Goal: Task Accomplishment & Management: Use online tool/utility

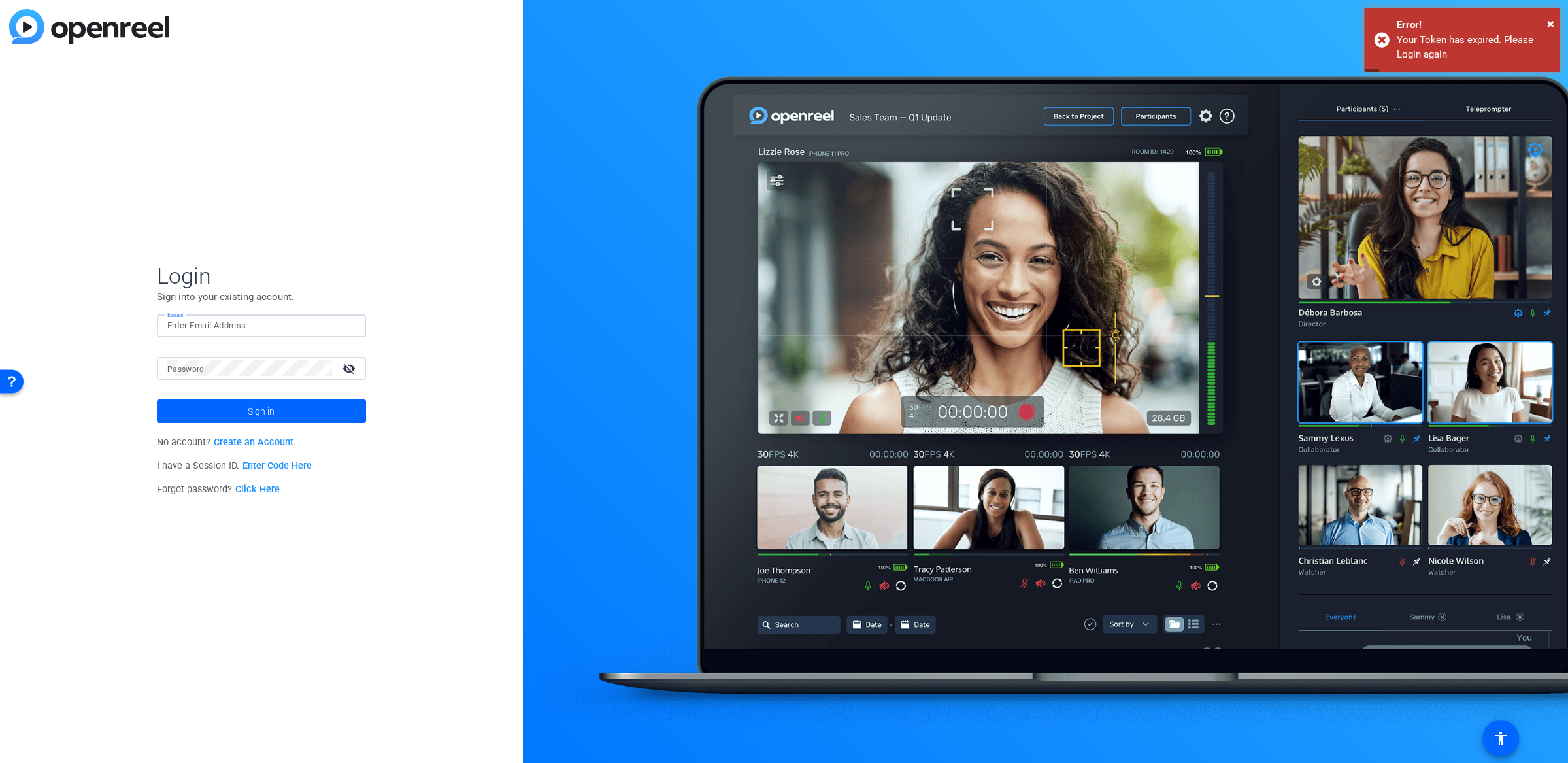
click at [233, 325] on input "Email" at bounding box center [261, 325] width 188 height 16
type input "michael.caso@gartner.com"
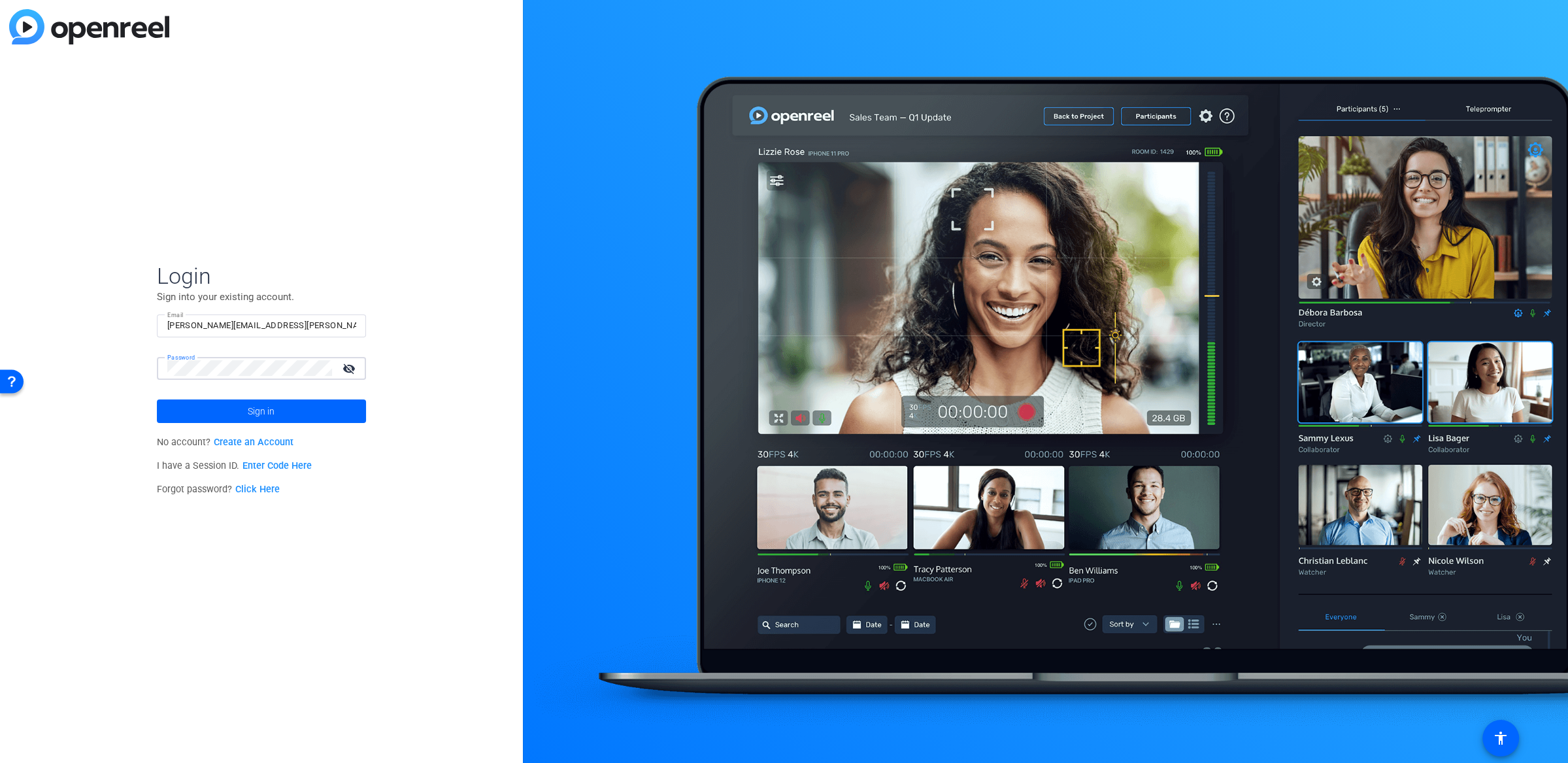
click at [157, 400] on button "Sign in" at bounding box center [262, 412] width 210 height 24
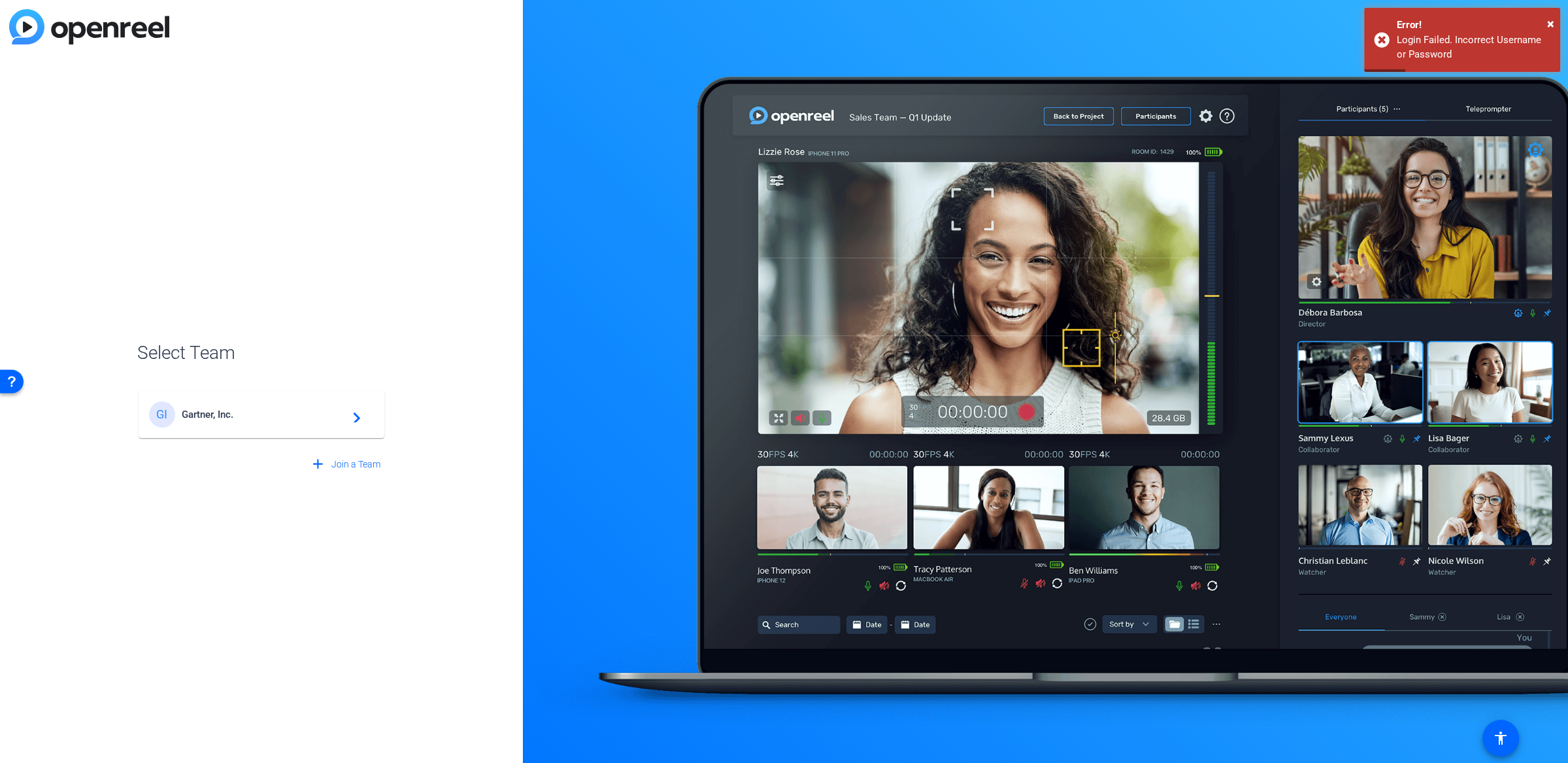
click at [267, 405] on div "GI Gartner, Inc. navigate_next" at bounding box center [261, 415] width 225 height 26
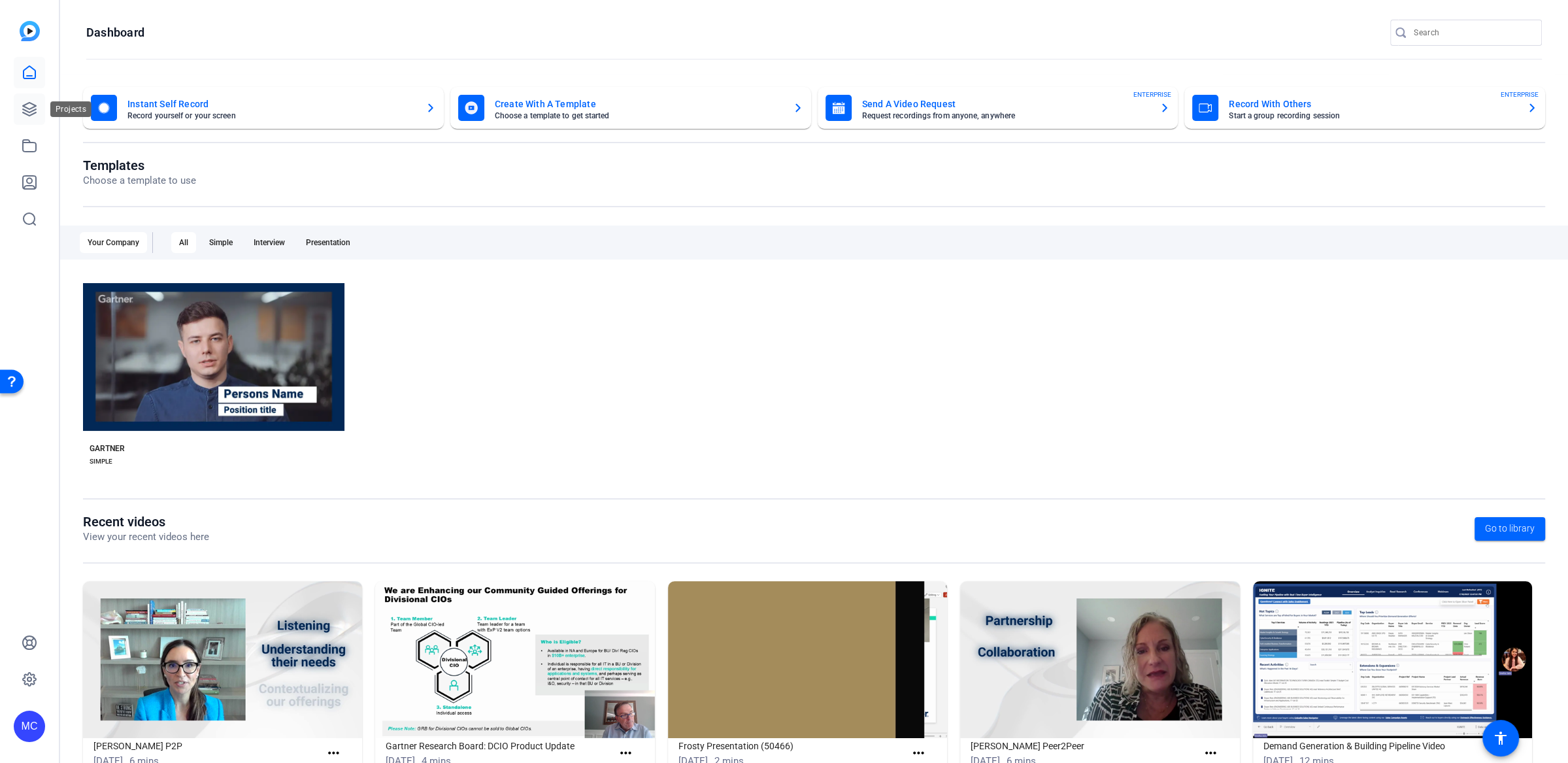
click at [36, 106] on icon at bounding box center [28, 108] width 16 height 16
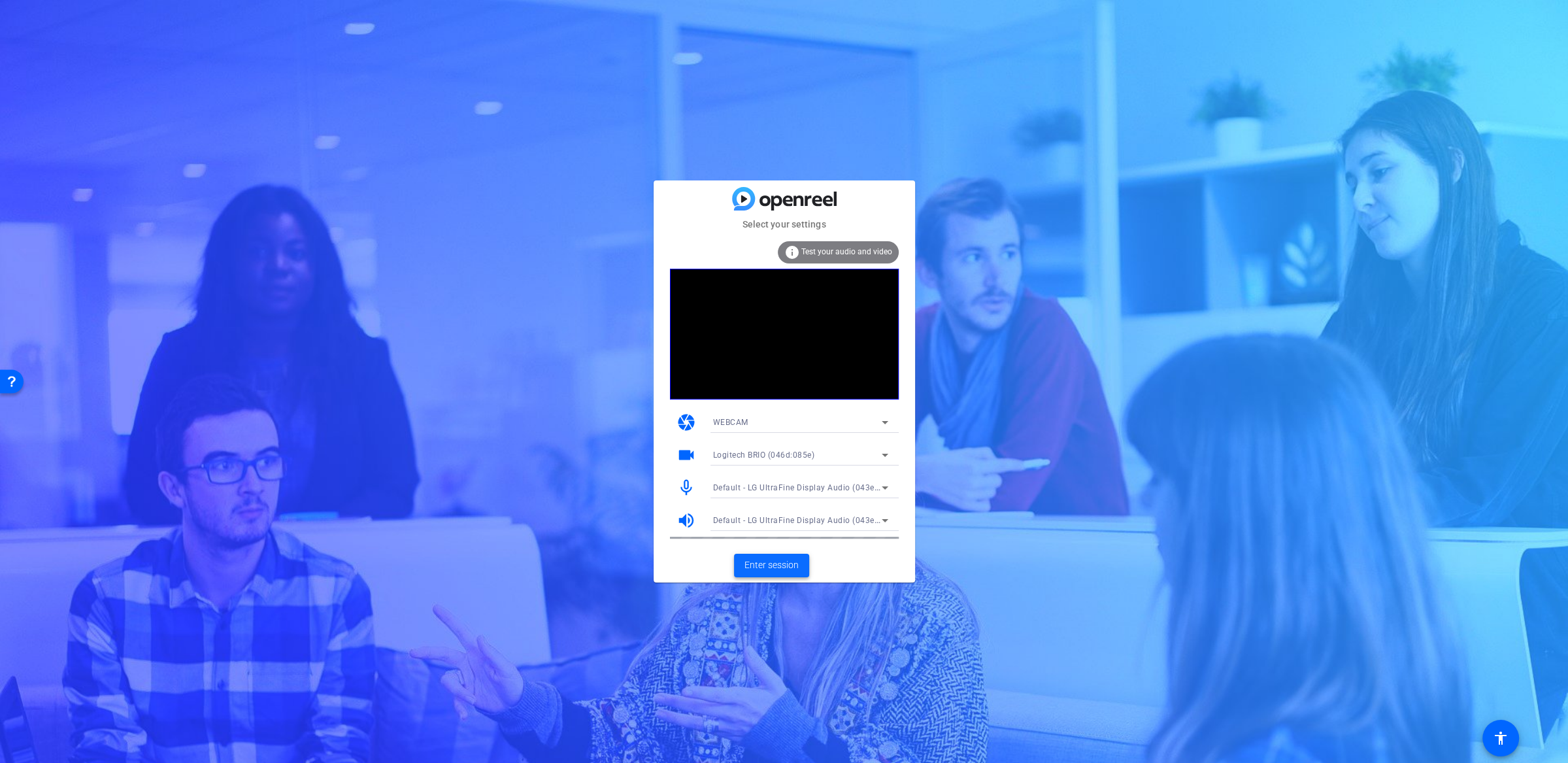
click at [779, 563] on span "Enter session" at bounding box center [771, 564] width 54 height 14
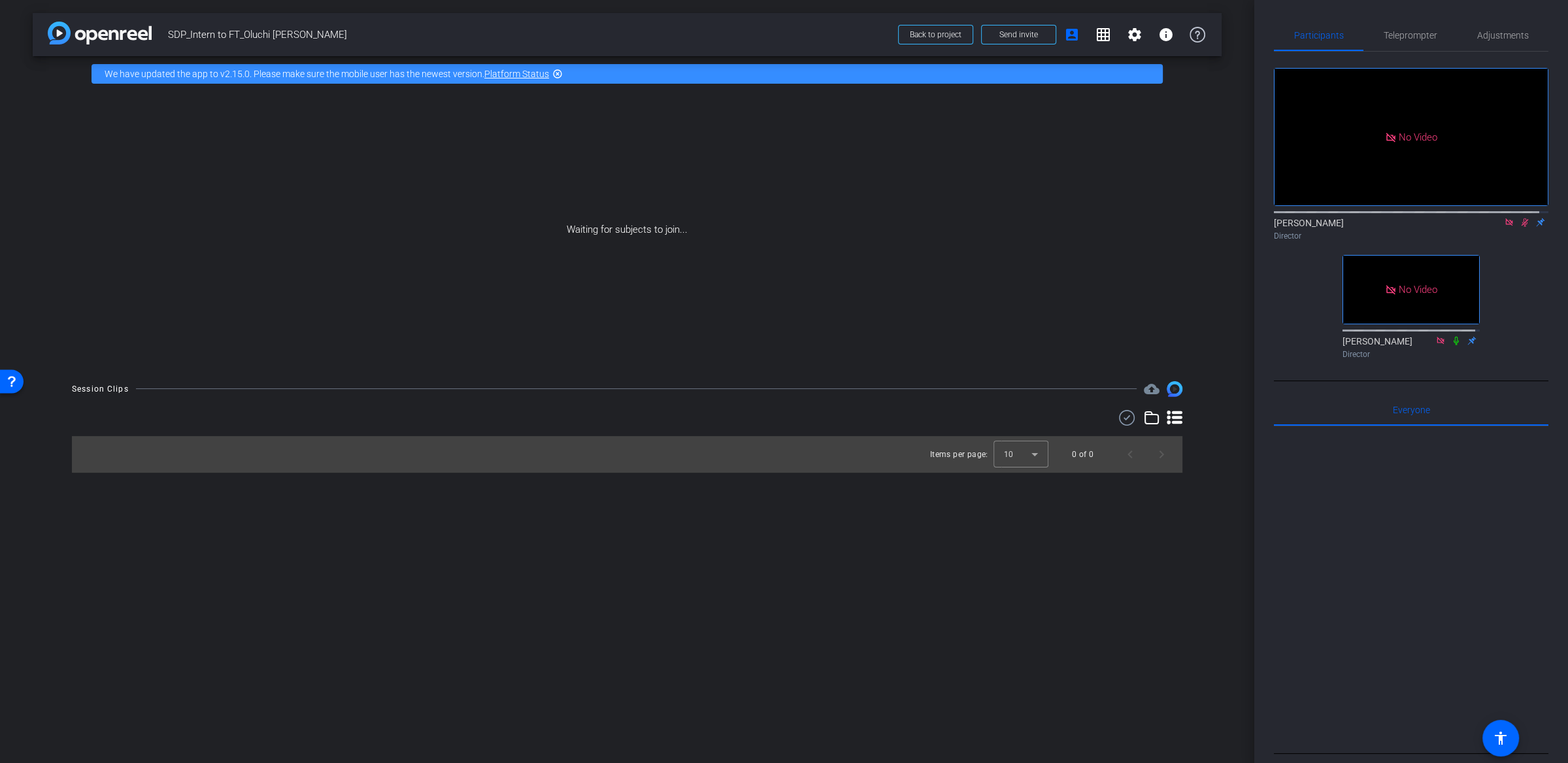
click at [1519, 227] on icon at bounding box center [1524, 222] width 10 height 9
click at [1529, 302] on div "No Video [PERSON_NAME] Director No Video [PERSON_NAME] Director" at bounding box center [1411, 208] width 275 height 313
click at [1219, 185] on div "Waiting for subjects to join..." at bounding box center [628, 230] width 1189 height 277
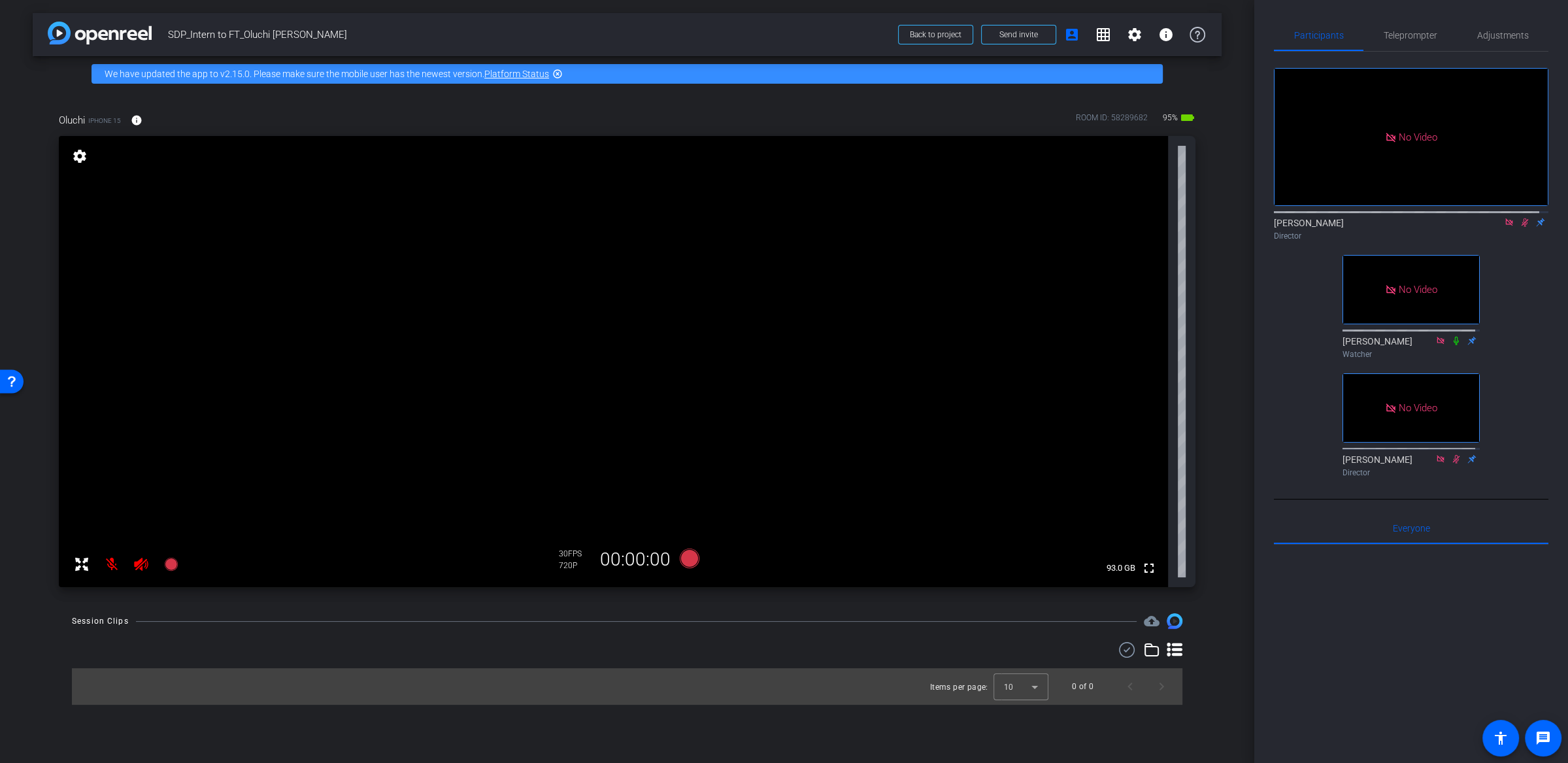
click at [1519, 227] on icon at bounding box center [1524, 222] width 10 height 9
click at [148, 642] on div at bounding box center [627, 649] width 1110 height 16
click at [140, 561] on icon at bounding box center [141, 564] width 14 height 13
click at [106, 563] on mat-icon at bounding box center [111, 564] width 26 height 26
click at [1504, 227] on icon at bounding box center [1508, 222] width 10 height 9
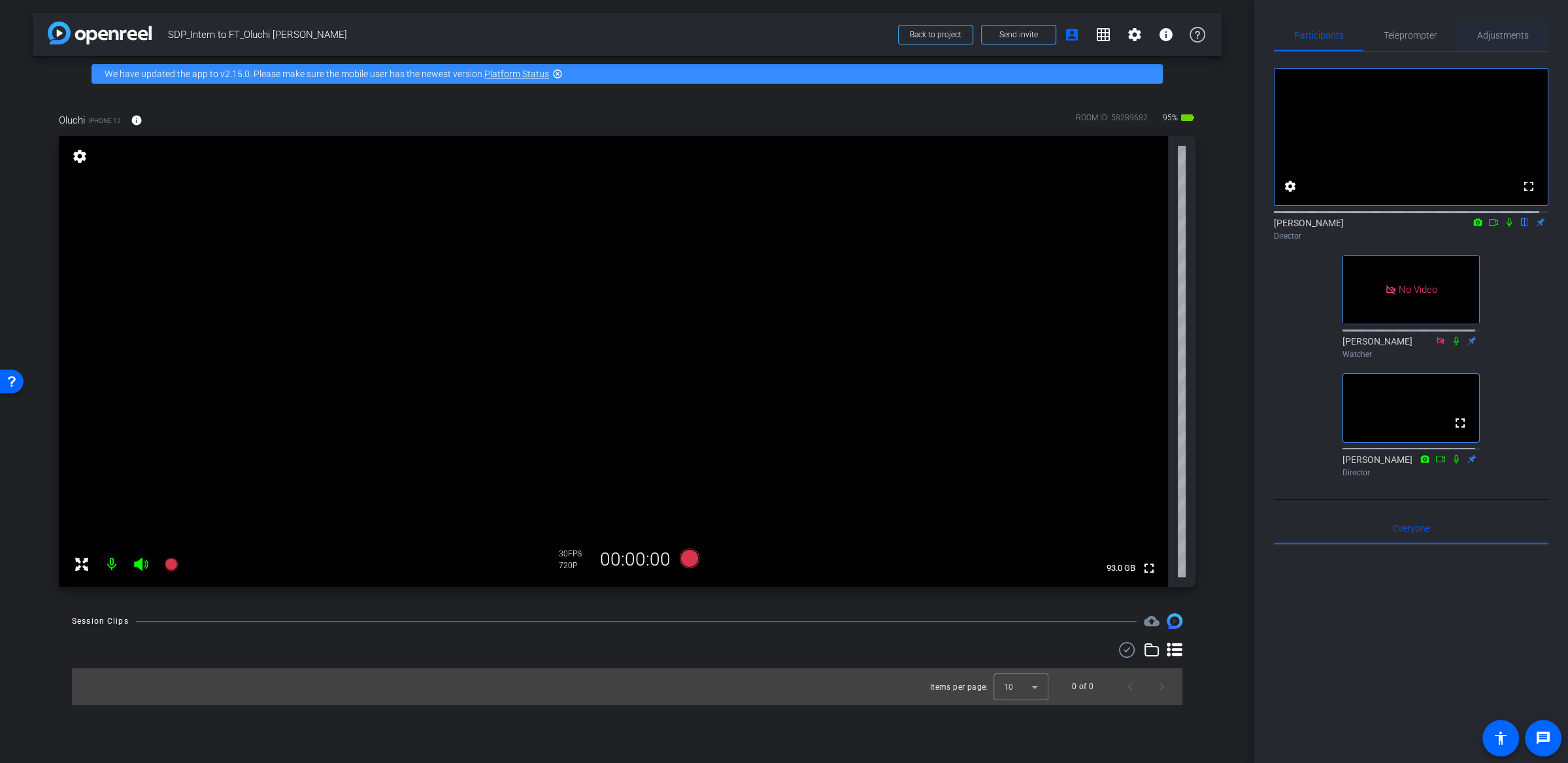
click at [1504, 39] on span "Adjustments" at bounding box center [1503, 35] width 51 height 9
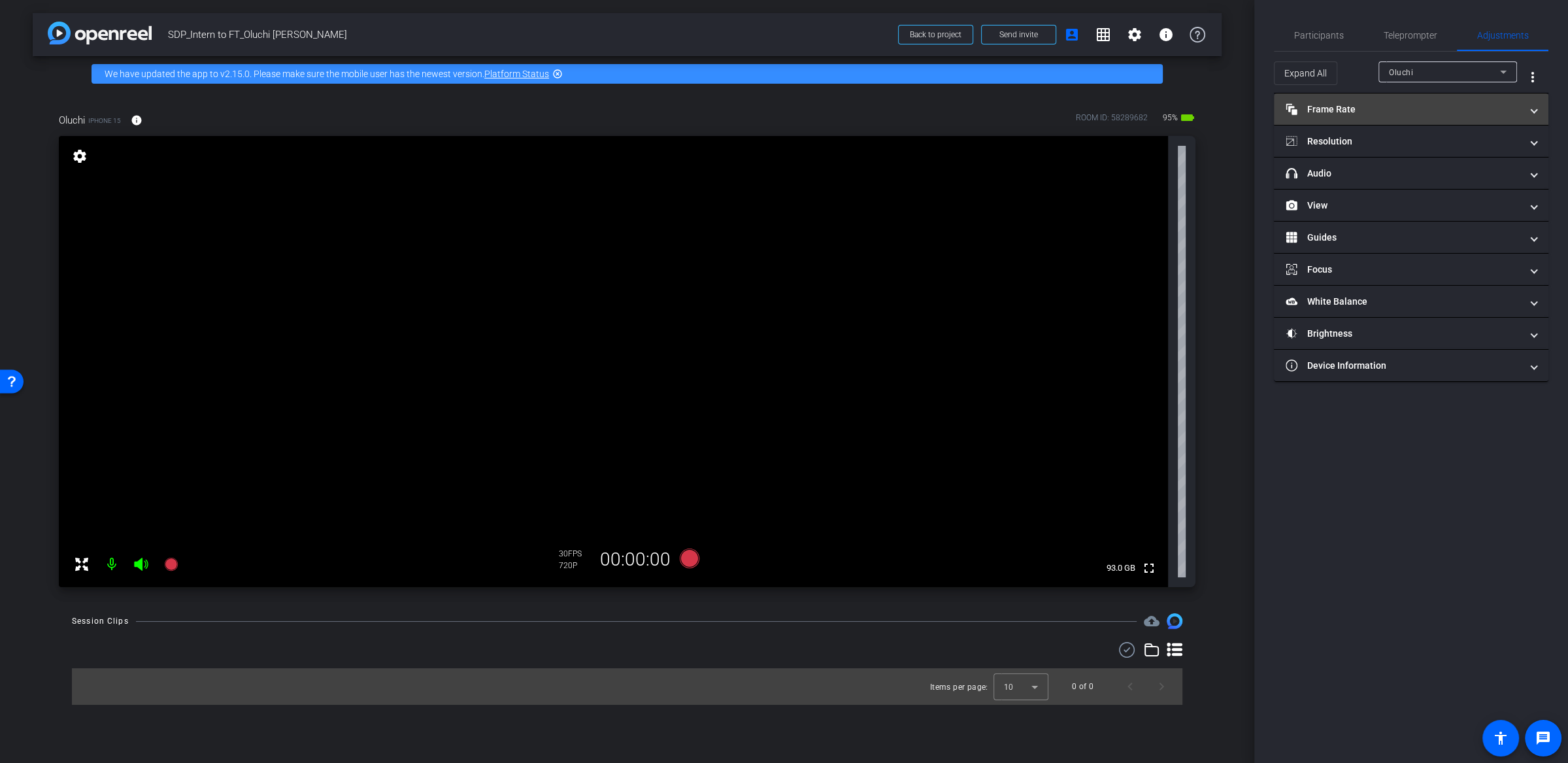
click at [1349, 114] on mat-panel-title "Frame Rate Frame Rate" at bounding box center [1403, 109] width 235 height 14
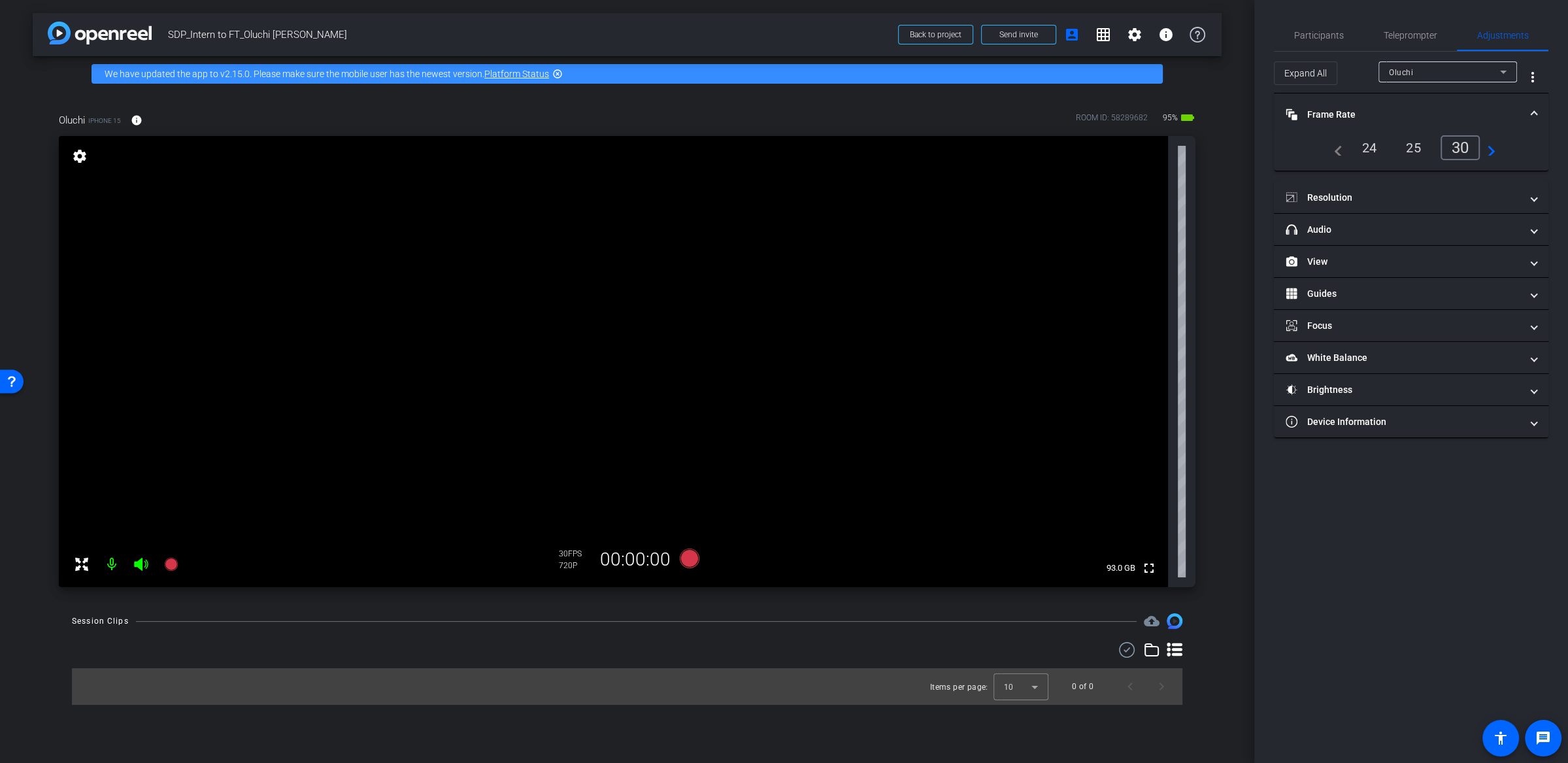
click at [1357, 150] on div "24" at bounding box center [1369, 148] width 35 height 22
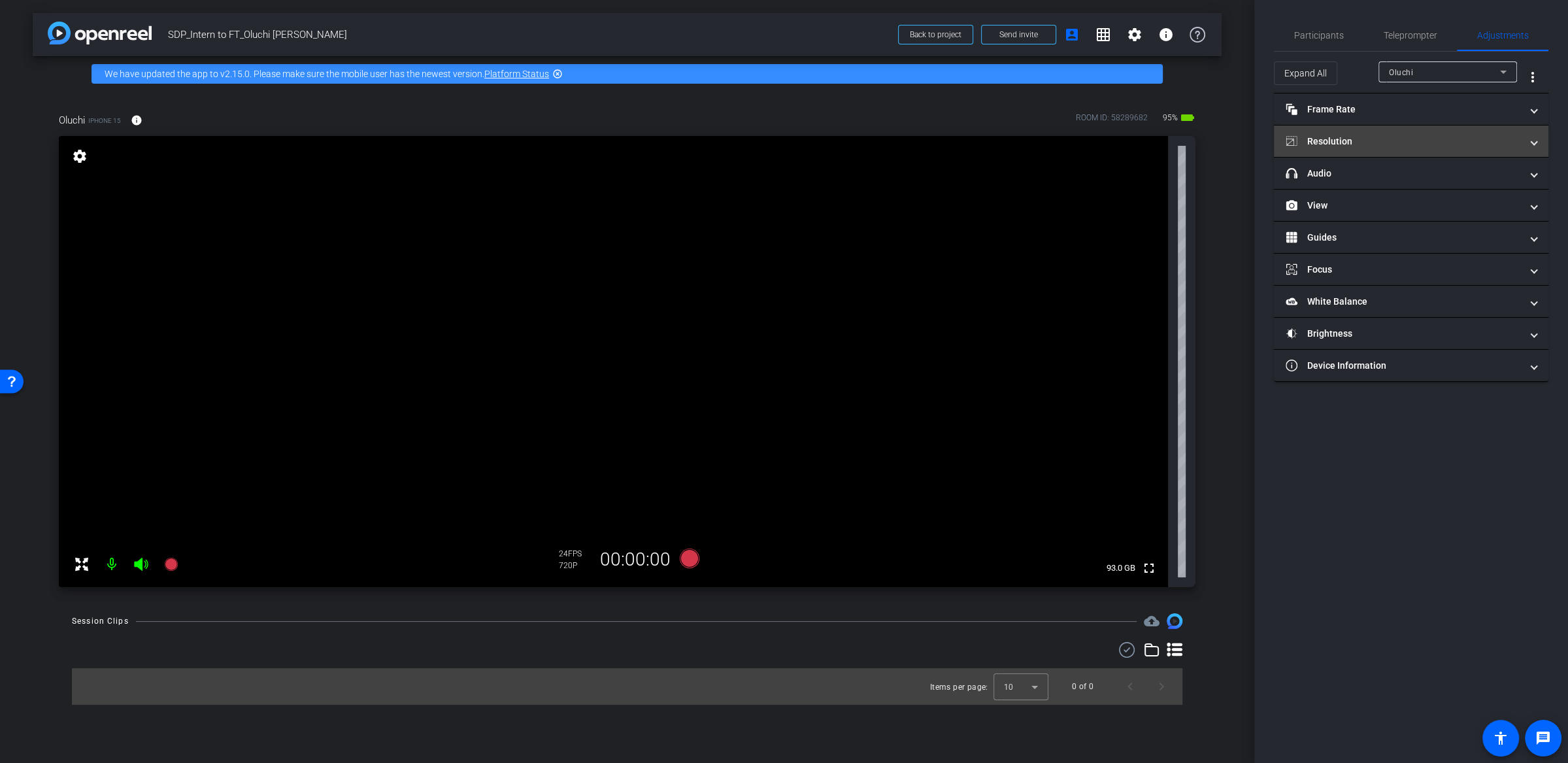
click at [1497, 137] on mat-panel-title "Resolution" at bounding box center [1403, 141] width 235 height 14
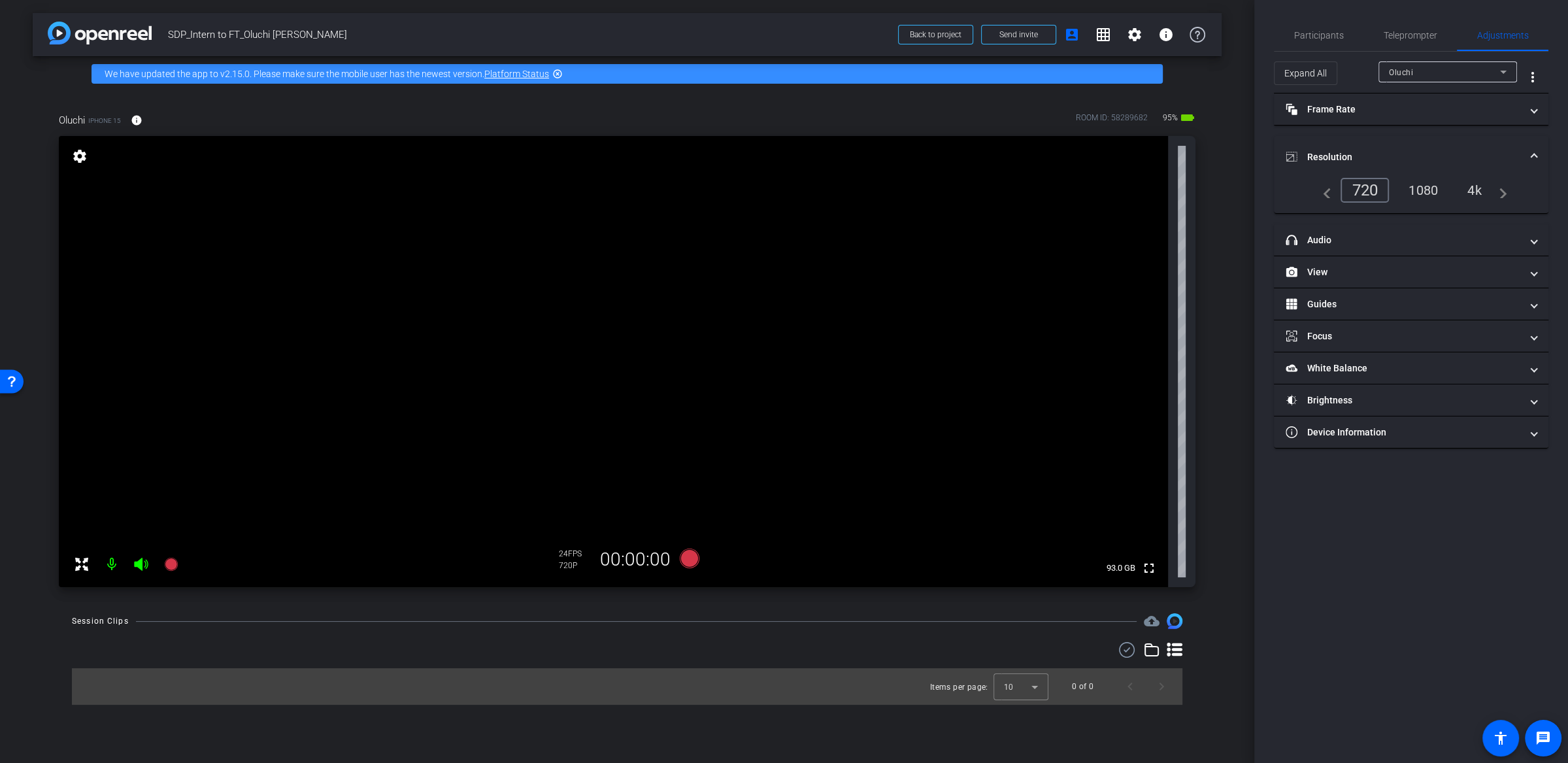
click at [1478, 188] on div "4k" at bounding box center [1474, 190] width 34 height 22
click at [1530, 117] on mat-expansion-panel-header "Frame Rate Frame Rate" at bounding box center [1411, 109] width 275 height 31
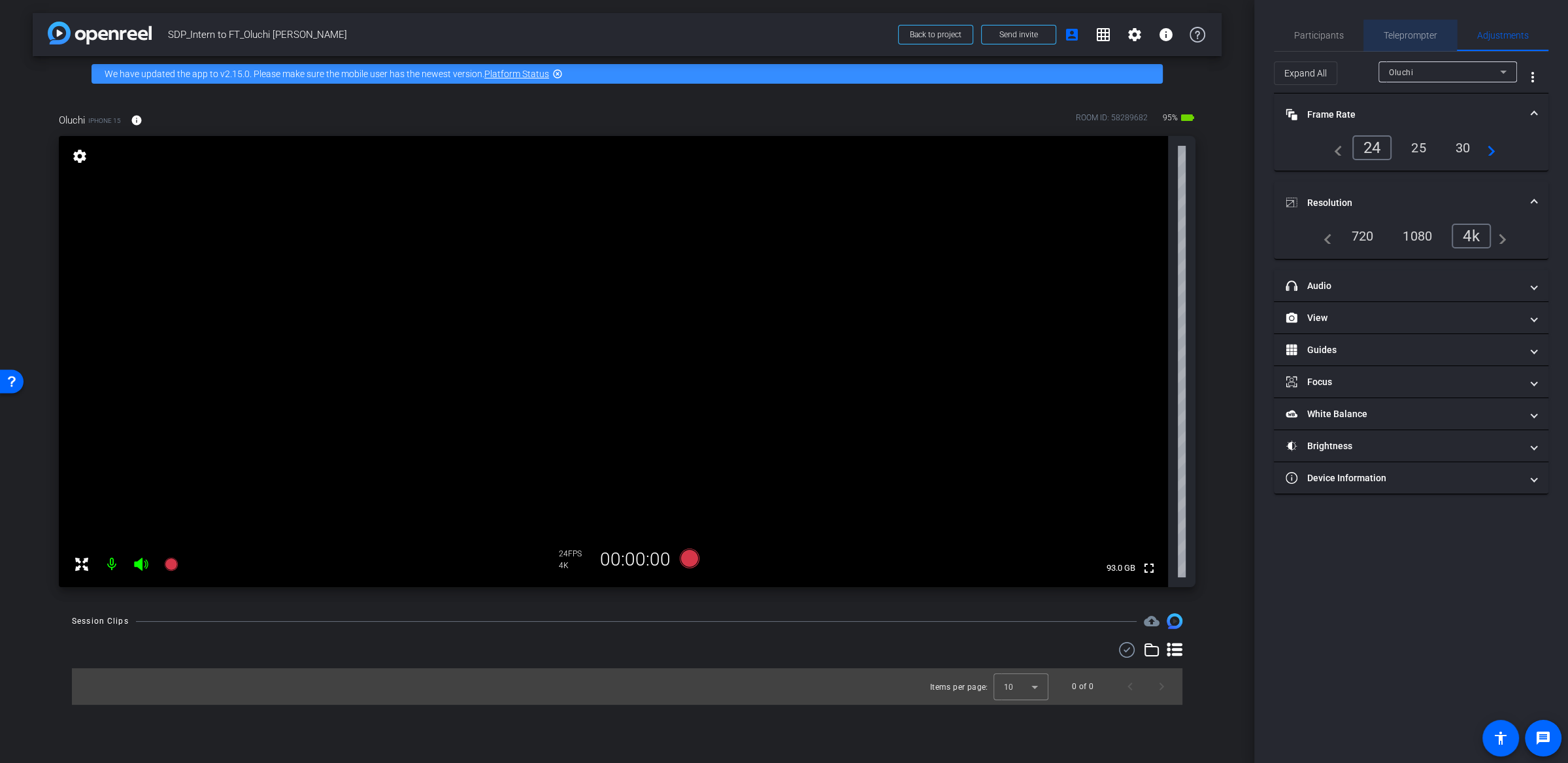
click at [1417, 40] on span "Teleprompter" at bounding box center [1410, 35] width 53 height 31
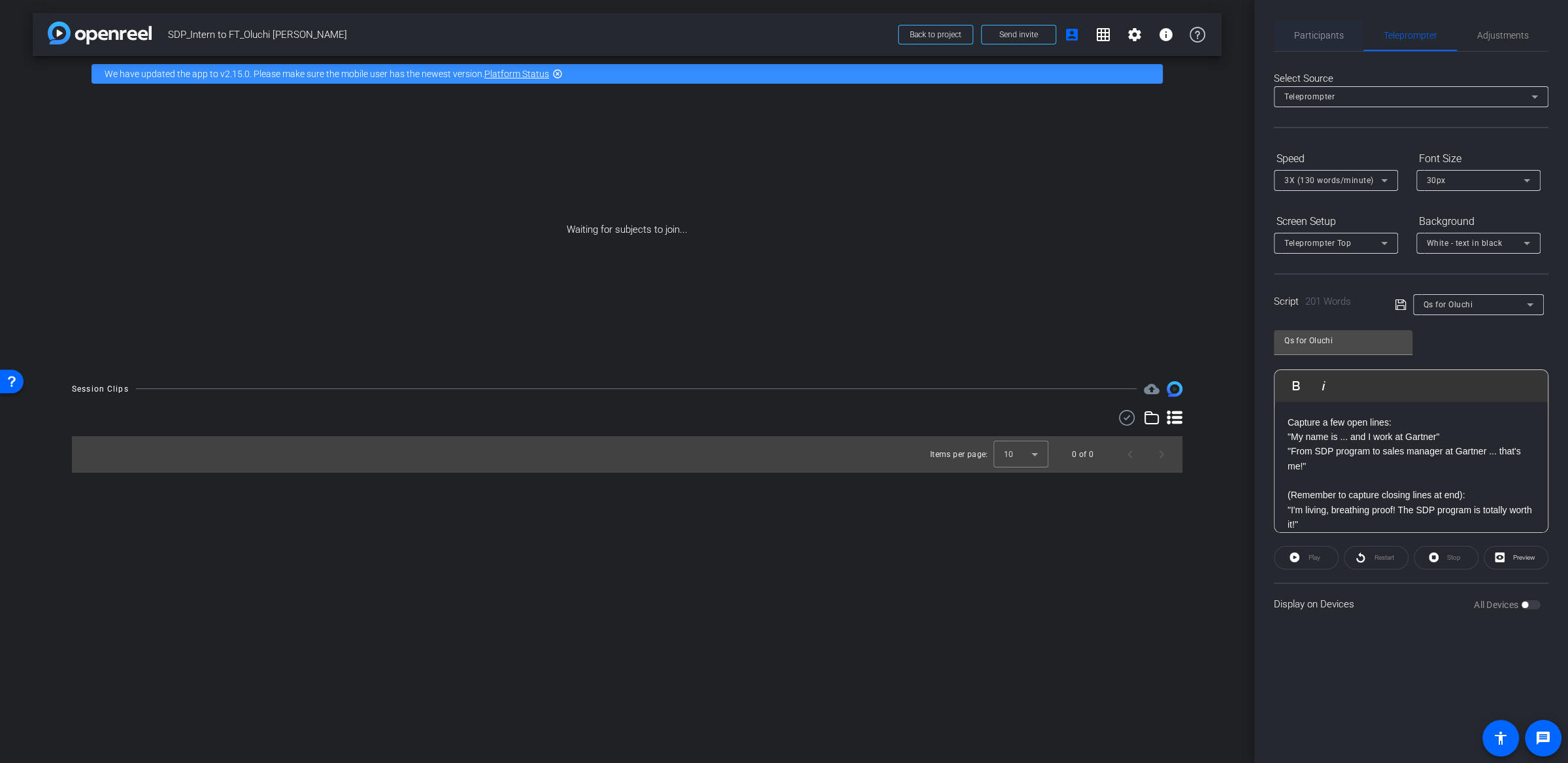
click at [1314, 28] on span "Participants" at bounding box center [1319, 35] width 50 height 31
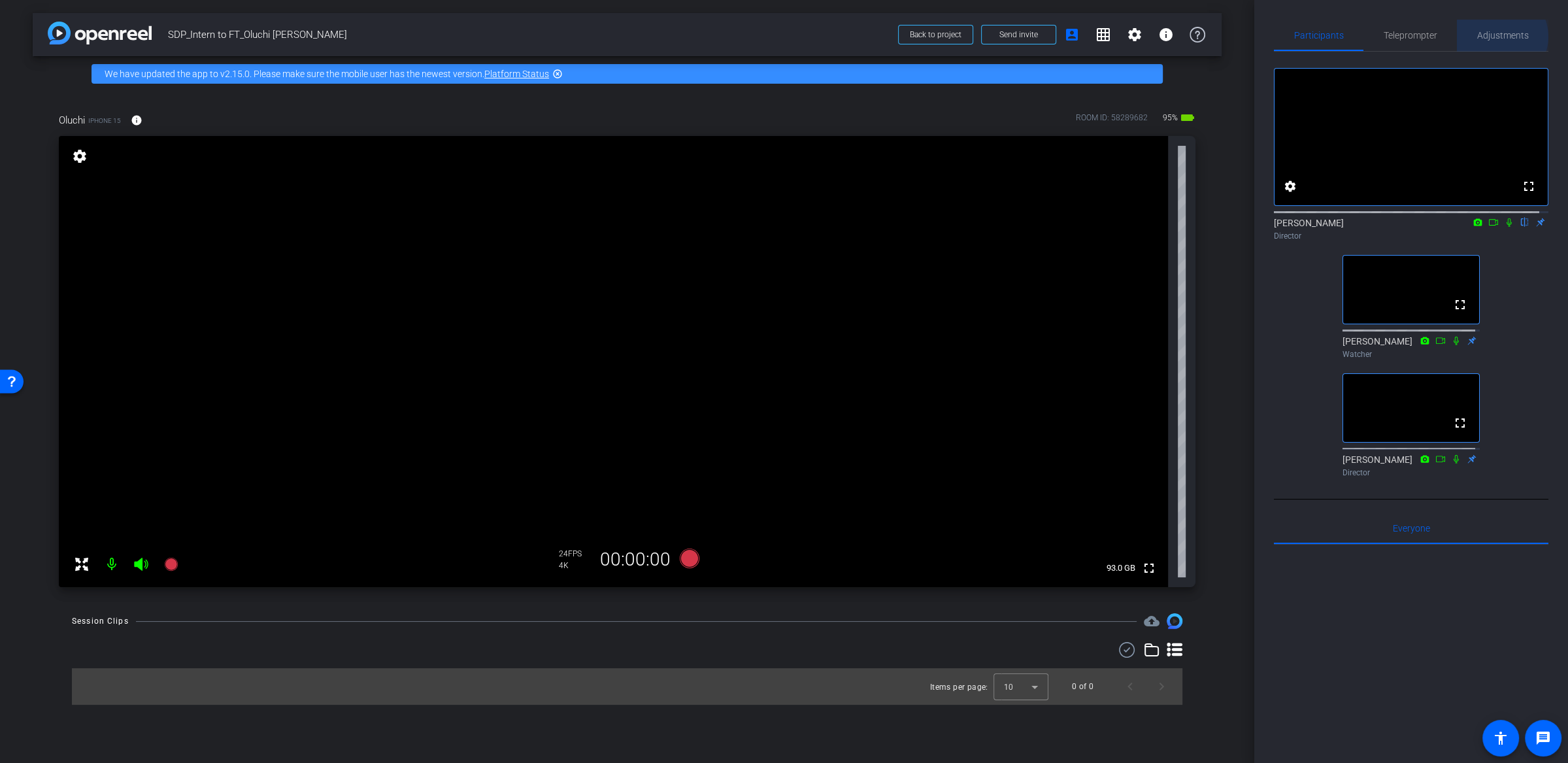
click at [1492, 37] on span "Adjustments" at bounding box center [1503, 35] width 51 height 9
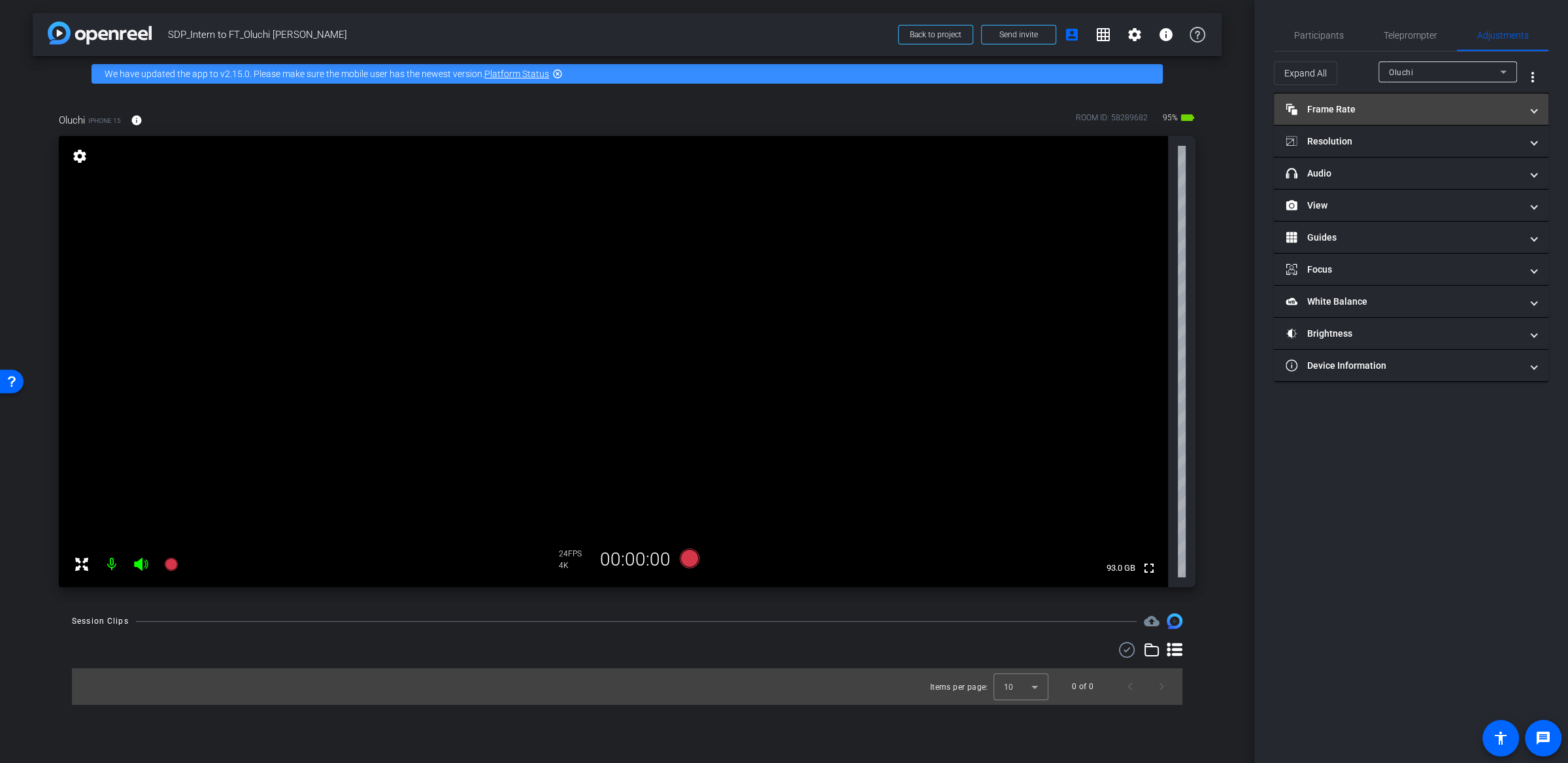
click at [1399, 117] on mat-expansion-panel-header "Frame Rate Frame Rate" at bounding box center [1411, 109] width 275 height 31
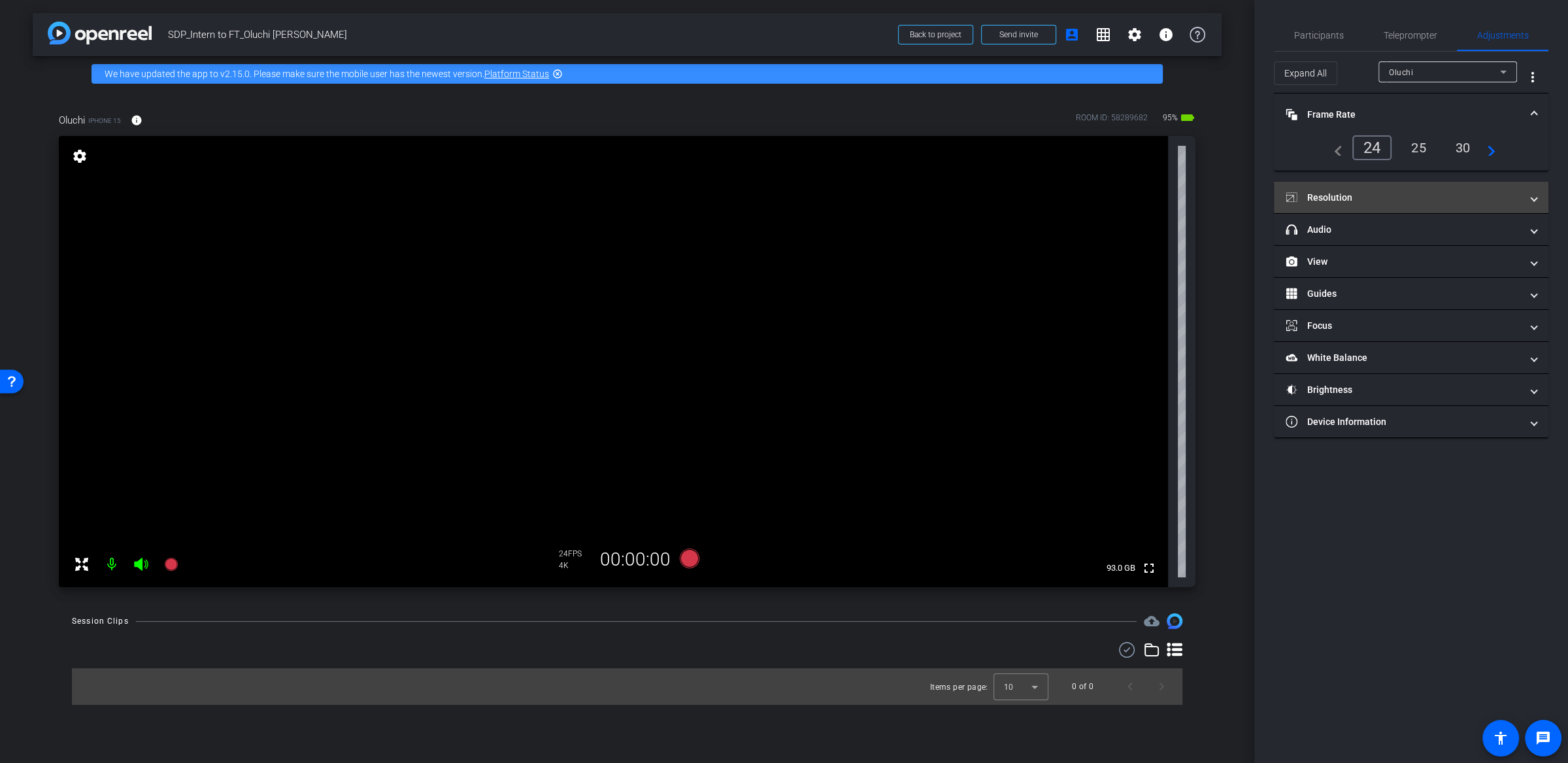
click at [1387, 191] on mat-panel-title "Resolution" at bounding box center [1403, 198] width 235 height 14
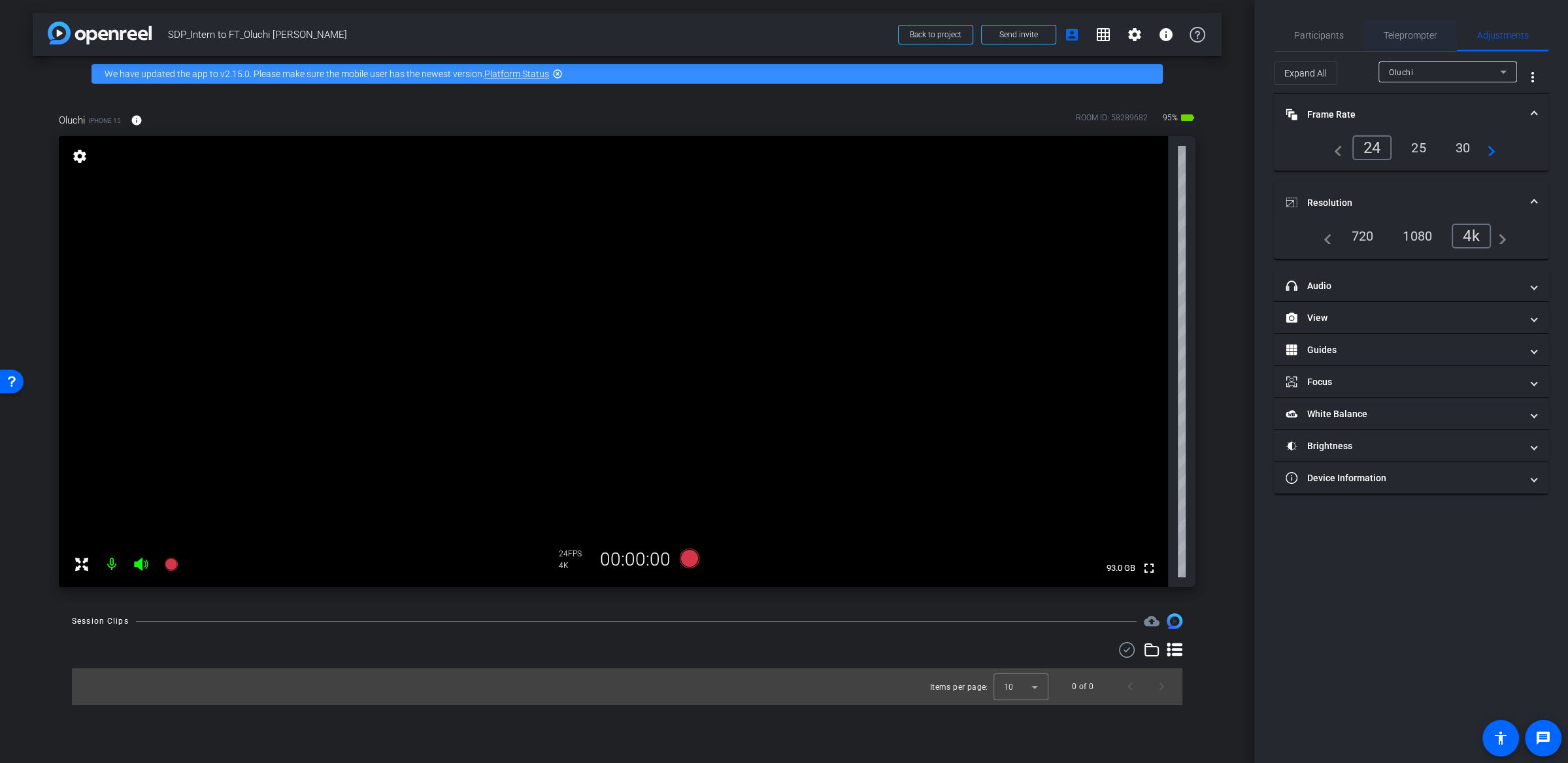
click at [1406, 34] on span "Teleprompter" at bounding box center [1410, 35] width 53 height 9
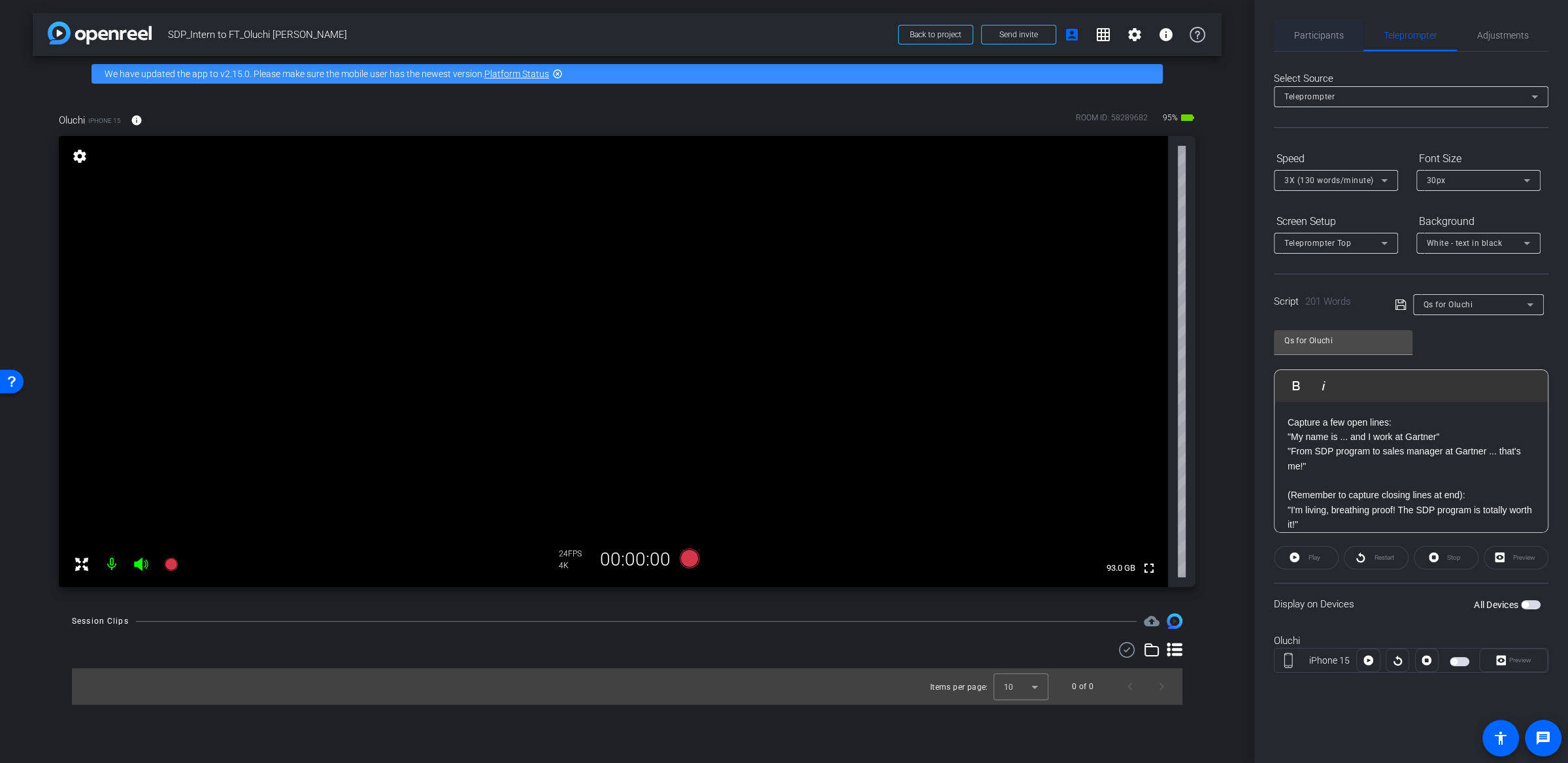
click at [1335, 39] on span "Participants" at bounding box center [1319, 35] width 50 height 9
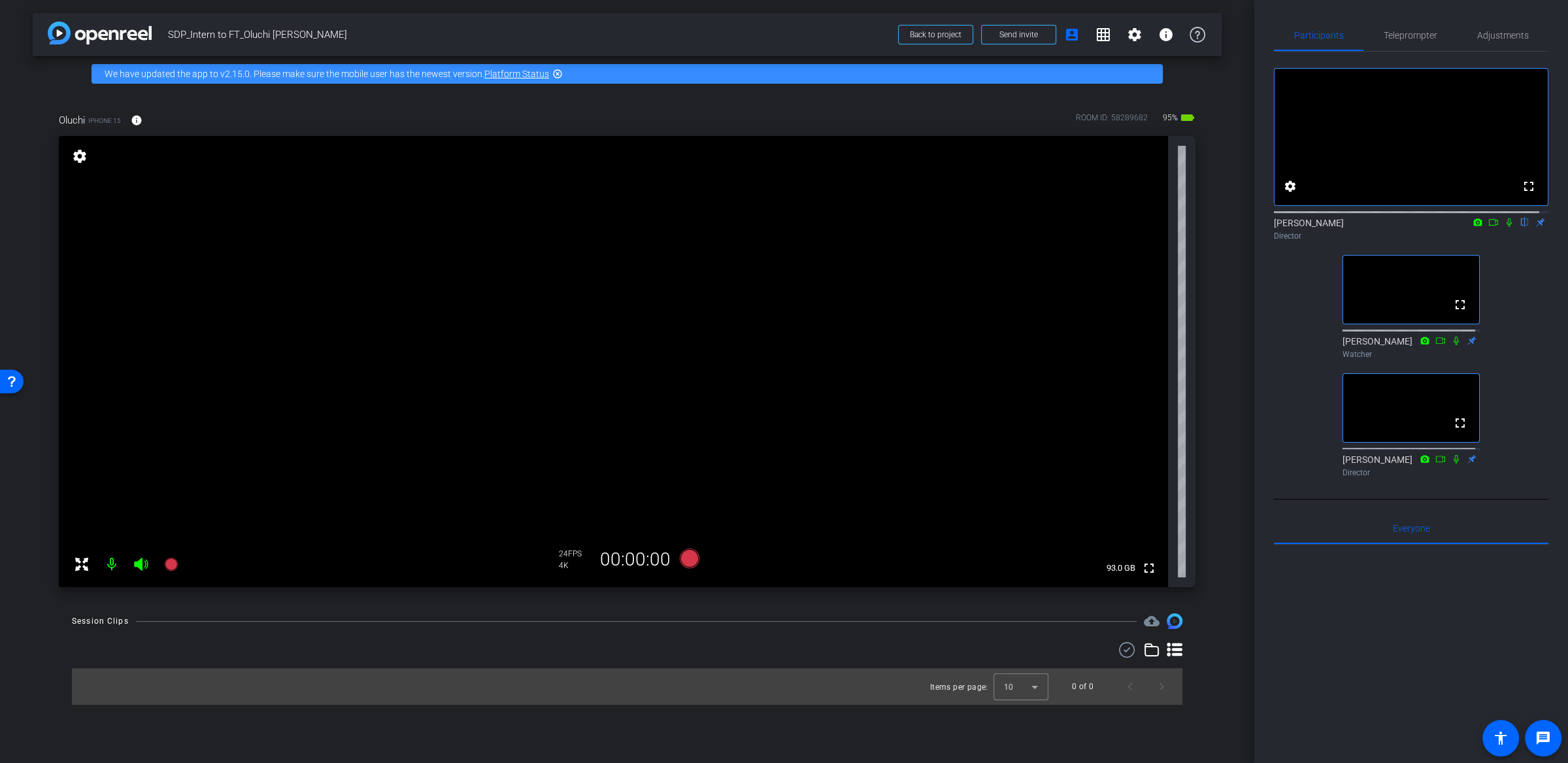
click at [1218, 295] on div "Oluchi iPhone 15 info ROOM ID: 58289682 95% battery_std fullscreen settings 93.…" at bounding box center [628, 346] width 1189 height 508
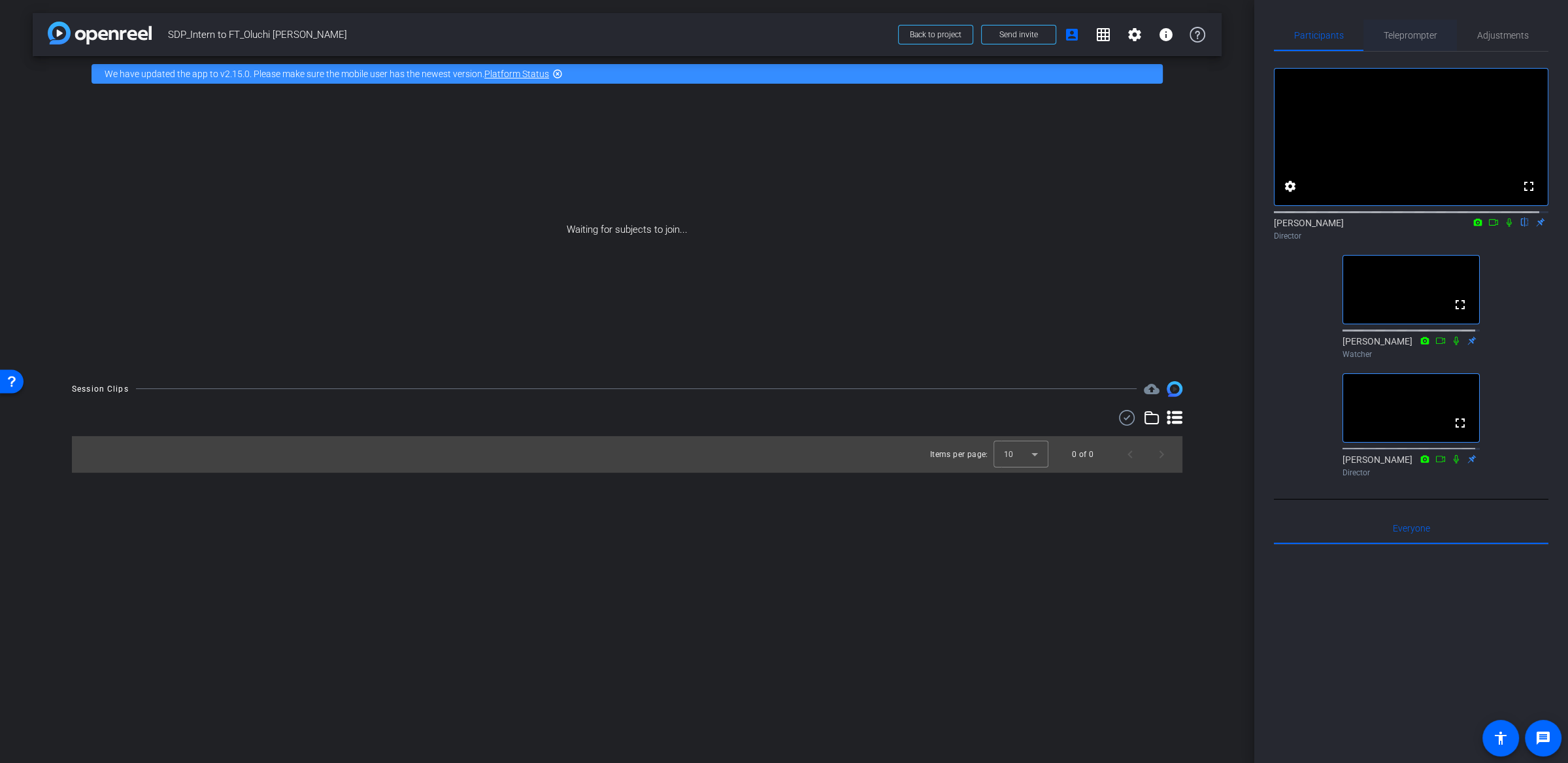
click at [1413, 40] on span "Teleprompter" at bounding box center [1410, 35] width 53 height 9
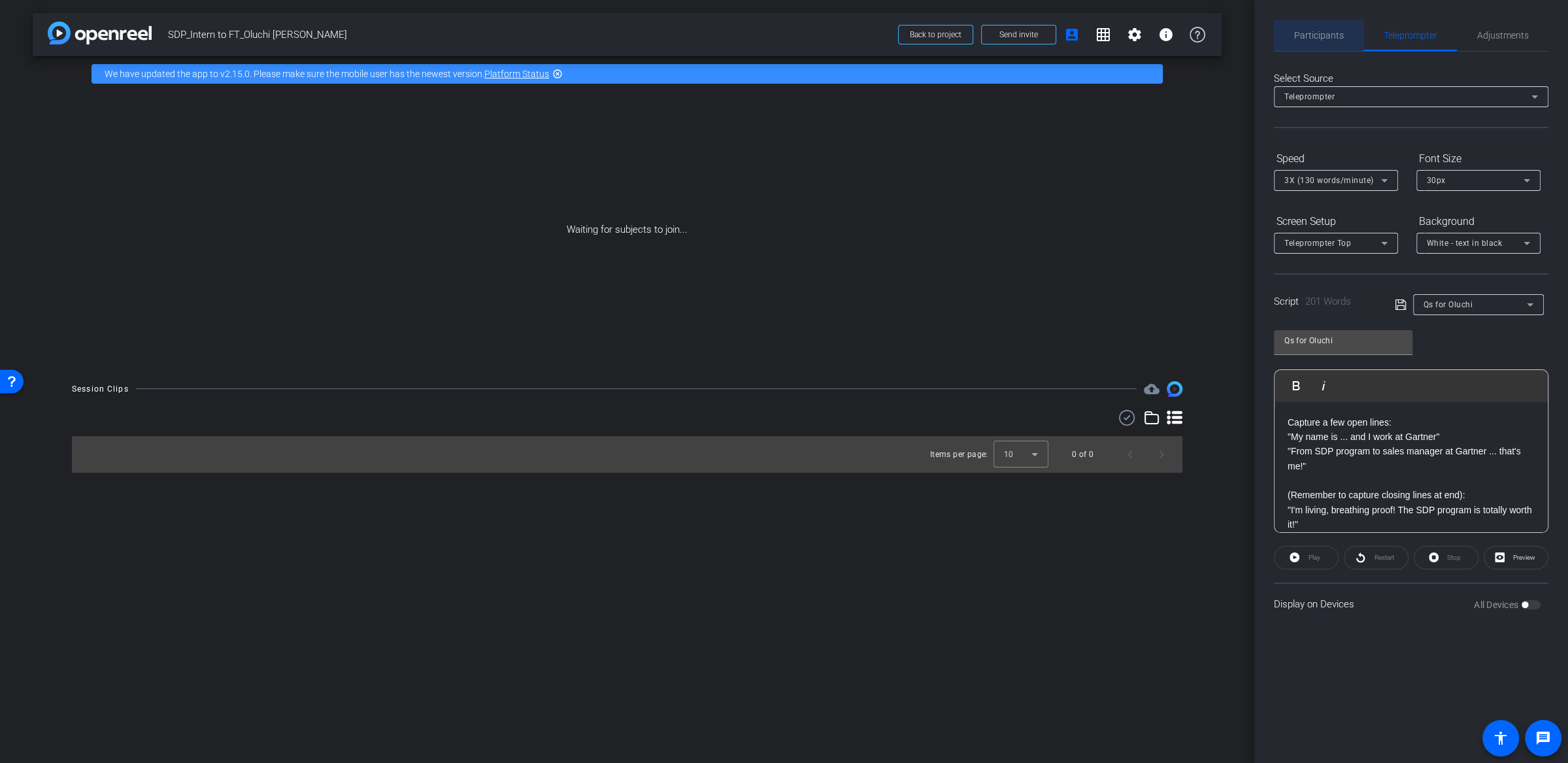
click at [1320, 32] on span "Participants" at bounding box center [1319, 35] width 50 height 9
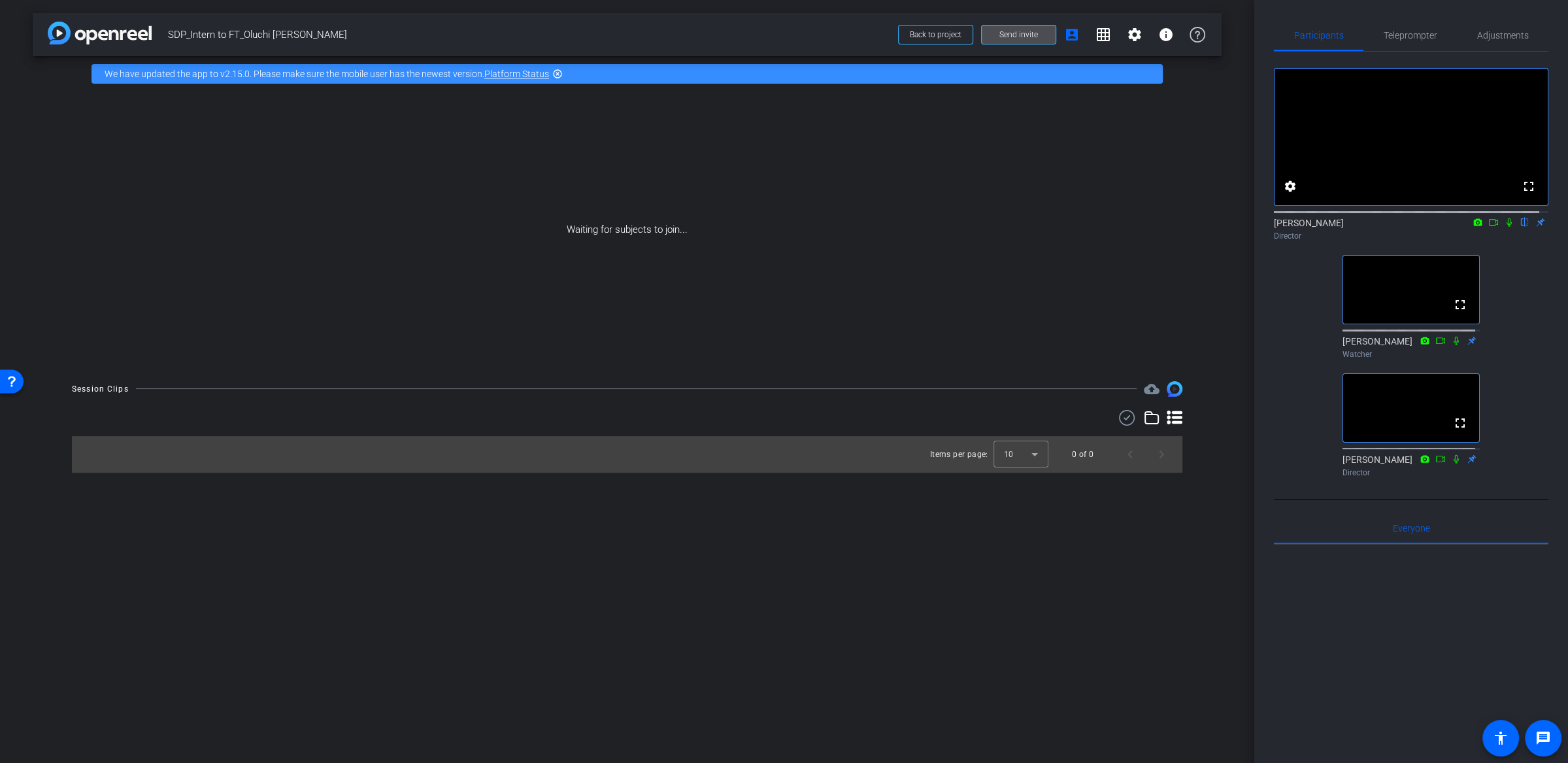
click at [1026, 36] on span "Send invite" at bounding box center [1018, 34] width 39 height 10
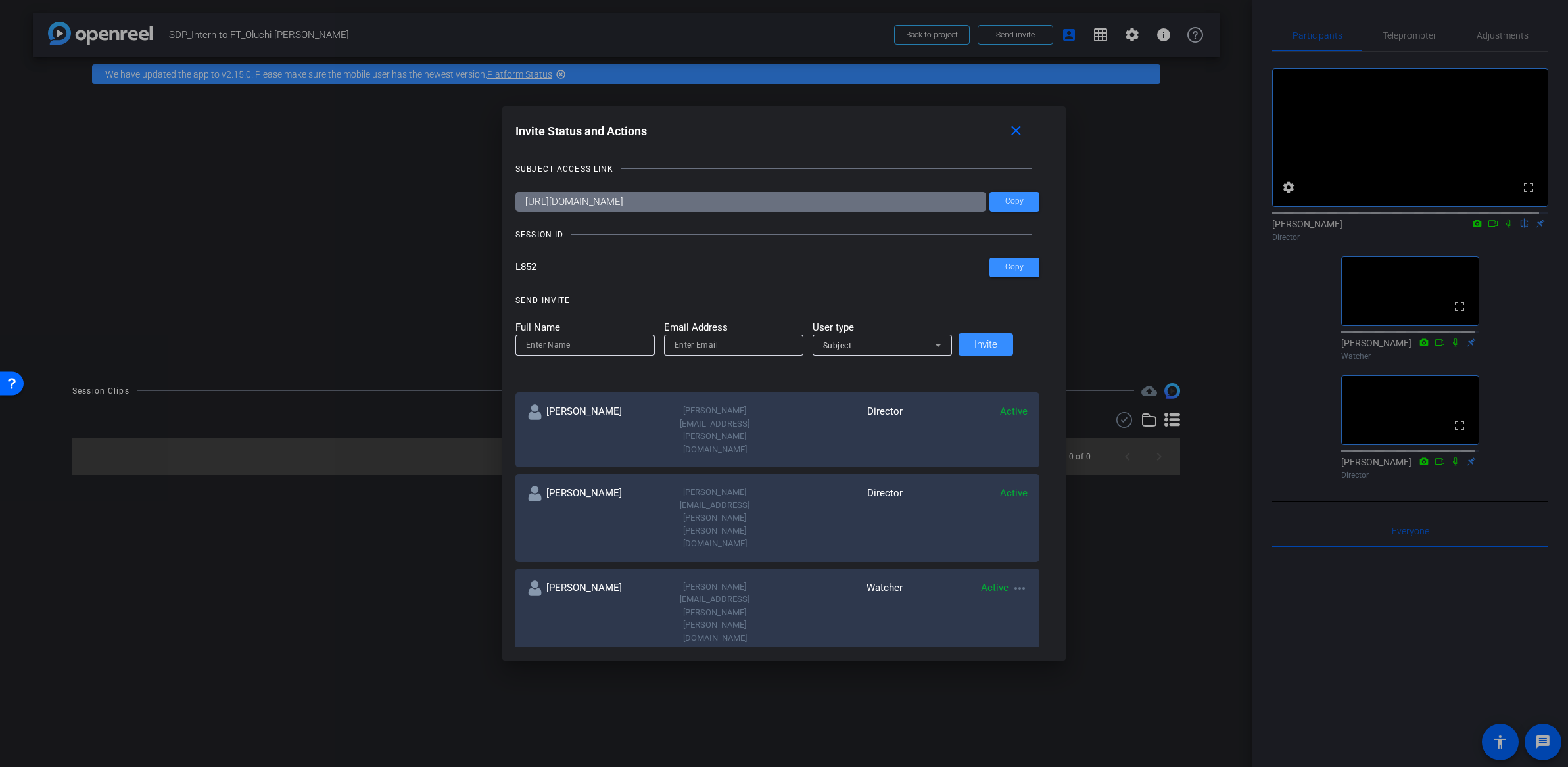
drag, startPoint x: 543, startPoint y: 274, endPoint x: 524, endPoint y: 273, distance: 19.0
click at [524, 273] on input "L852" at bounding box center [753, 267] width 474 height 19
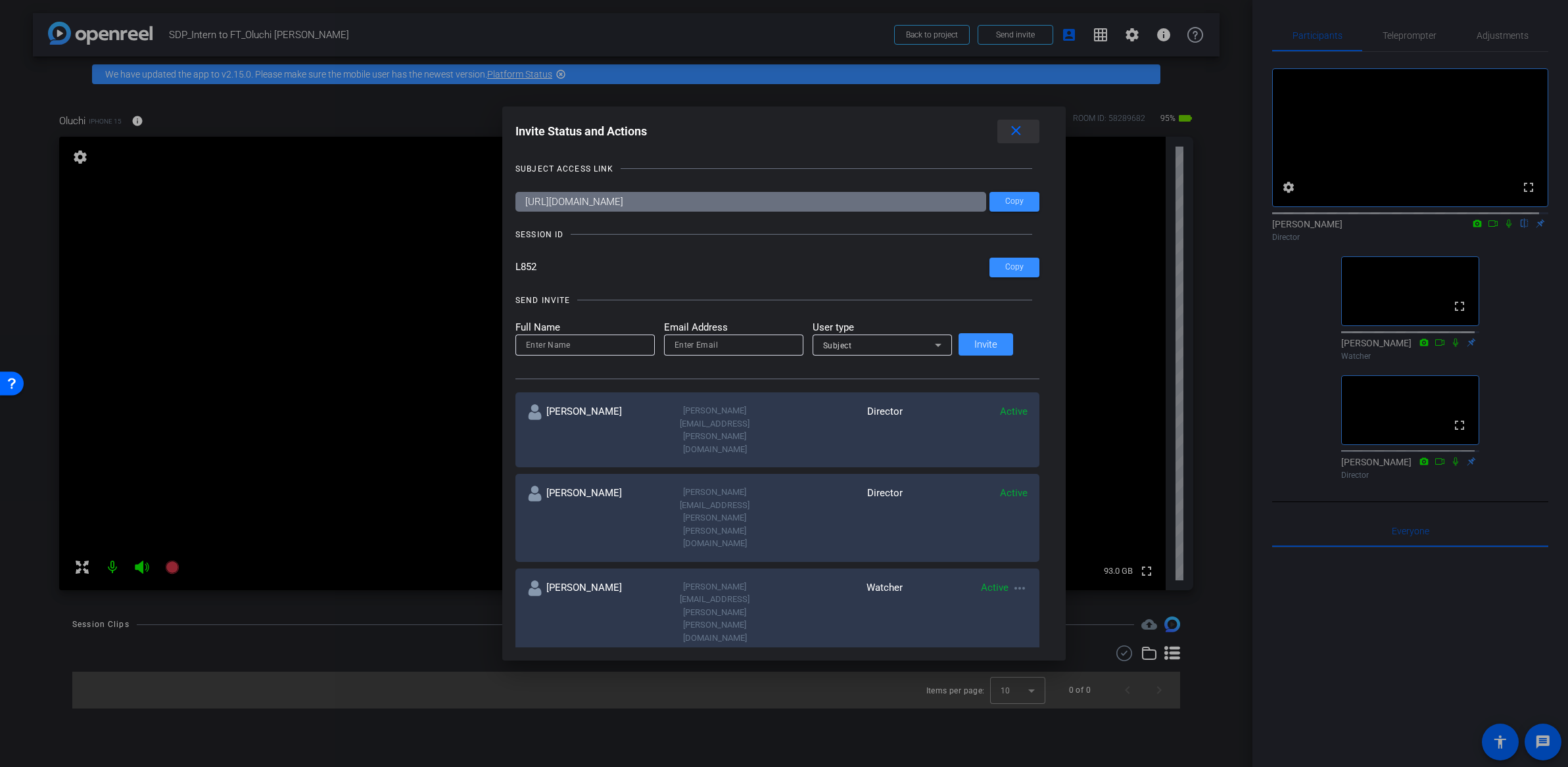
click at [1010, 135] on mat-icon "close" at bounding box center [1016, 131] width 17 height 17
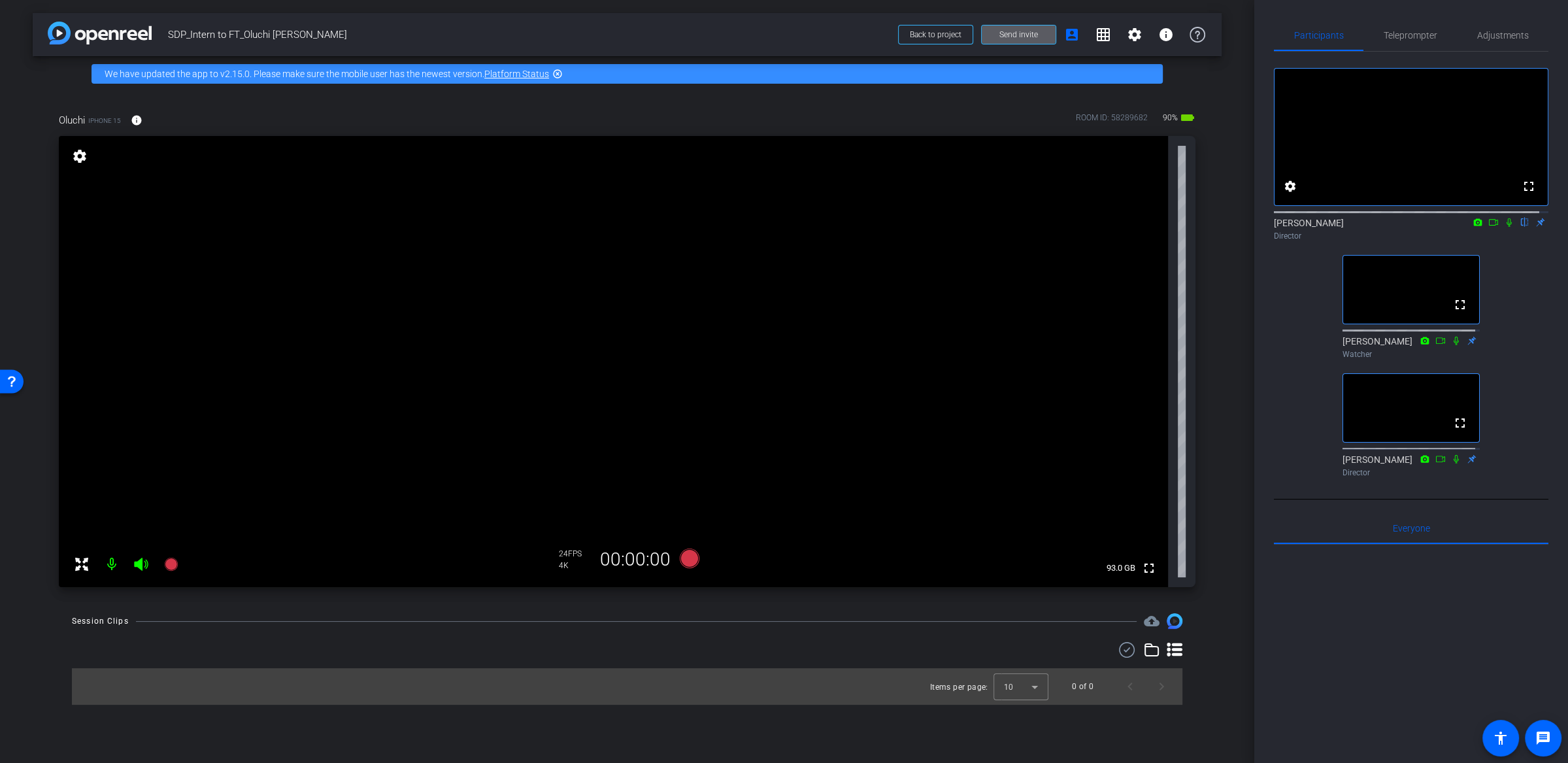
click at [1223, 210] on div "arrow_back SDP_Intern to FT_Oluchi [PERSON_NAME] Back to project Send invite ac…" at bounding box center [627, 382] width 1255 height 763
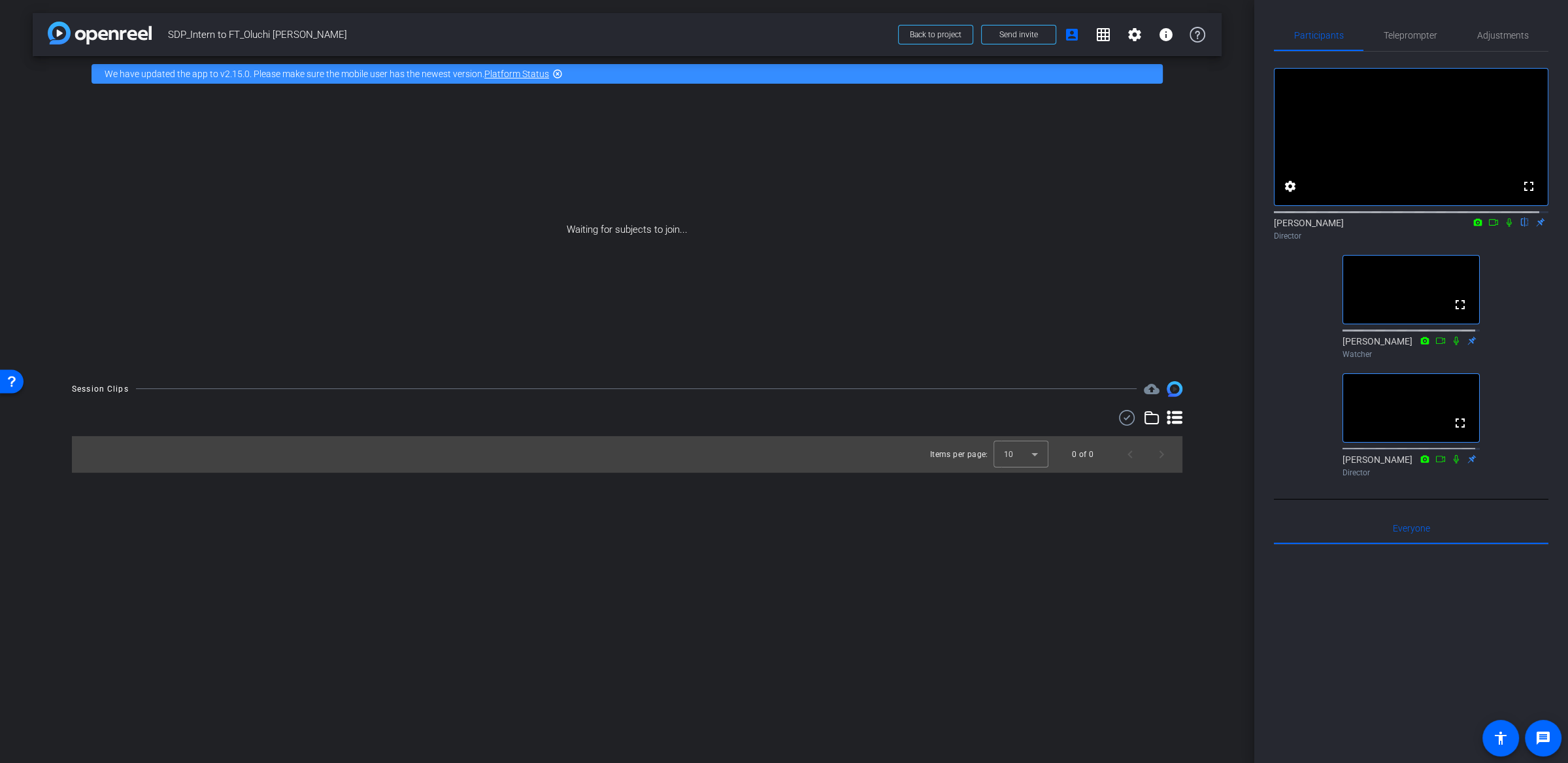
click at [1488, 227] on icon at bounding box center [1493, 222] width 10 height 9
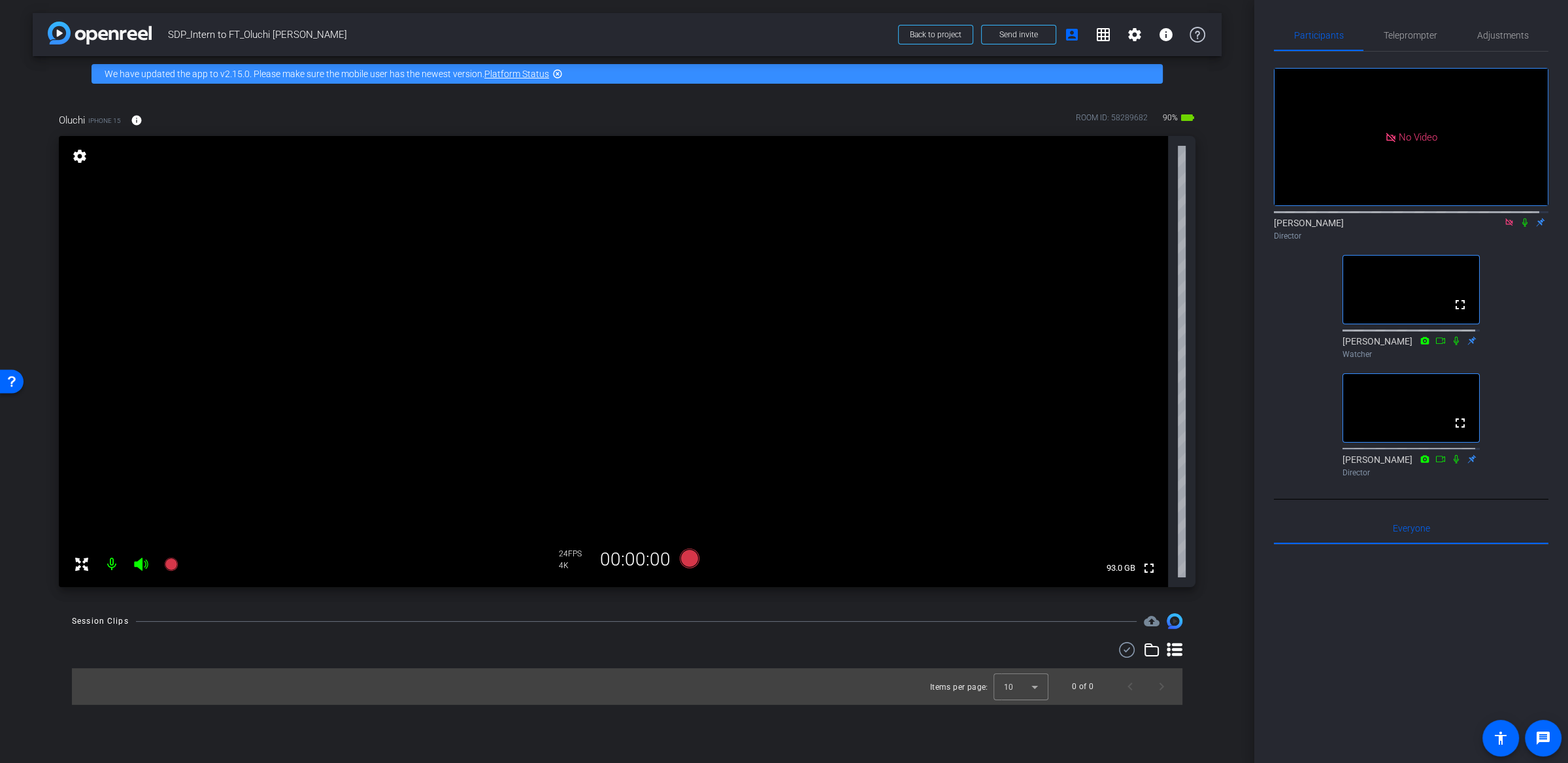
click at [1517, 274] on div "No Video [PERSON_NAME] Director fullscreen [PERSON_NAME] Watcher fullscreen [PE…" at bounding box center [1411, 267] width 275 height 431
click at [1506, 225] on icon at bounding box center [1509, 222] width 7 height 7
click at [1234, 355] on div "arrow_back SDP_Intern to FT_Oluchi [PERSON_NAME] Back to project Send invite ac…" at bounding box center [627, 382] width 1255 height 763
click at [1241, 318] on div "arrow_back SDP_Intern to FT_Oluchi [PERSON_NAME] Back to project Send invite ac…" at bounding box center [627, 382] width 1255 height 763
click at [1236, 306] on div "arrow_back SDP_Intern to FT_Oluchi [PERSON_NAME] Back to project Send invite ac…" at bounding box center [627, 382] width 1255 height 763
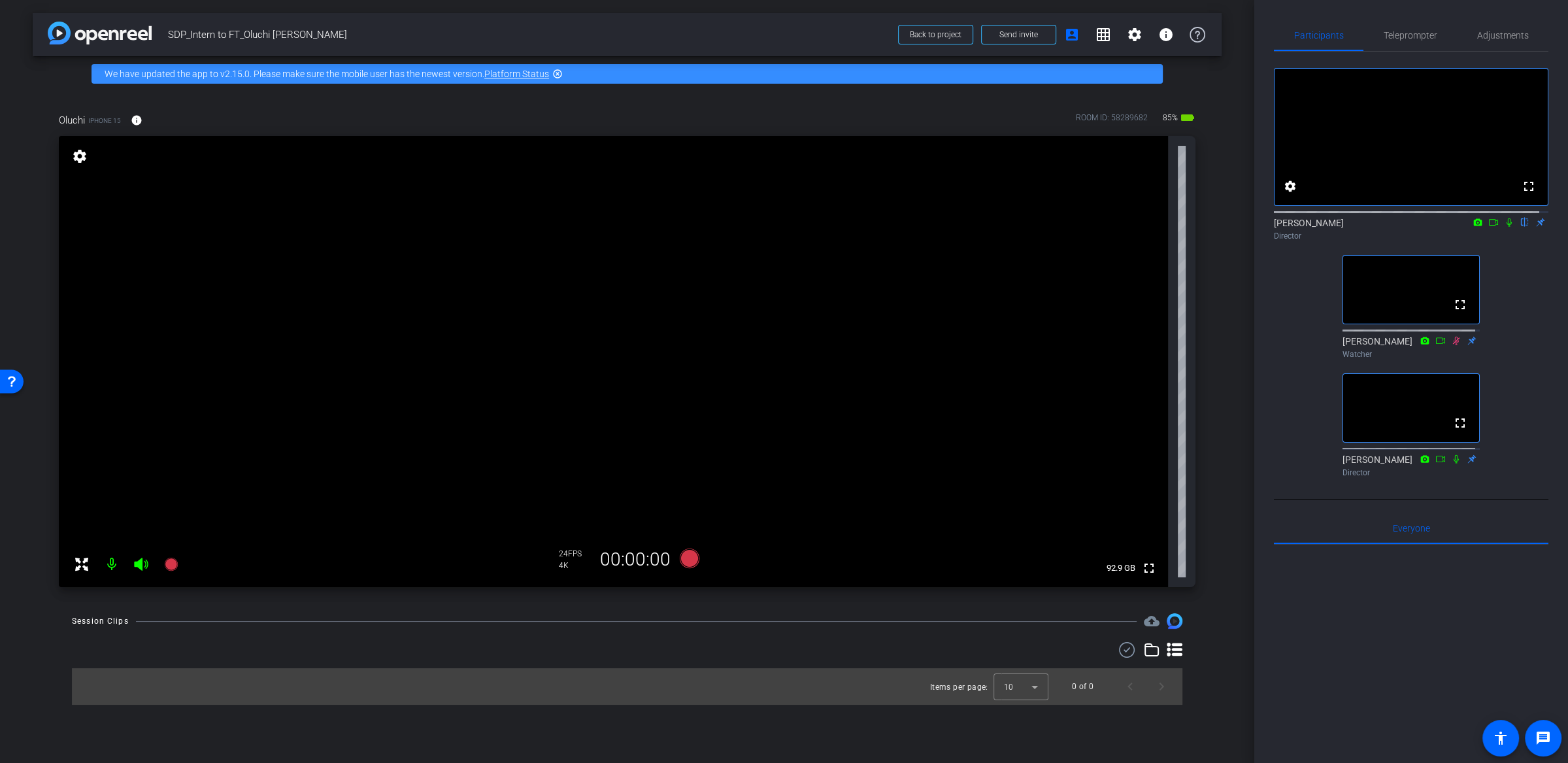
click at [1281, 385] on div "fullscreen settings [PERSON_NAME] flip Director fullscreen [PERSON_NAME] Watche…" at bounding box center [1411, 267] width 275 height 431
click at [1239, 549] on div "arrow_back SDP_Intern to FT_Oluchi [PERSON_NAME] Back to project Send invite ac…" at bounding box center [627, 382] width 1255 height 763
click at [1512, 269] on div "fullscreen settings [PERSON_NAME] flip Director fullscreen [PERSON_NAME] Watche…" at bounding box center [1411, 267] width 275 height 431
click at [1489, 225] on icon at bounding box center [1494, 222] width 9 height 6
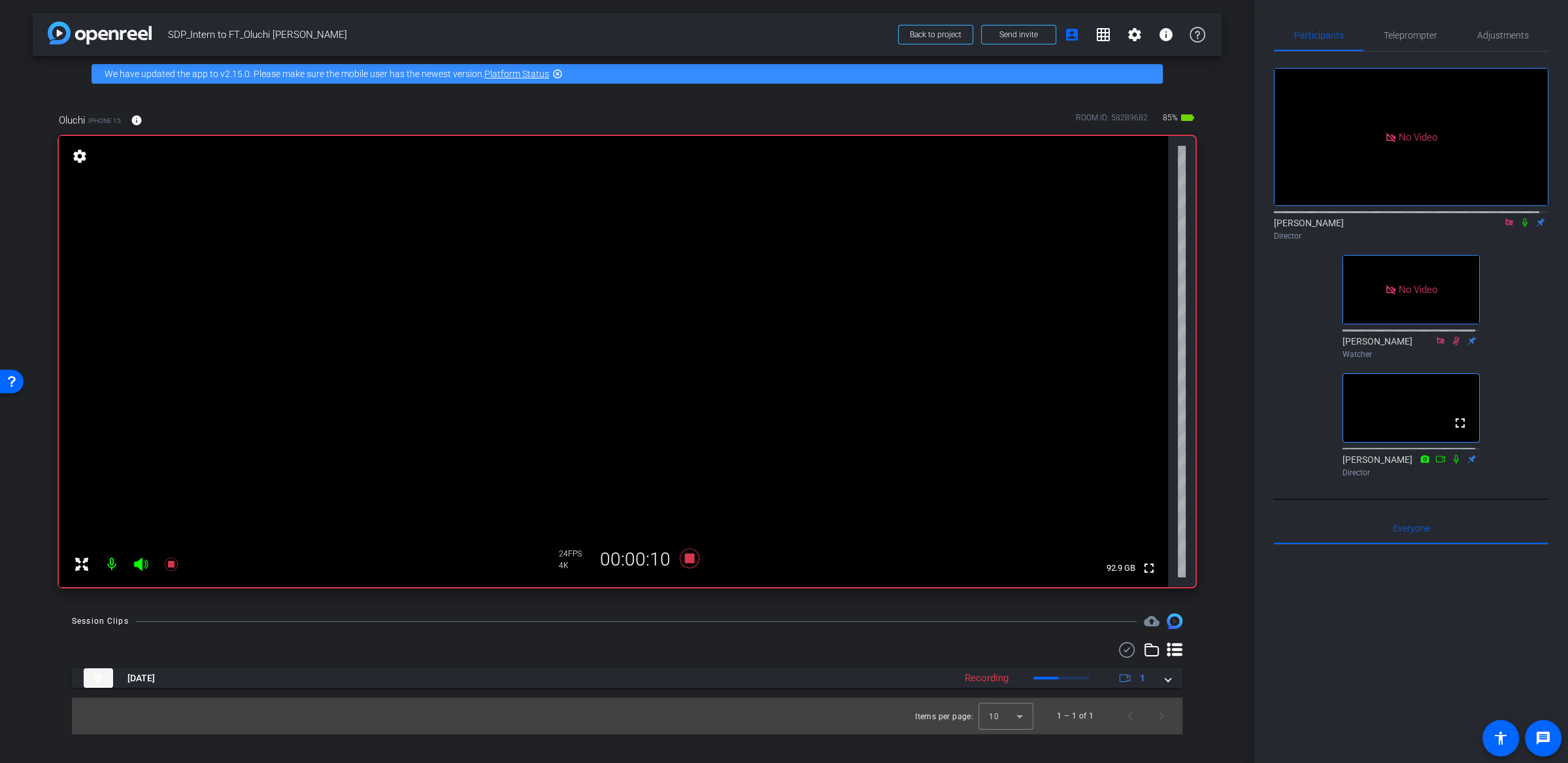
click at [1235, 363] on div "arrow_back SDP_Intern to FT_Oluchi [PERSON_NAME] Back to project Send invite ac…" at bounding box center [627, 382] width 1255 height 763
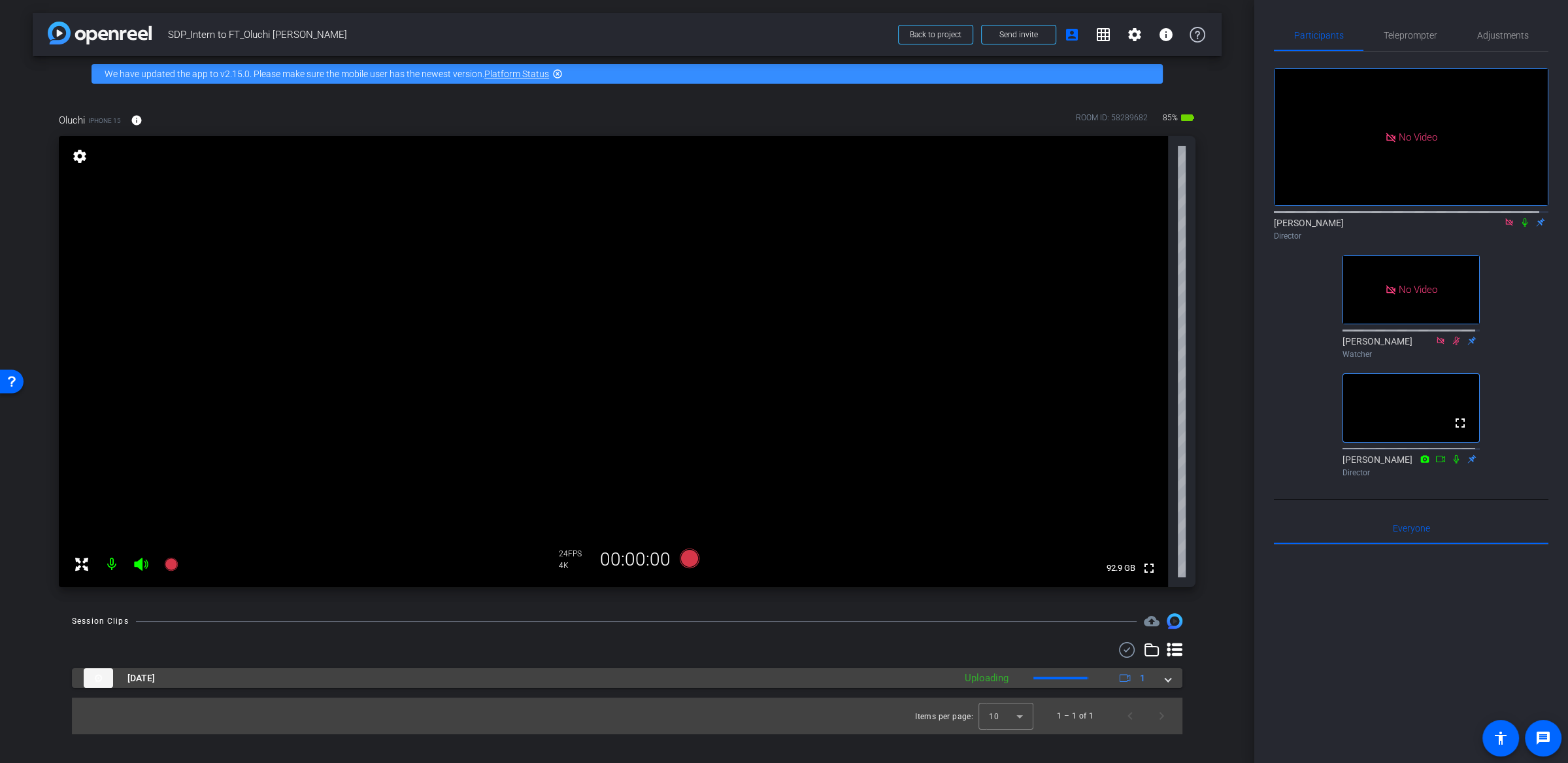
click at [1173, 678] on mat-expansion-panel-header "[DATE] Uploading 1" at bounding box center [627, 678] width 1110 height 19
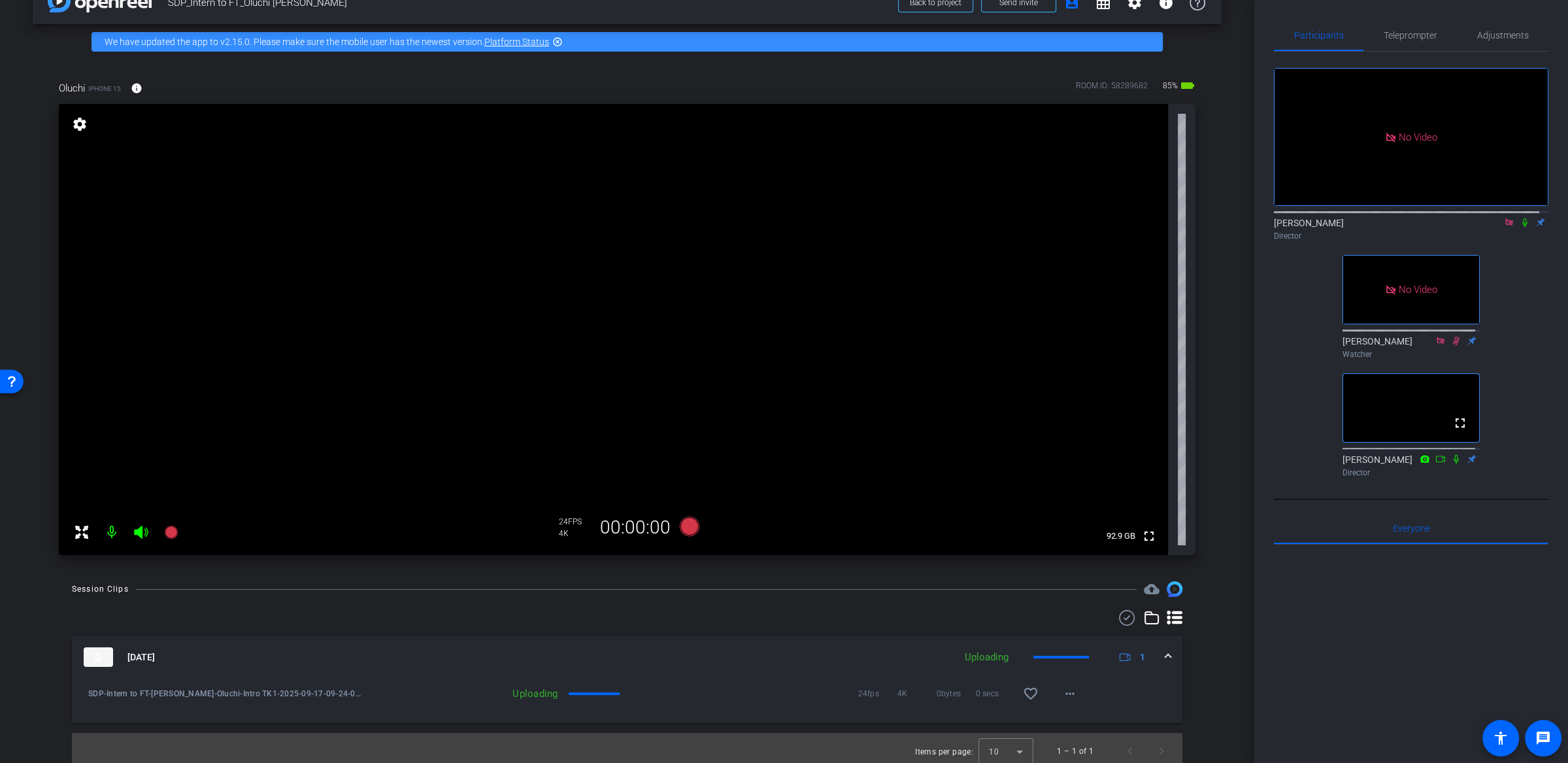
scroll to position [38, 0]
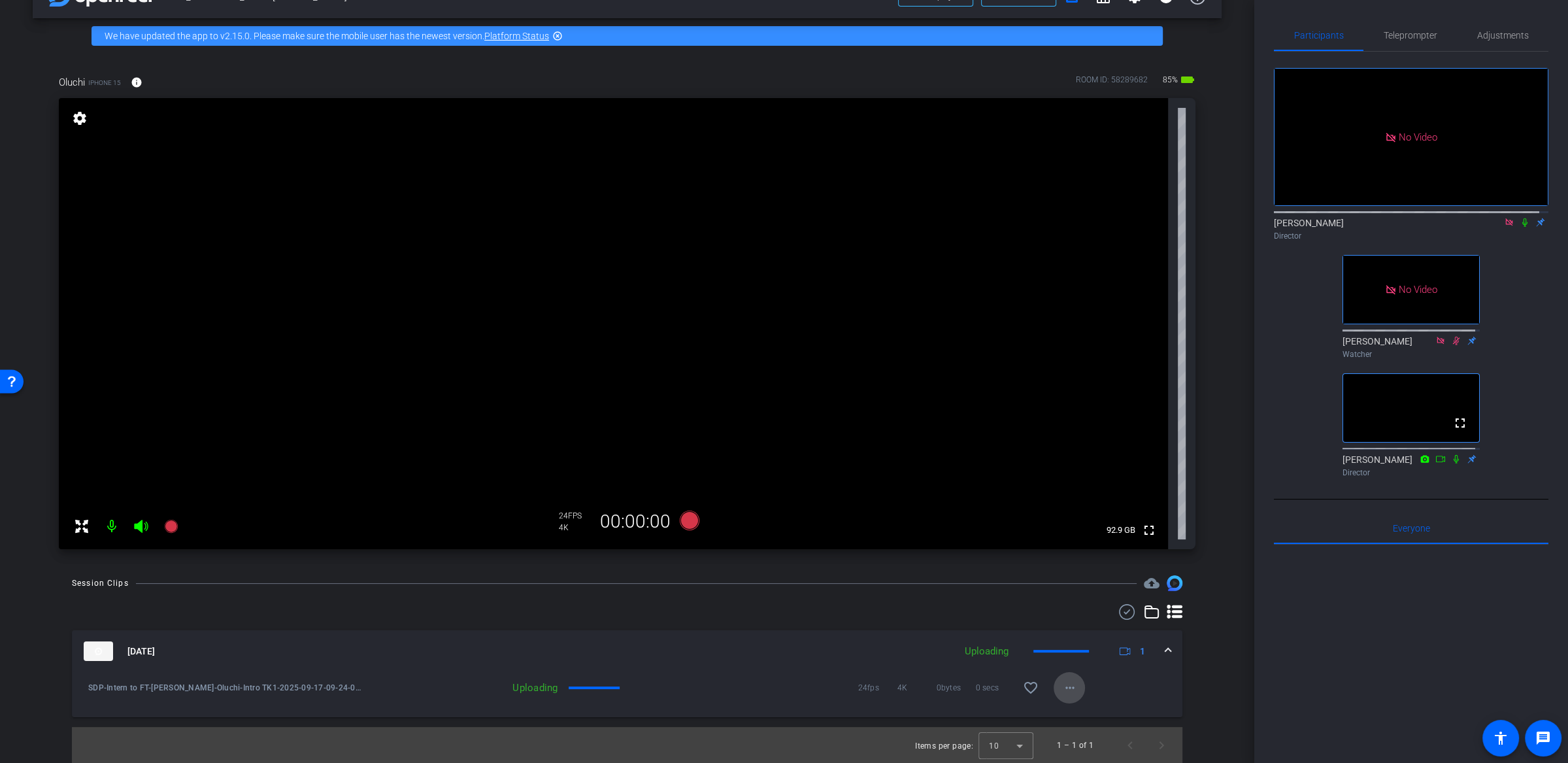
click at [1062, 698] on span at bounding box center [1069, 688] width 31 height 31
click at [1117, 711] on span "Download Original" at bounding box center [1104, 714] width 96 height 16
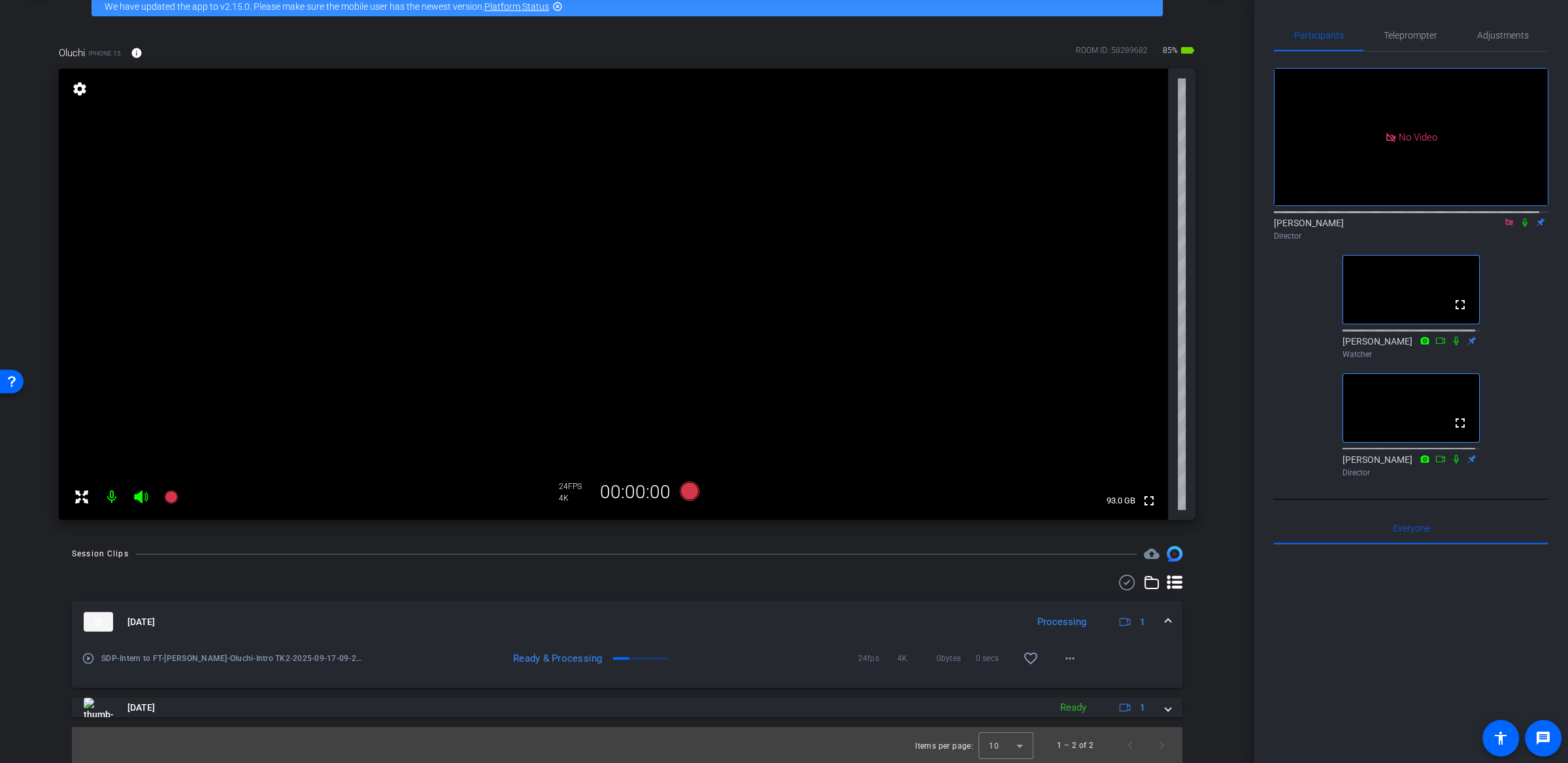
scroll to position [67, 0]
click at [1053, 658] on span at bounding box center [1069, 658] width 31 height 31
click at [1241, 421] on div at bounding box center [784, 382] width 1568 height 763
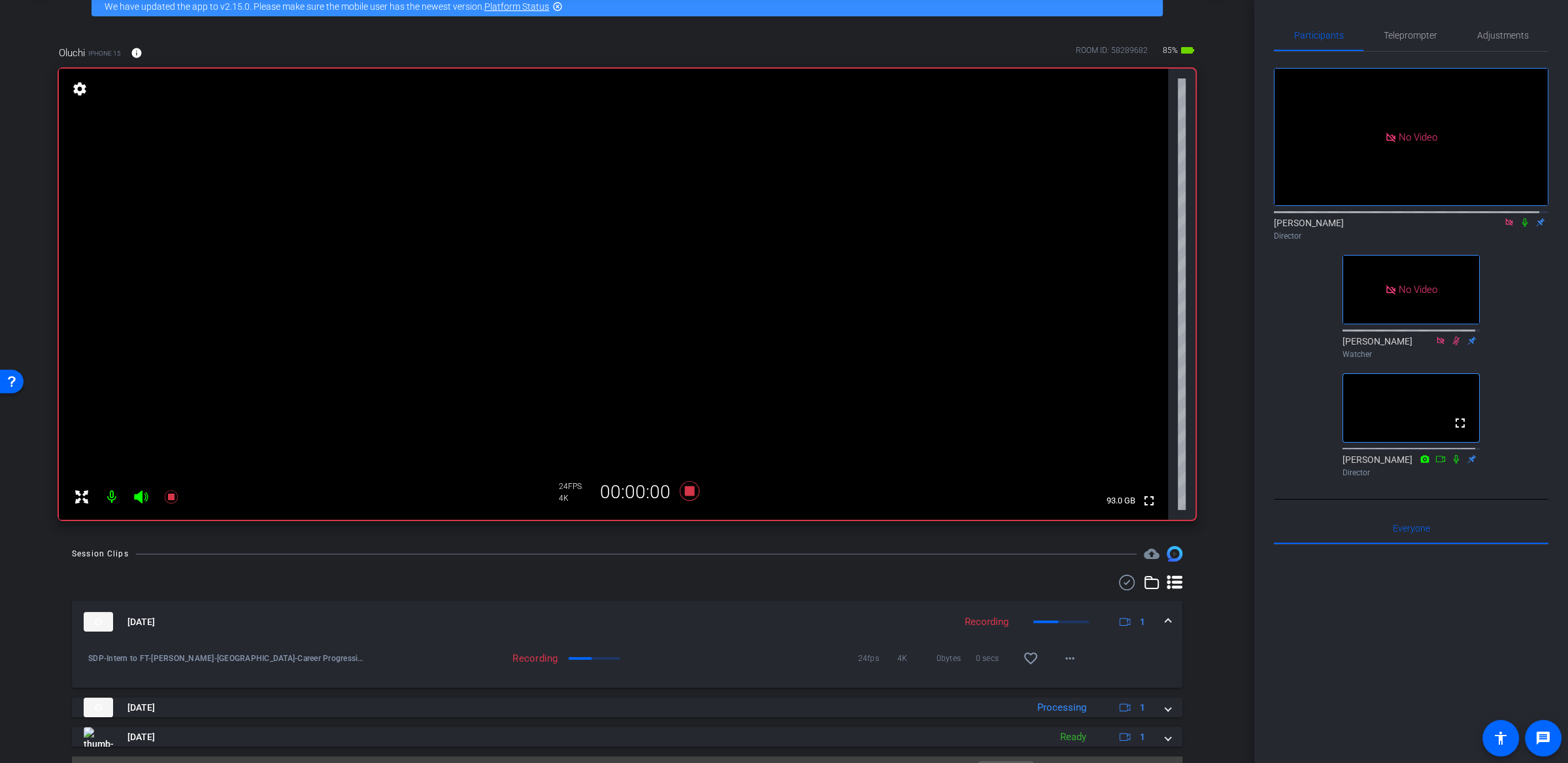
click at [1522, 227] on icon at bounding box center [1525, 222] width 6 height 8
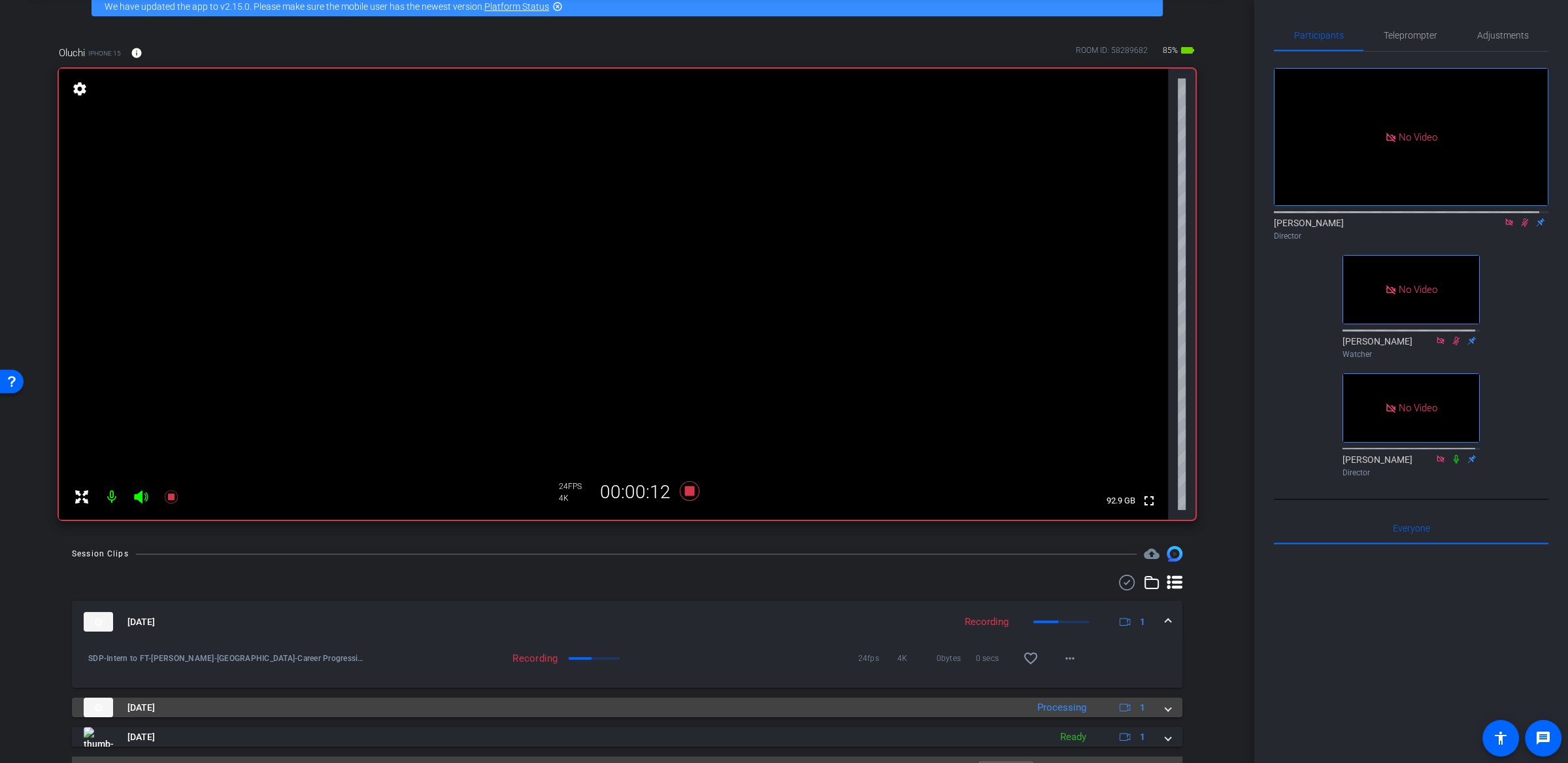
click at [1165, 707] on span at bounding box center [1168, 707] width 6 height 14
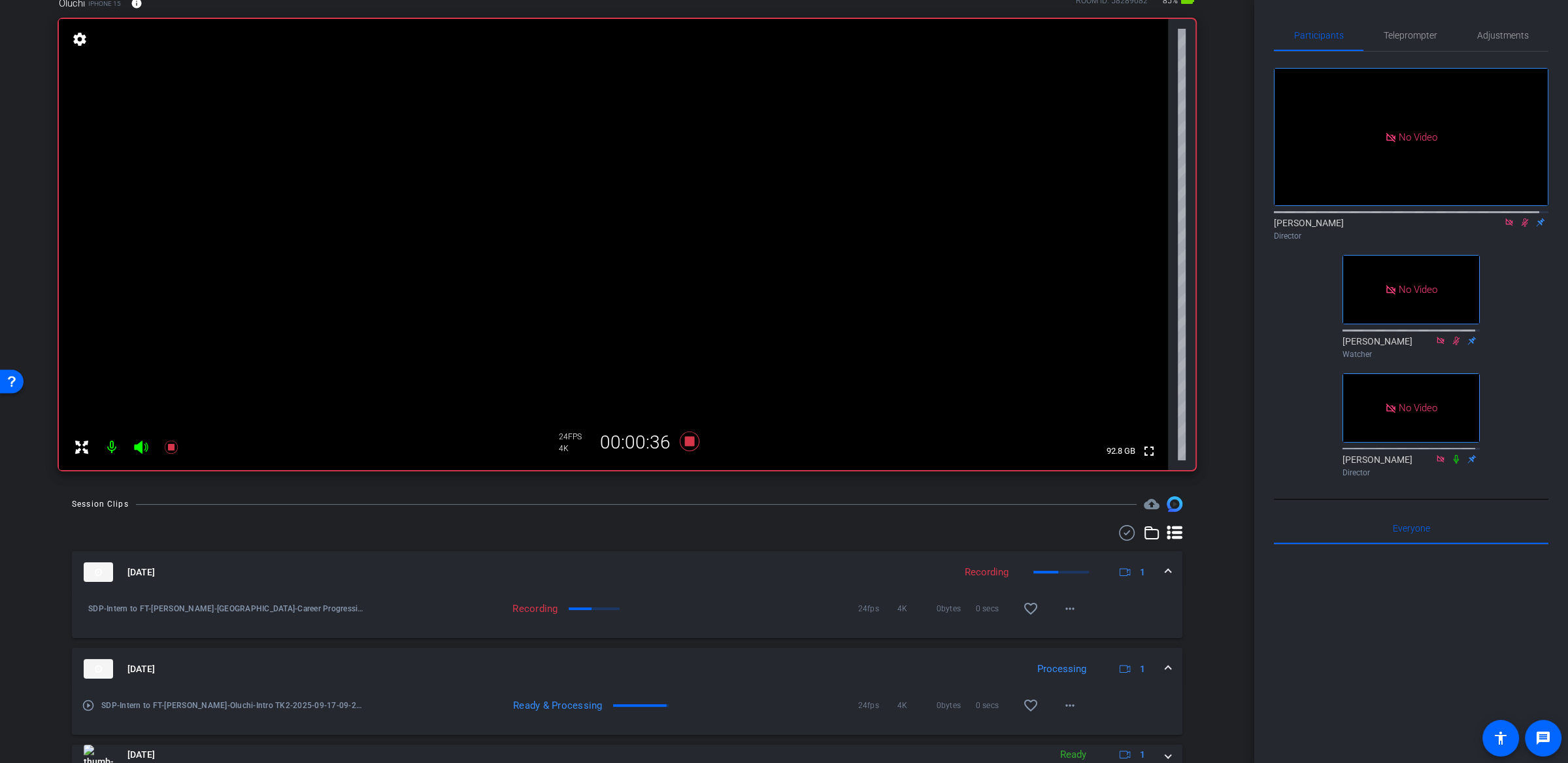
scroll to position [123, 0]
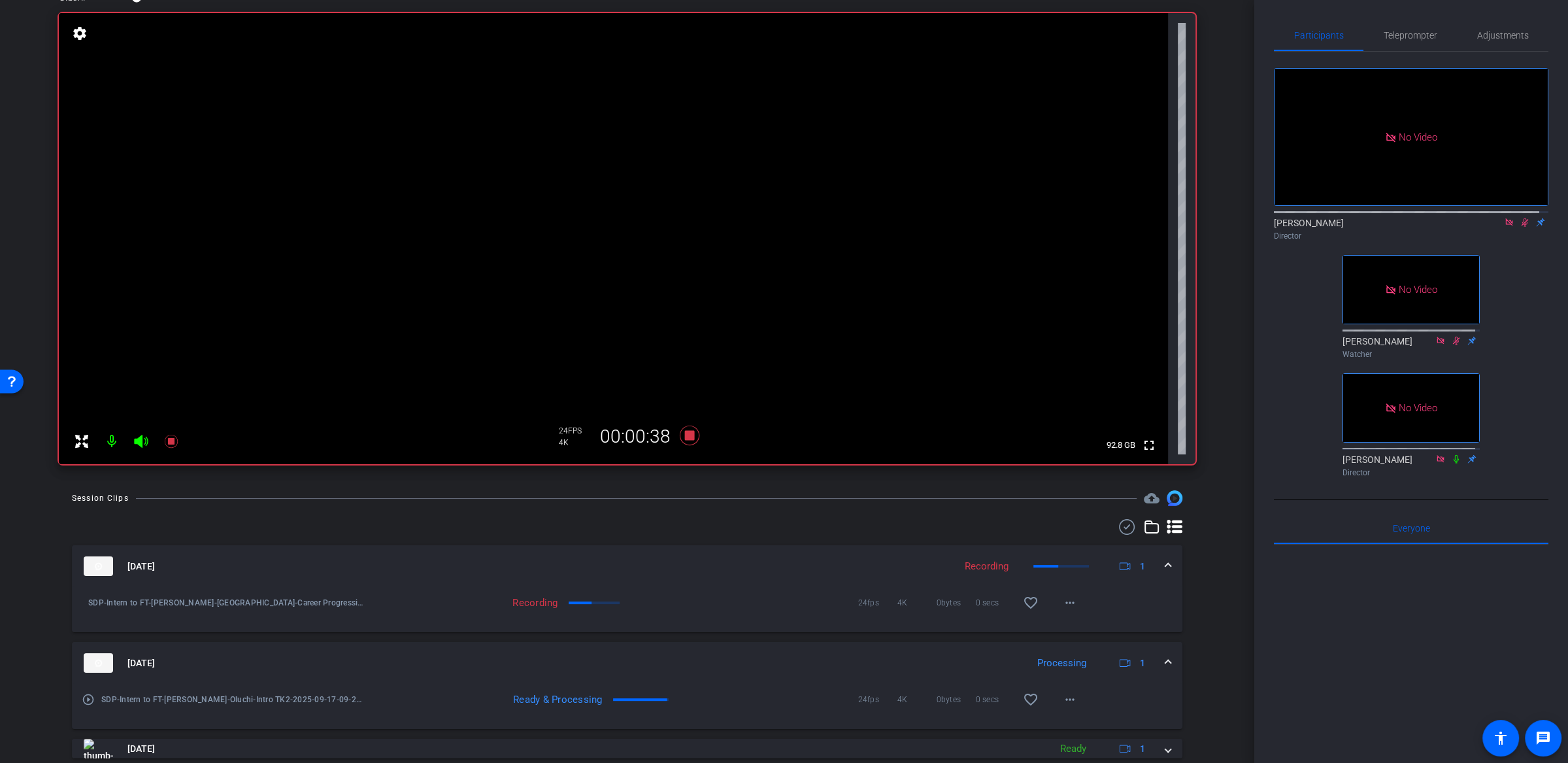
click at [1221, 445] on div "arrow_back SDP_Intern to FT_Oluchi [PERSON_NAME] Back to project Send invite ac…" at bounding box center [627, 258] width 1255 height 763
click at [683, 438] on icon at bounding box center [688, 435] width 19 height 19
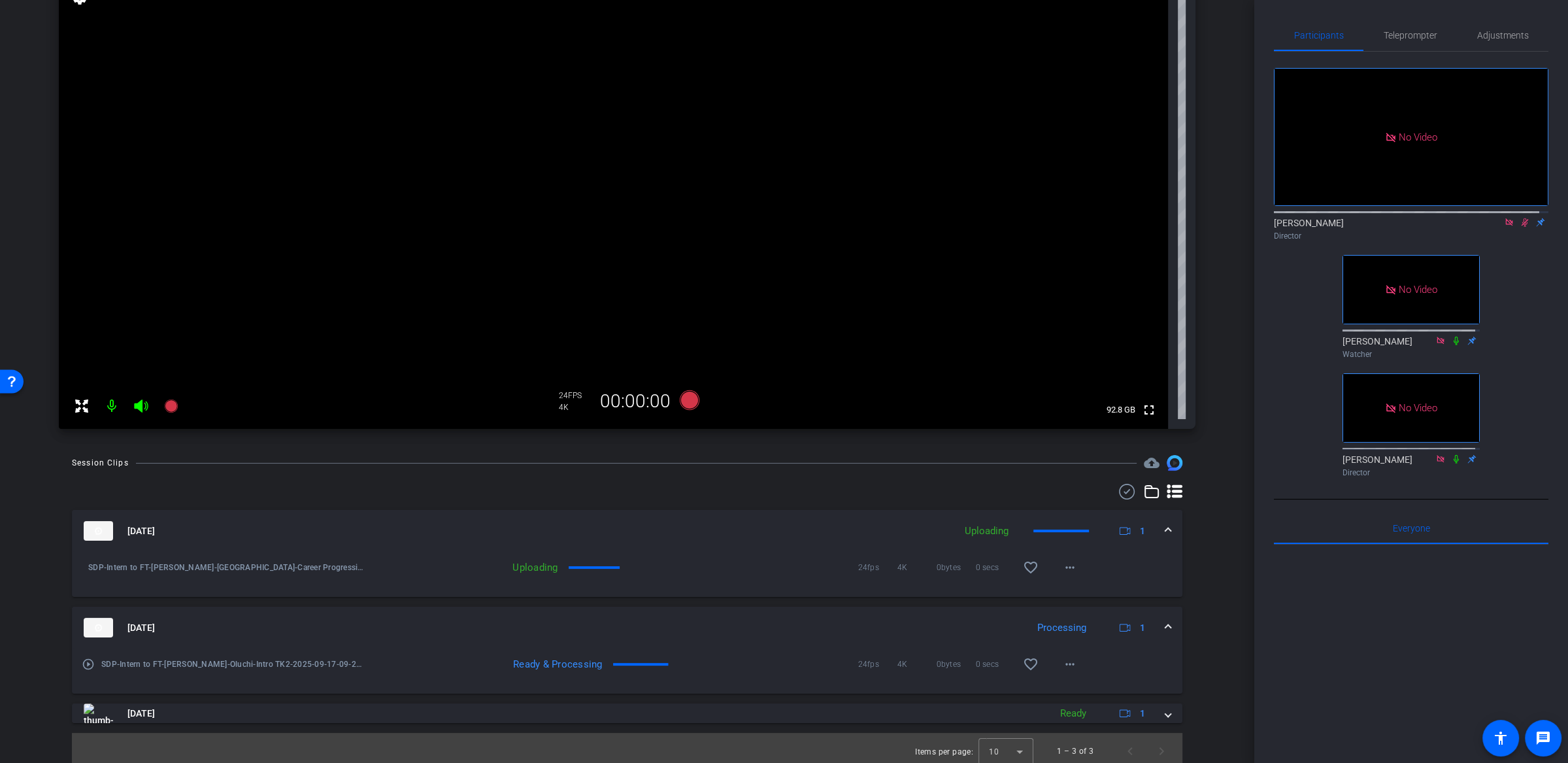
scroll to position [159, 0]
click at [1065, 665] on mat-icon "more_horiz" at bounding box center [1069, 663] width 16 height 16
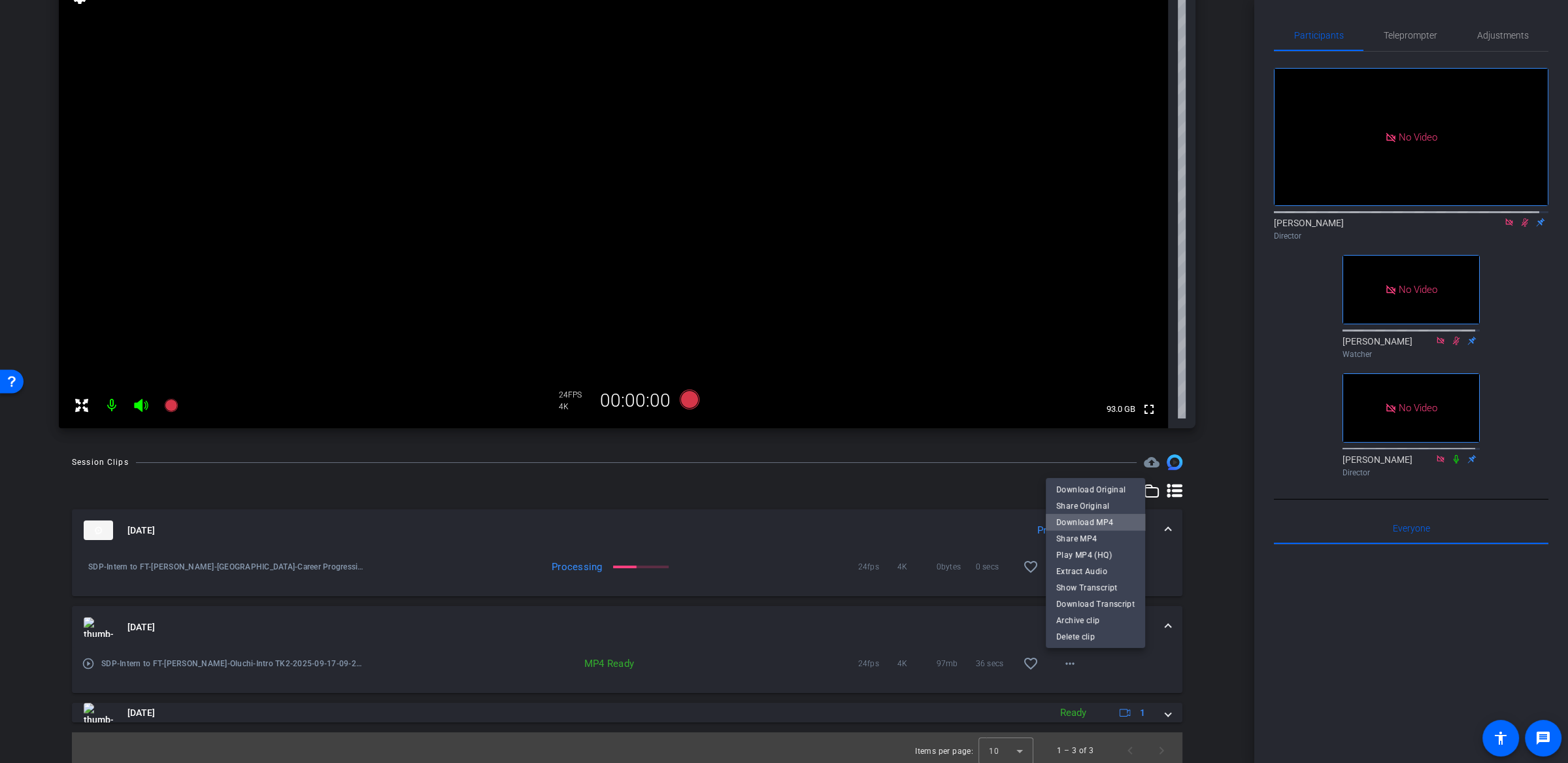
click at [1108, 523] on span "Download MP4" at bounding box center [1095, 522] width 78 height 16
click at [1207, 384] on div "Oluchi iPhone 15 info ROOM ID: 58289682 85% battery_std fullscreen settings 93.…" at bounding box center [628, 187] width 1189 height 508
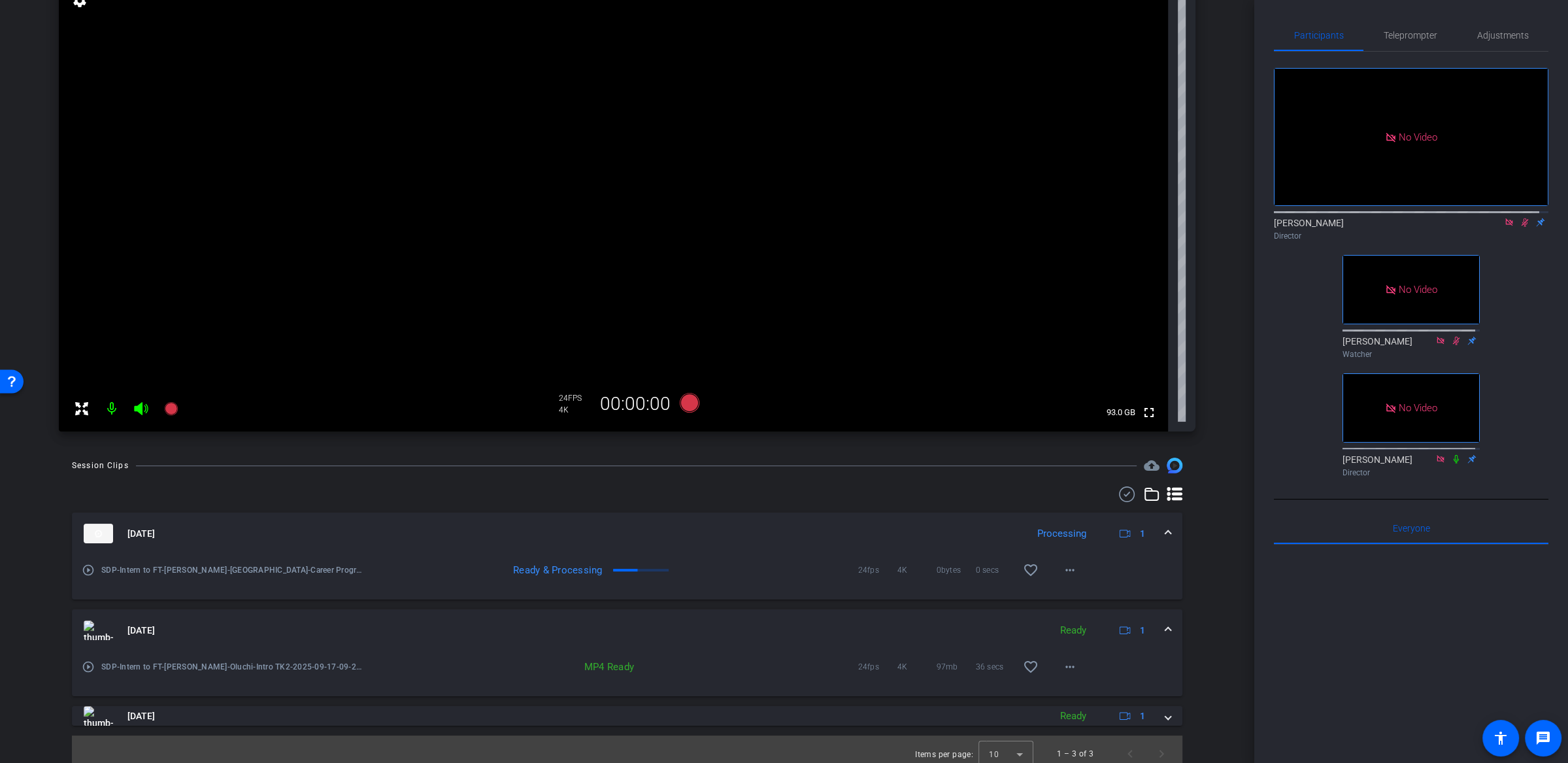
scroll to position [164, 0]
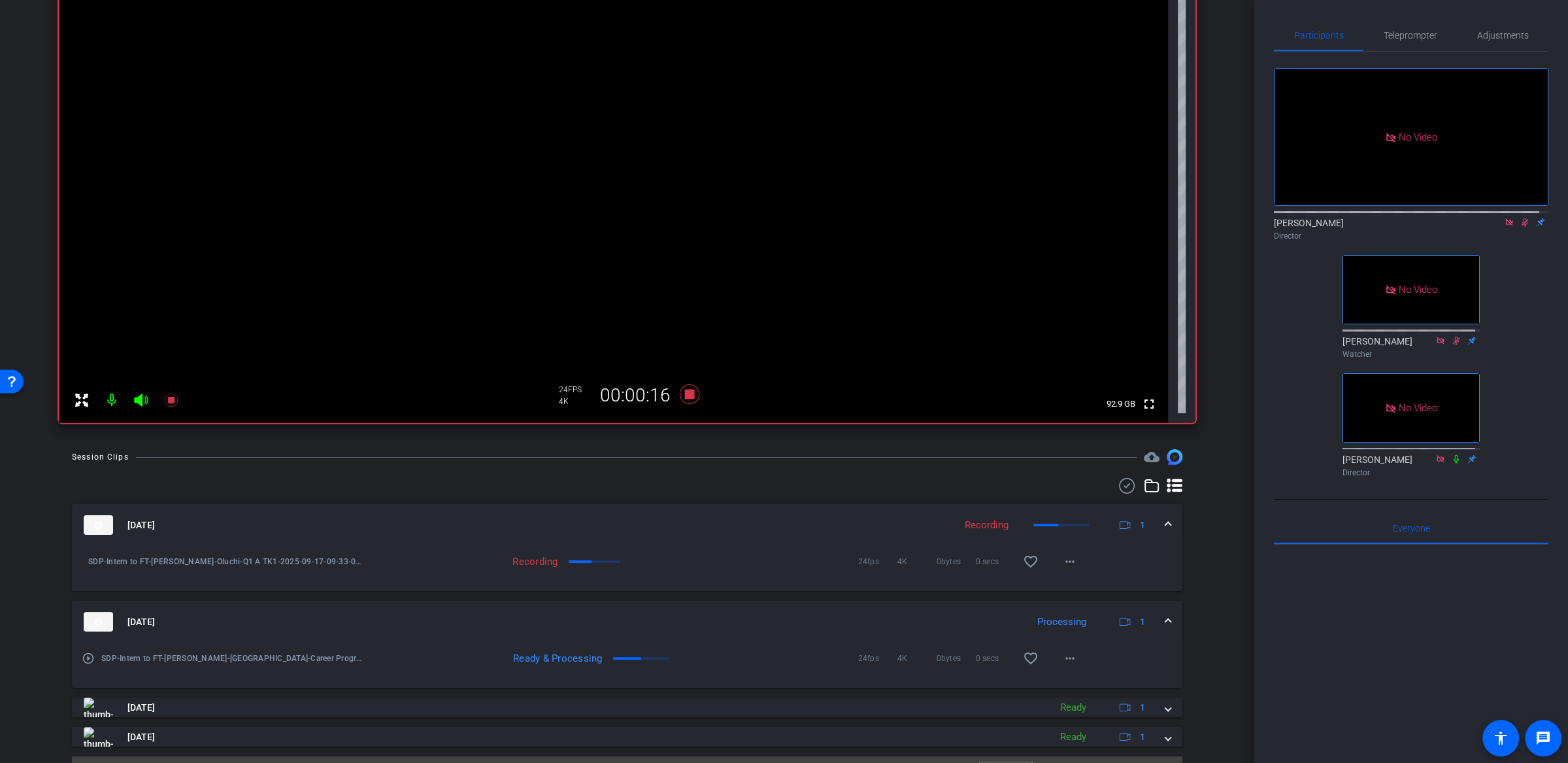
click at [1221, 382] on div "arrow_back SDP_Intern to FT_Oluchi [PERSON_NAME] Back to project Send invite ac…" at bounding box center [627, 218] width 1255 height 763
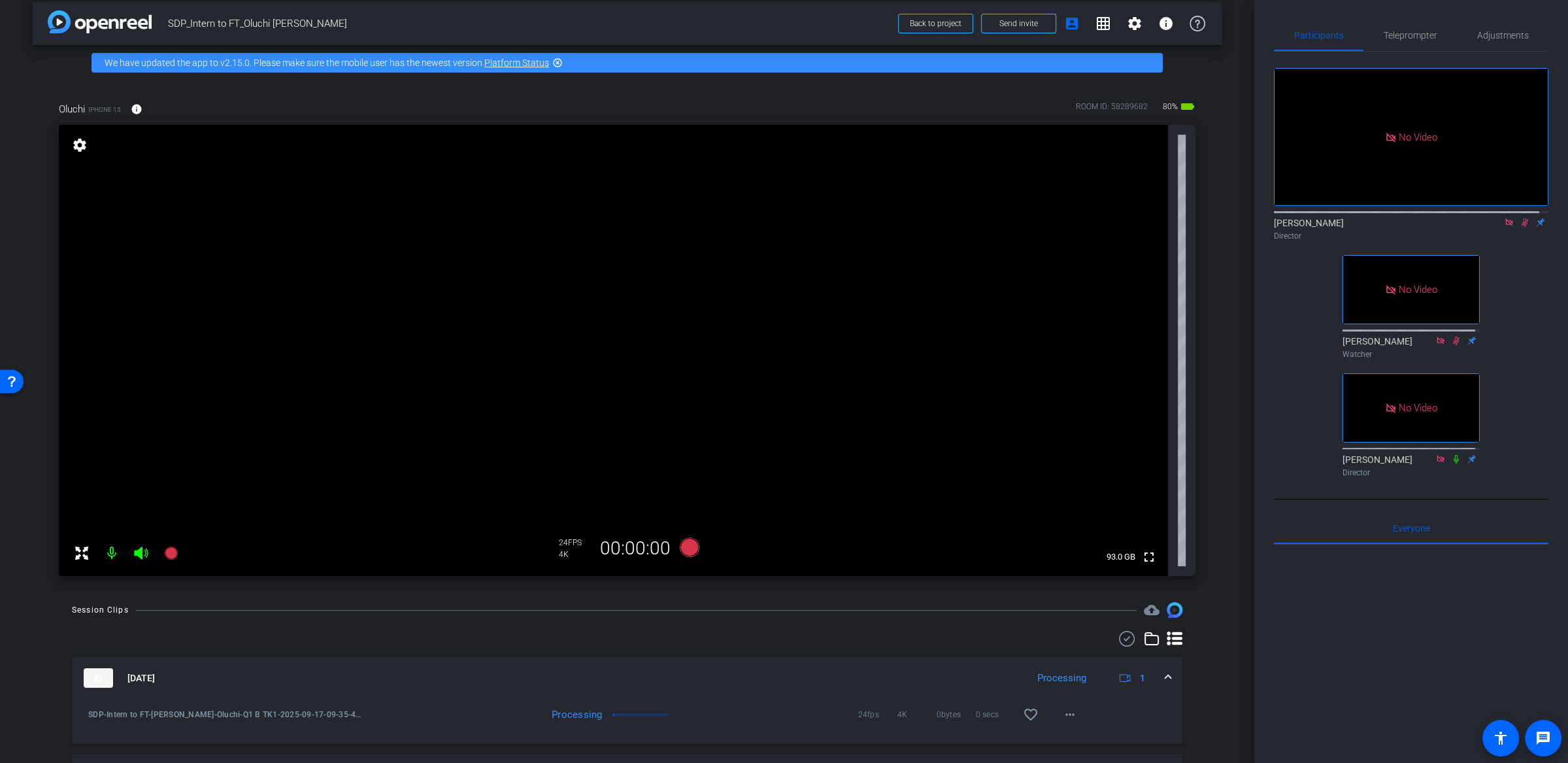
scroll to position [0, 0]
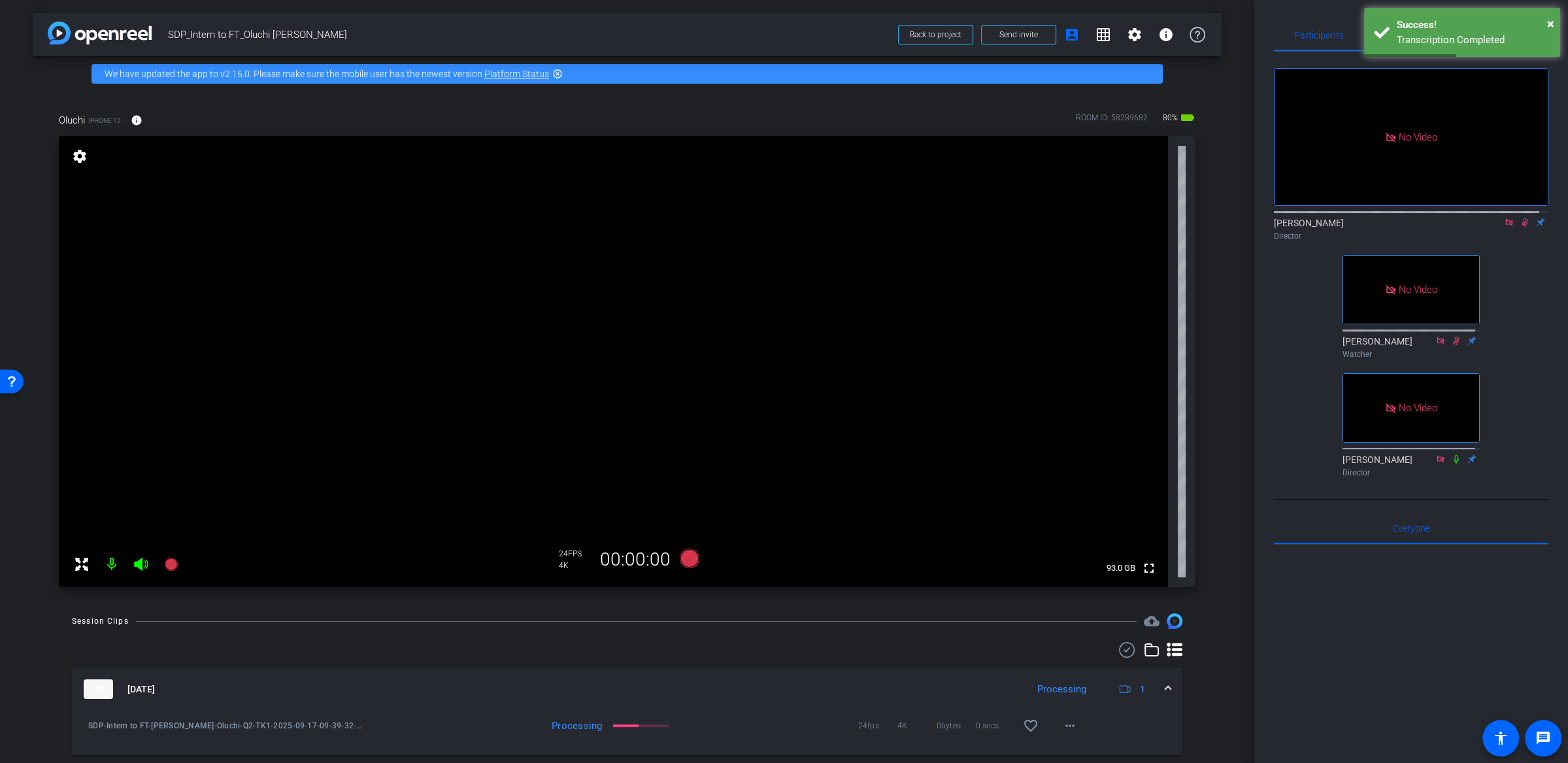
click at [1519, 227] on icon at bounding box center [1524, 222] width 10 height 9
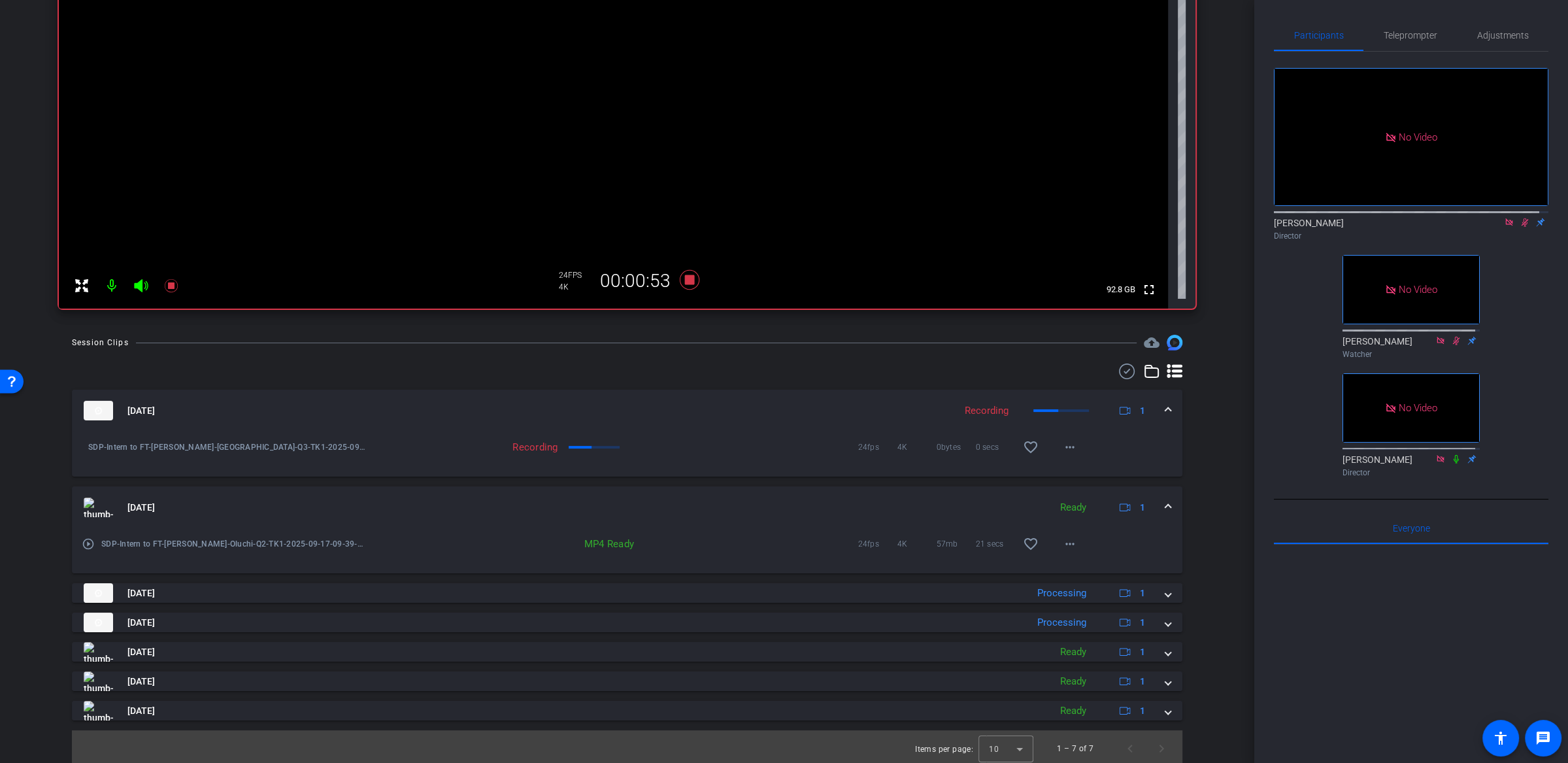
scroll to position [281, 0]
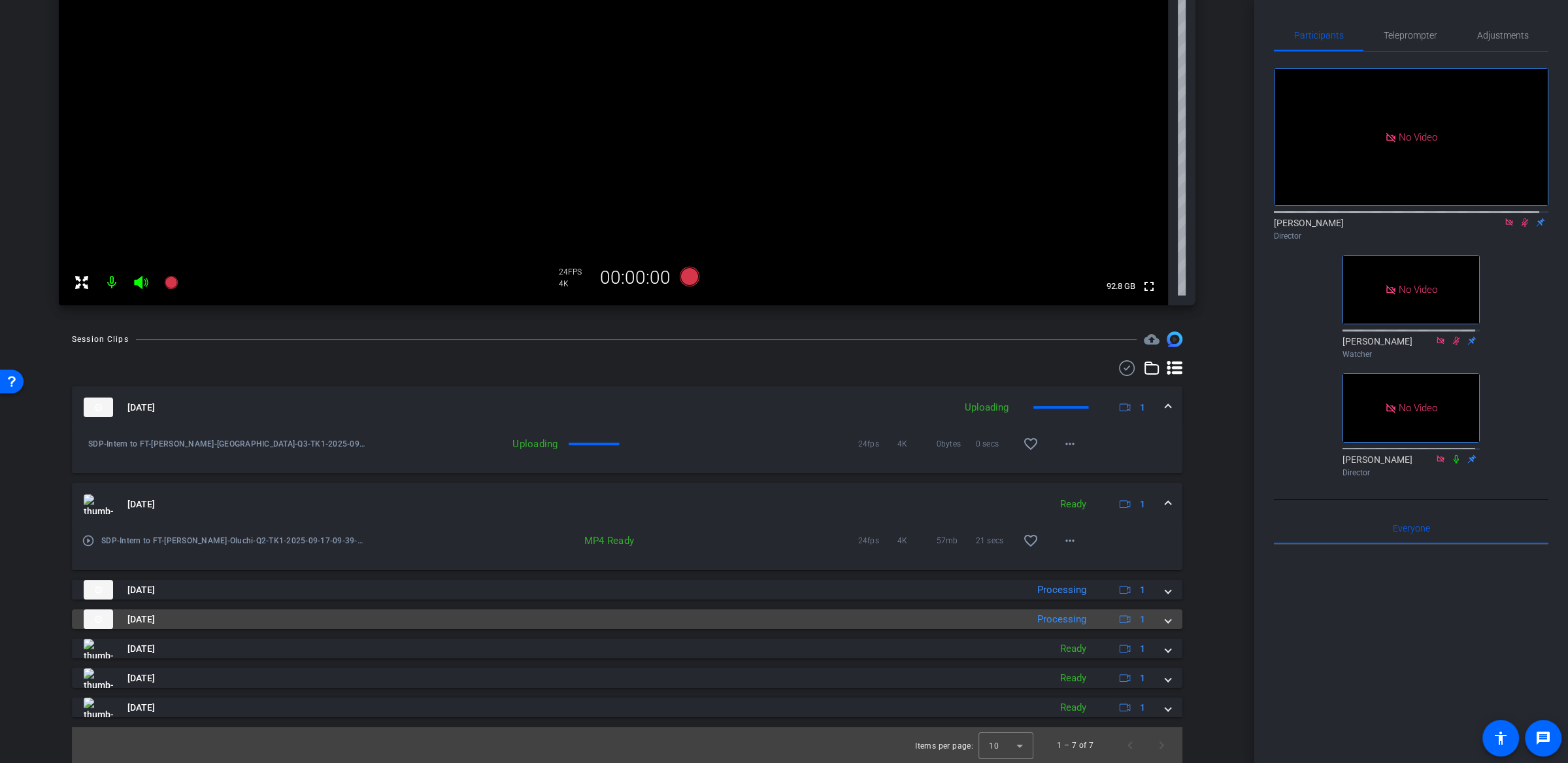
click at [1165, 621] on span at bounding box center [1168, 619] width 6 height 14
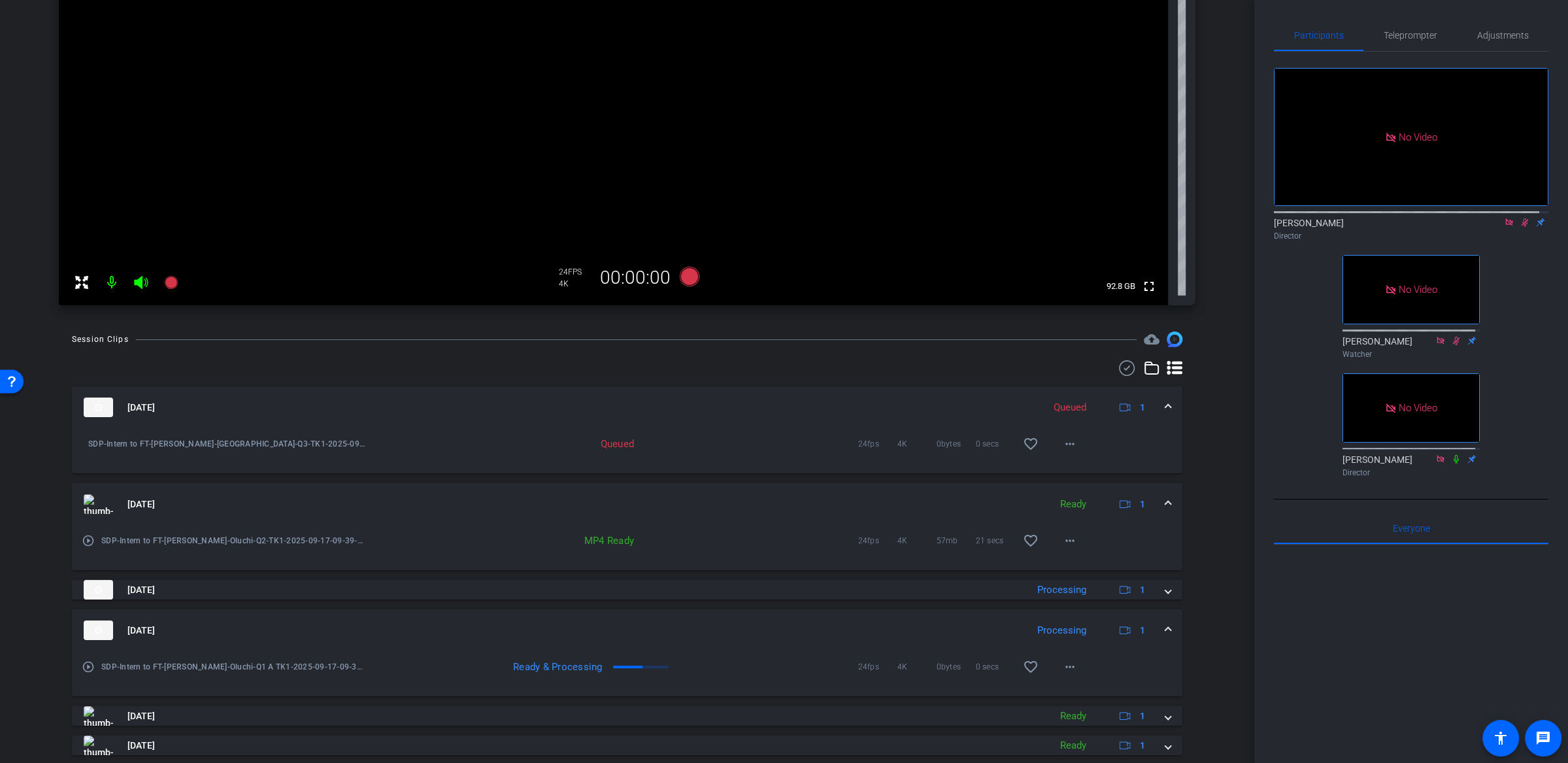
click at [1164, 627] on mat-expansion-panel-header "[DATE] Processing 1" at bounding box center [627, 631] width 1110 height 42
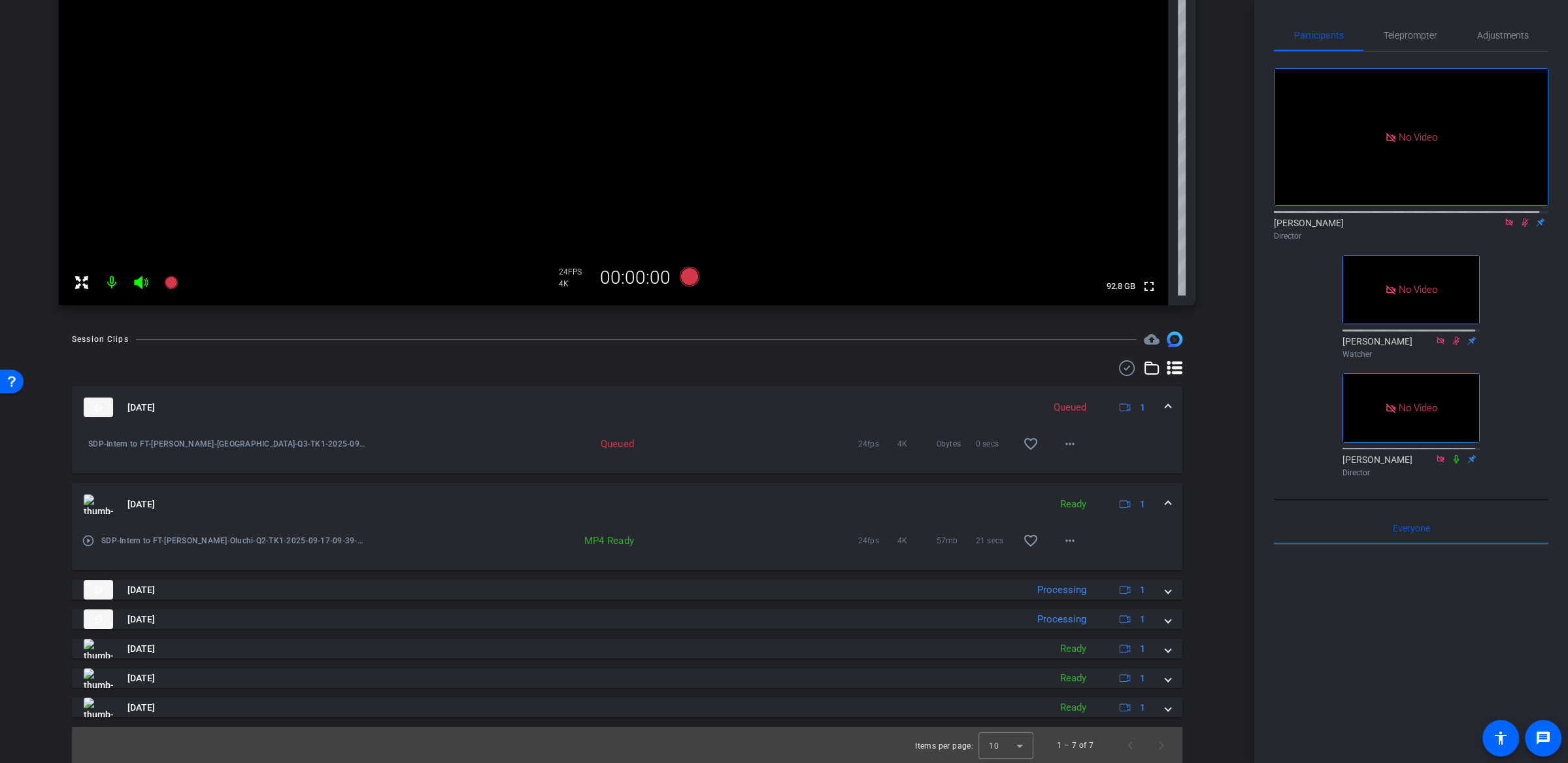
click at [1196, 533] on div "Session Clips cloud_upload [DATE] Queued 1 SDP-Intern to FT-[PERSON_NAME] Nwabu…" at bounding box center [628, 548] width 1189 height 432
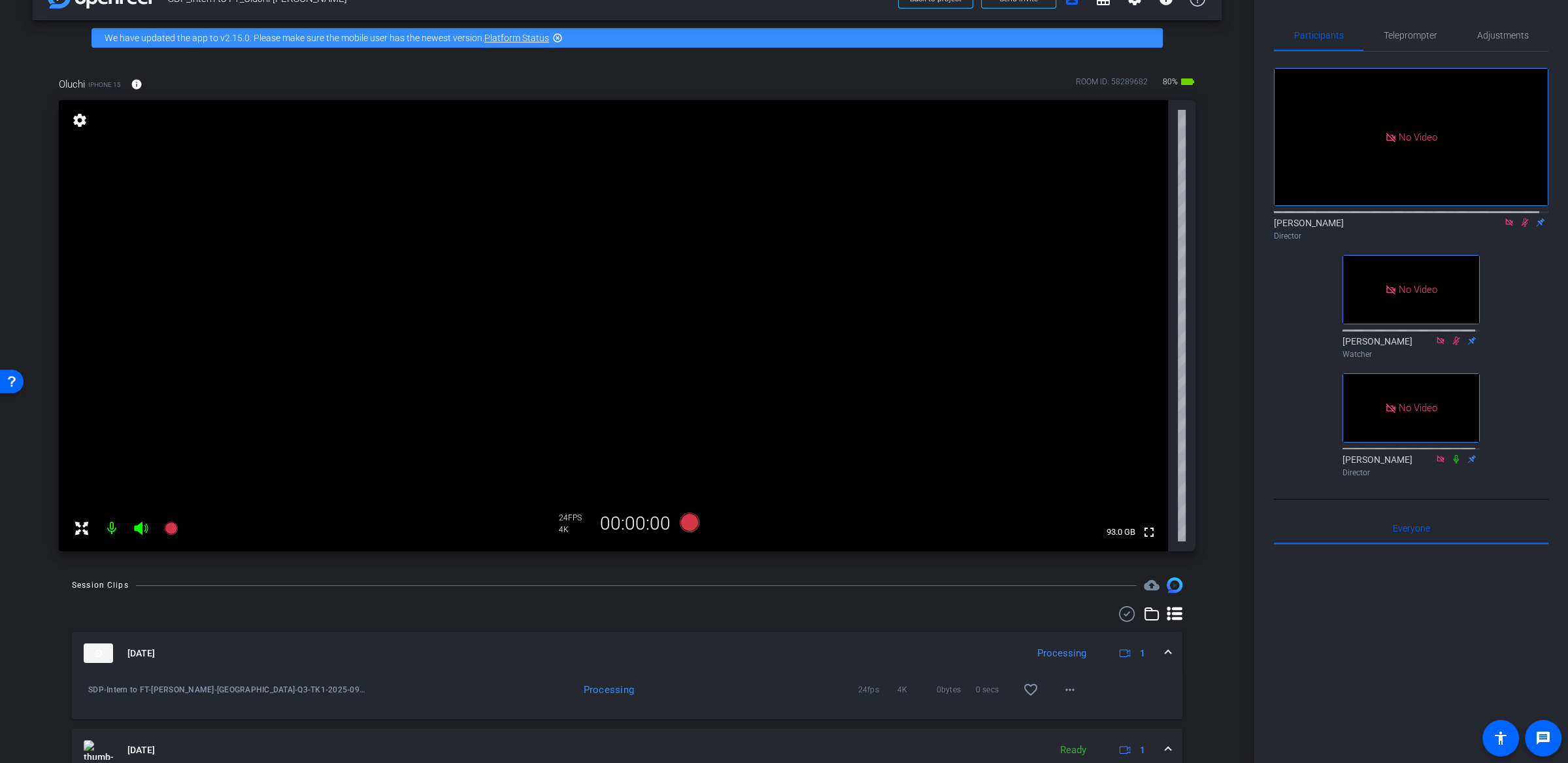
scroll to position [0, 0]
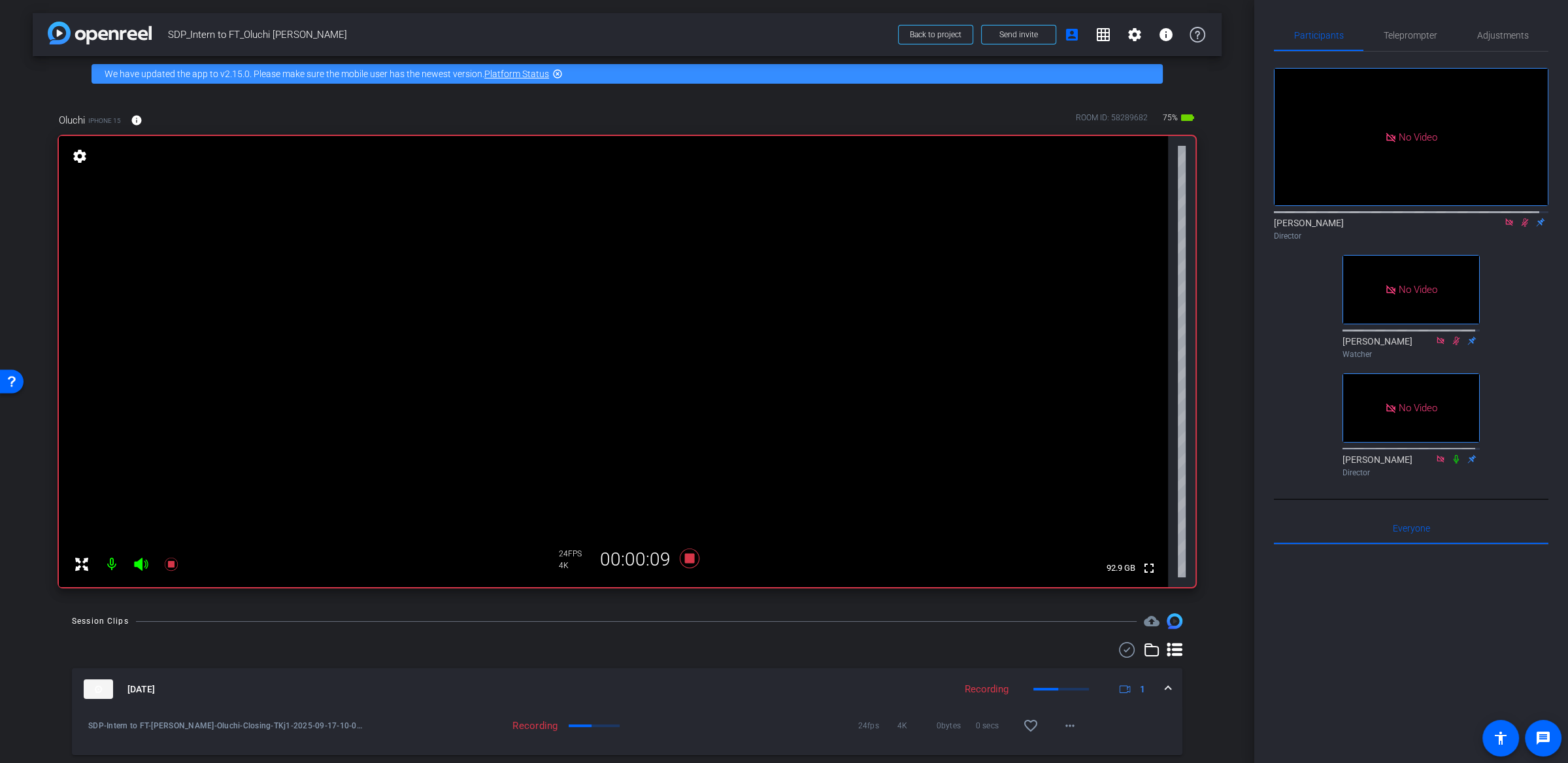
click at [1524, 277] on div "No Video [PERSON_NAME] Director No Video [PERSON_NAME] Watcher No Video [PERSON…" at bounding box center [1411, 267] width 275 height 431
click at [1532, 303] on div "No Video [PERSON_NAME] Director No Video [PERSON_NAME] Watcher No Video [PERSON…" at bounding box center [1411, 267] width 275 height 431
click at [1522, 227] on icon at bounding box center [1526, 222] width 7 height 8
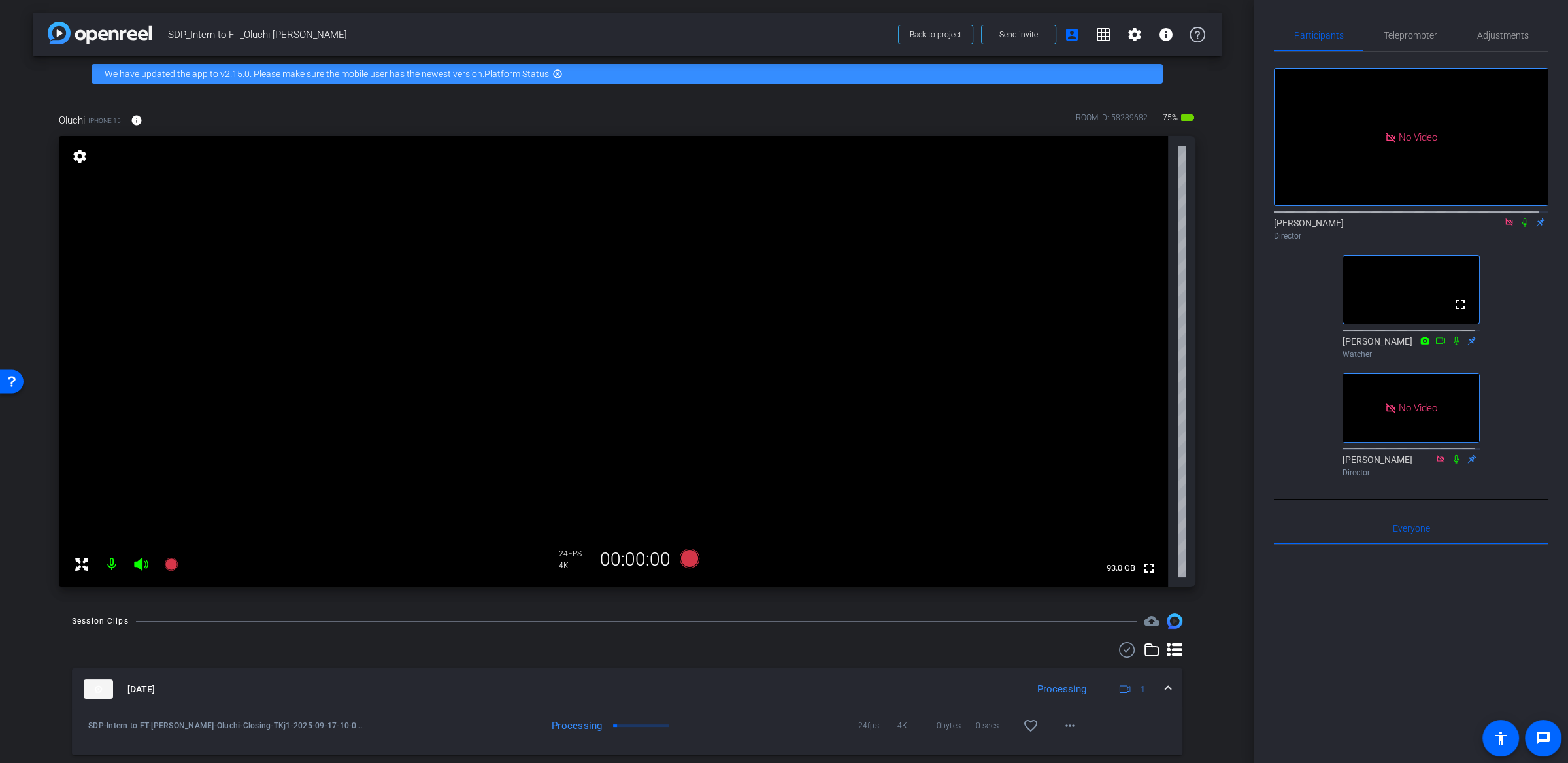
click at [1504, 227] on icon at bounding box center [1508, 222] width 10 height 9
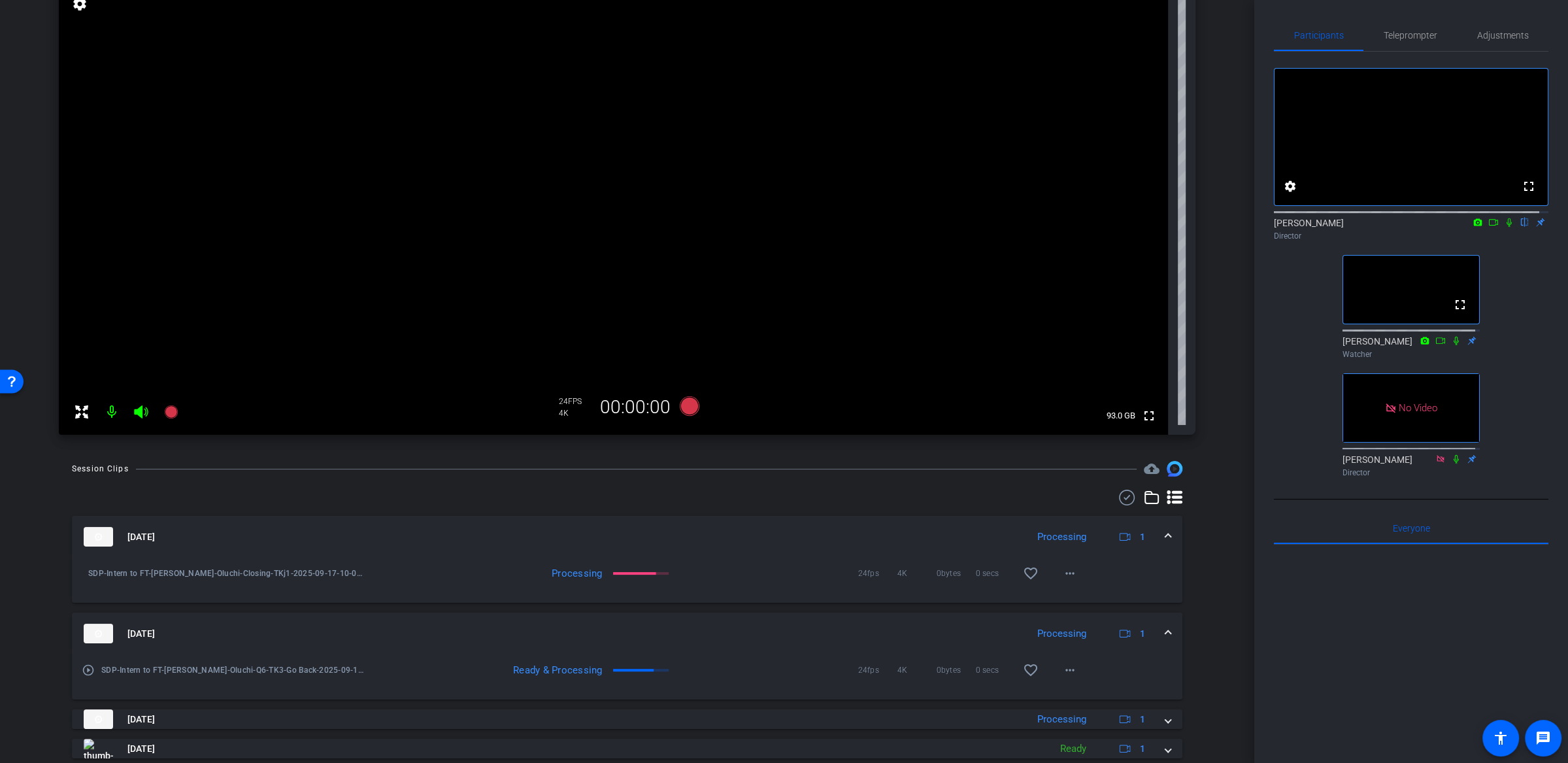
scroll to position [370, 0]
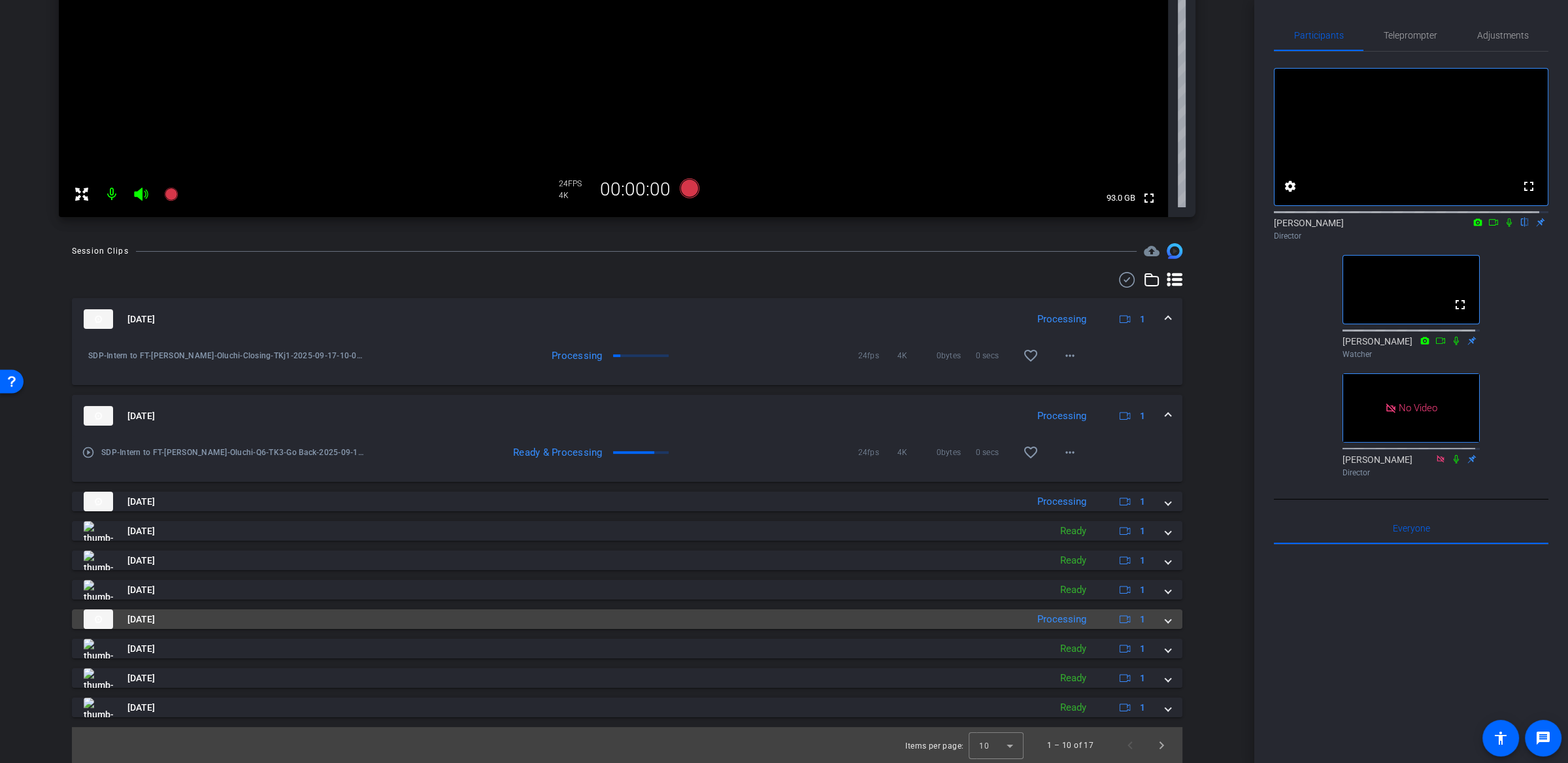
click at [1163, 619] on mat-expansion-panel-header "[DATE] Processing 1" at bounding box center [627, 619] width 1110 height 19
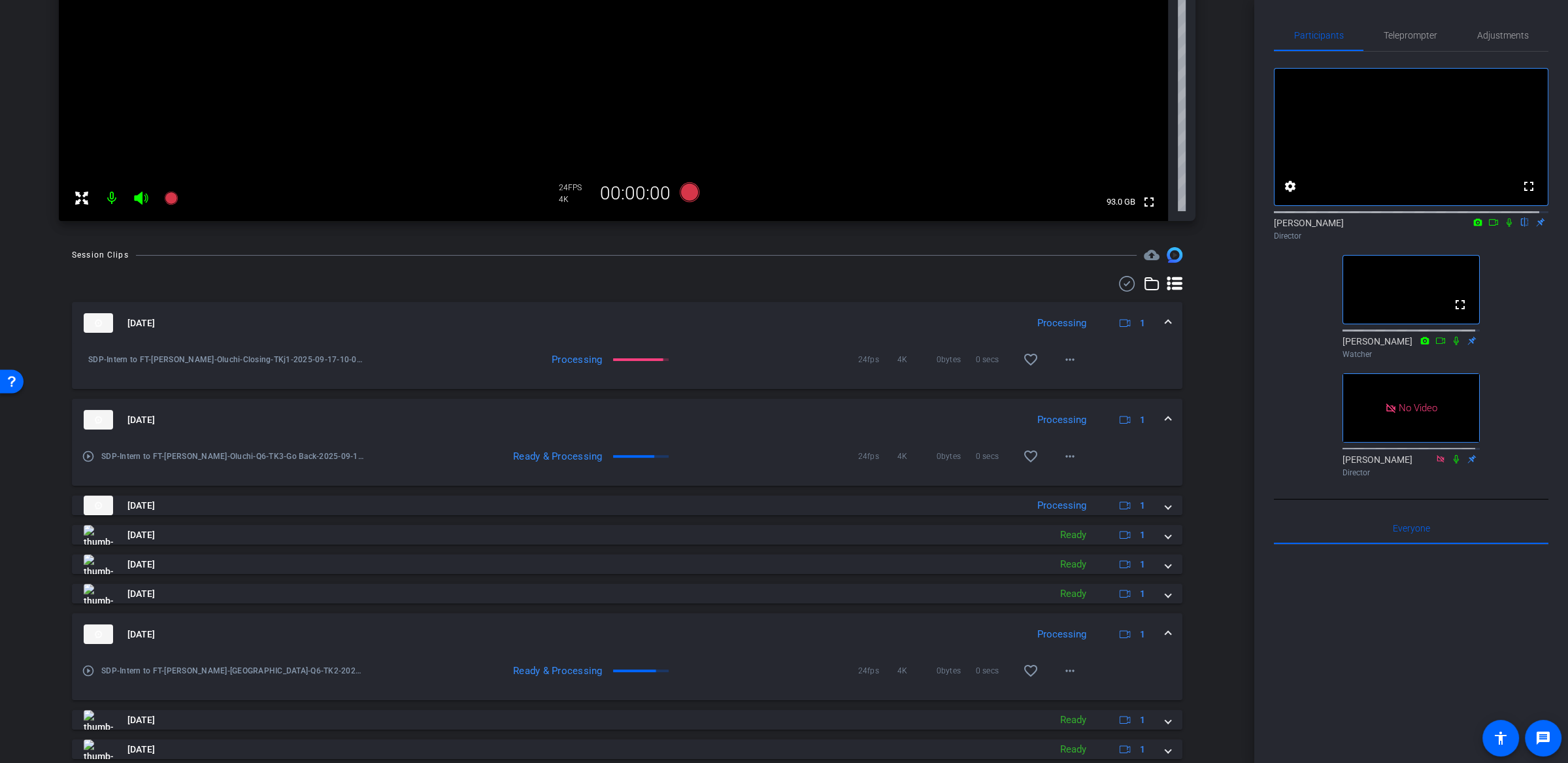
scroll to position [363, 0]
click at [1062, 680] on mat-icon "more_horiz" at bounding box center [1069, 673] width 16 height 16
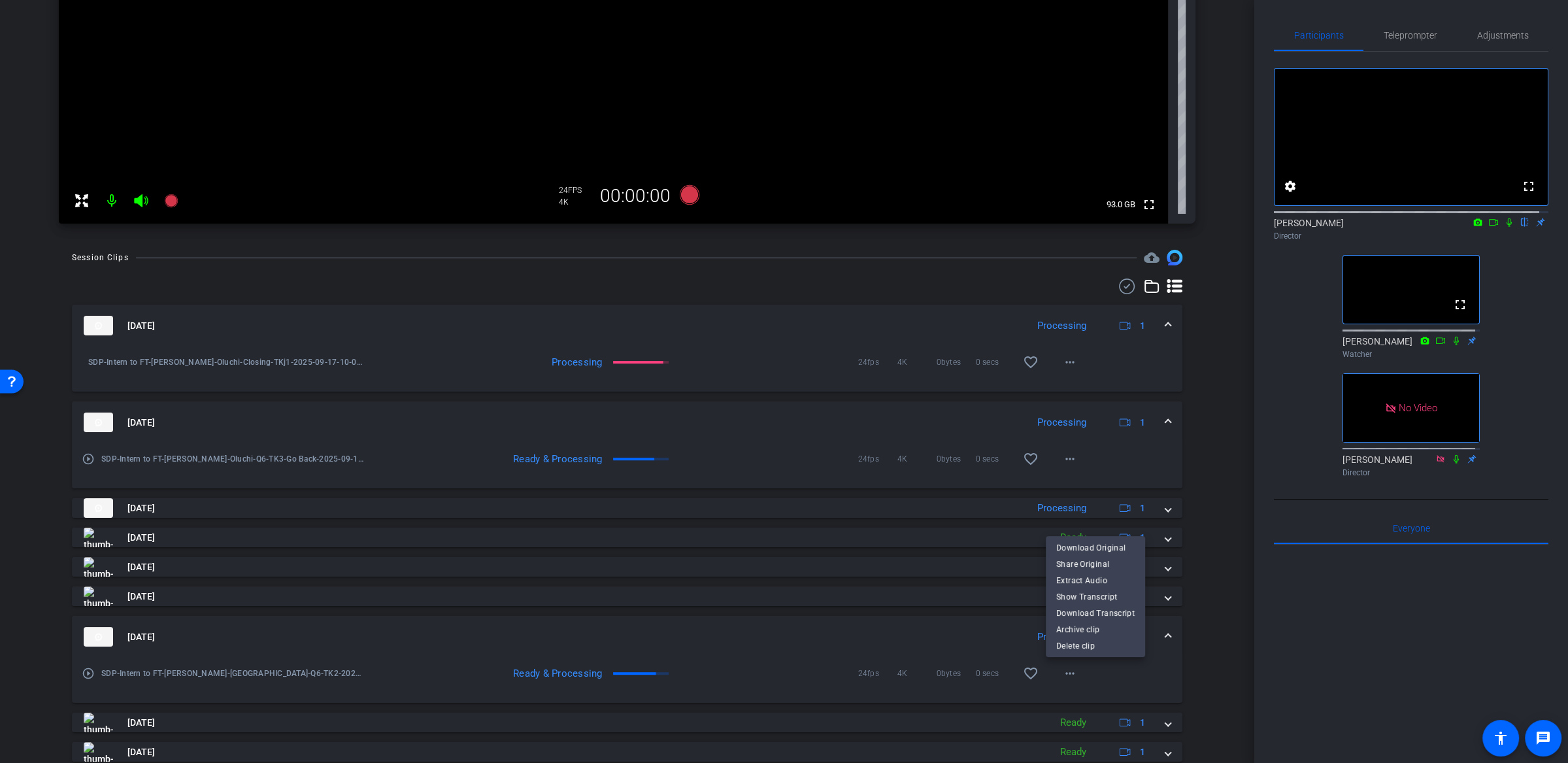
click at [1221, 489] on div at bounding box center [784, 382] width 1568 height 763
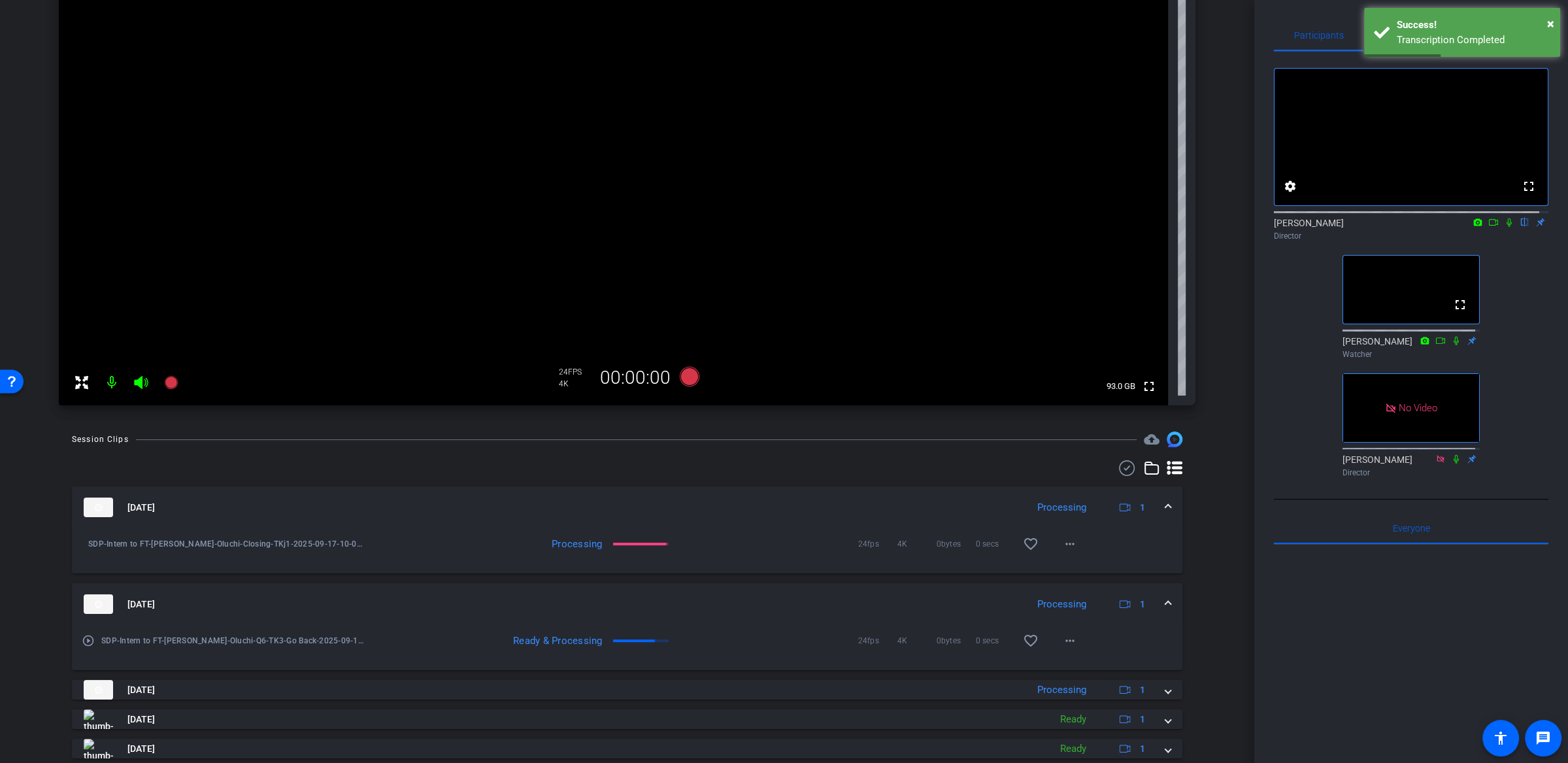
scroll to position [112, 0]
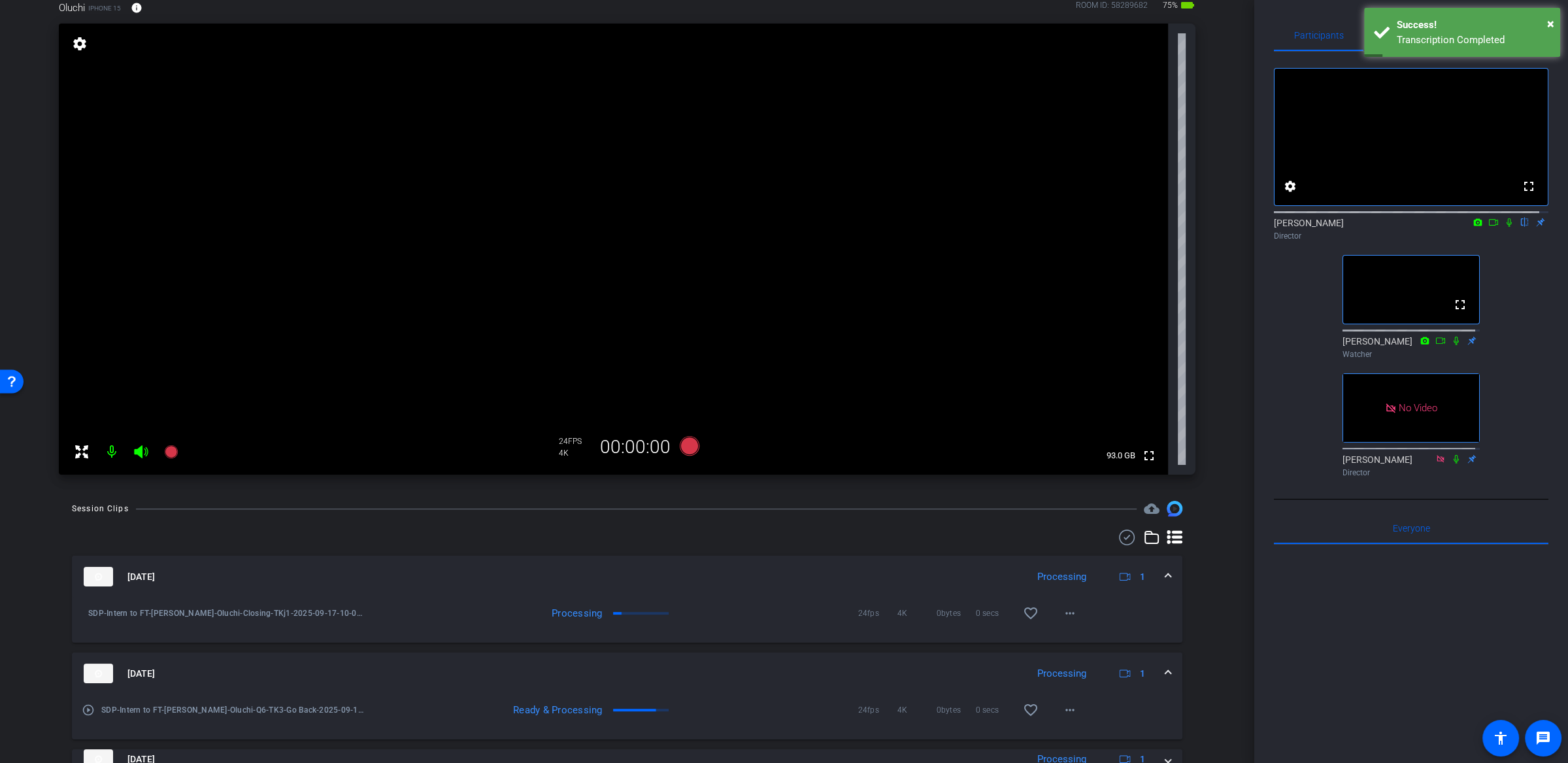
click at [1221, 497] on div "arrow_back SDP_Intern to FT_Oluchi [PERSON_NAME] Back to project Send invite ac…" at bounding box center [627, 269] width 1255 height 763
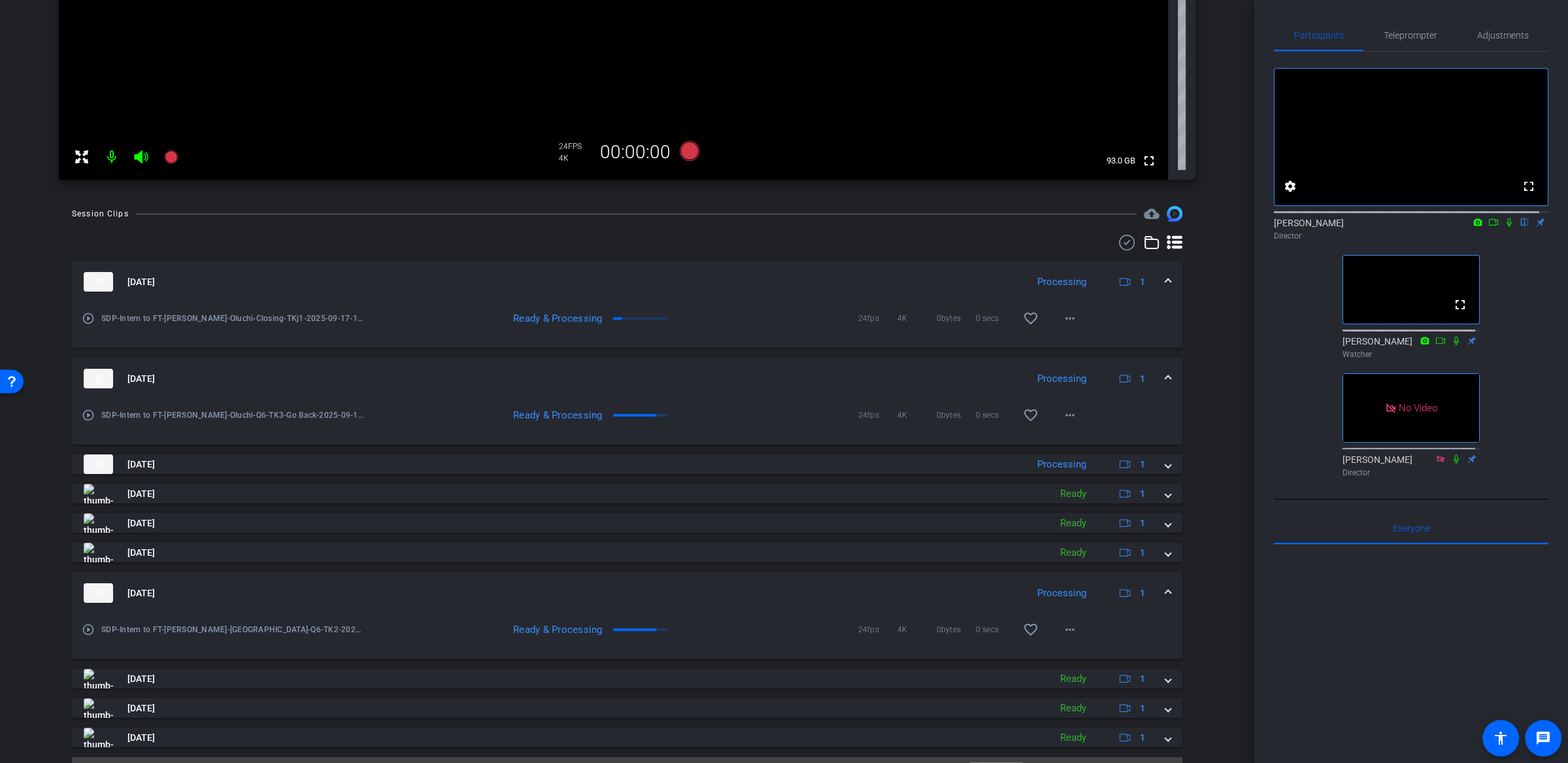
scroll to position [405, 0]
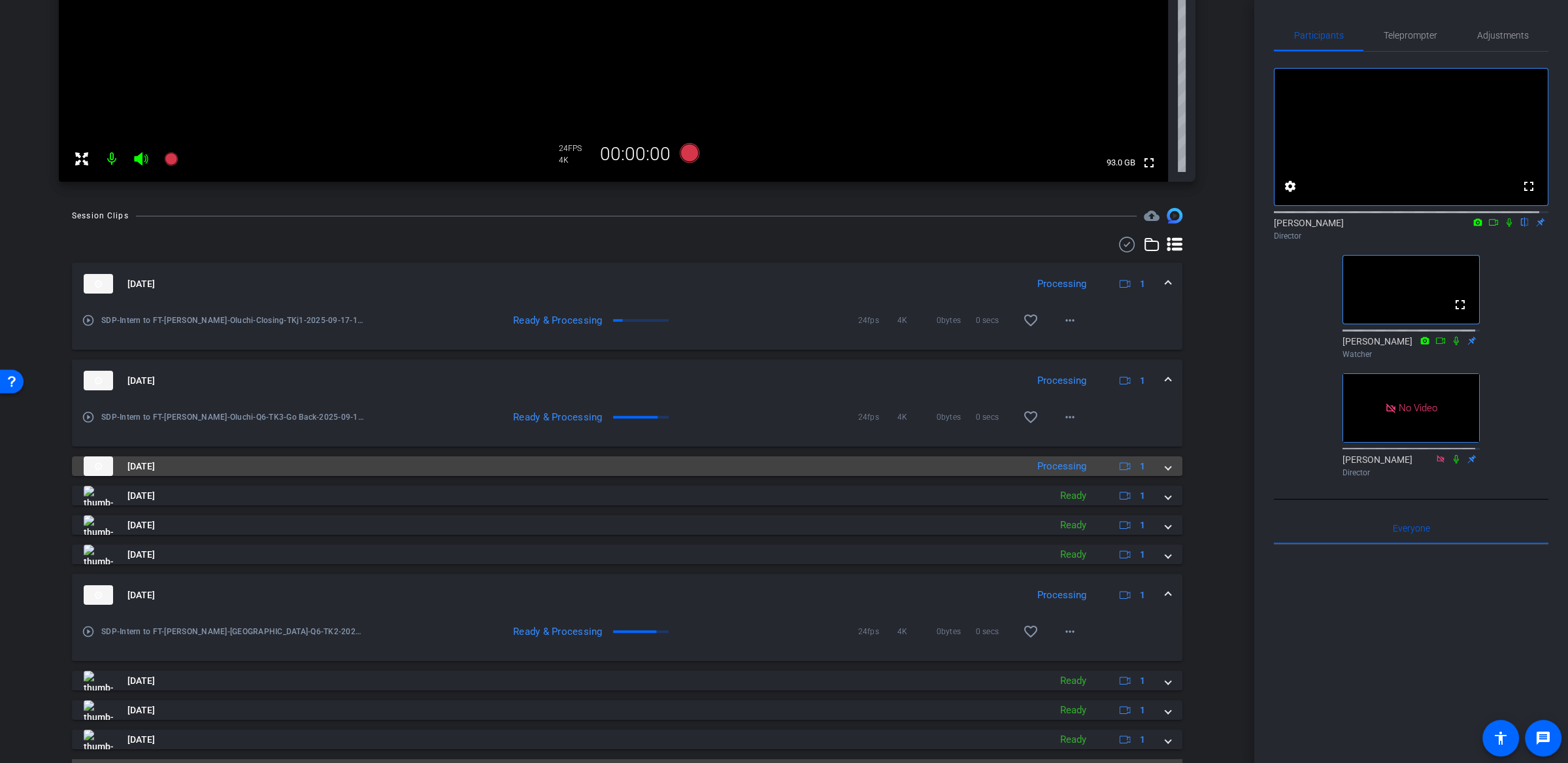
click at [1159, 474] on mat-expansion-panel-header "[DATE] Processing 1" at bounding box center [627, 465] width 1110 height 19
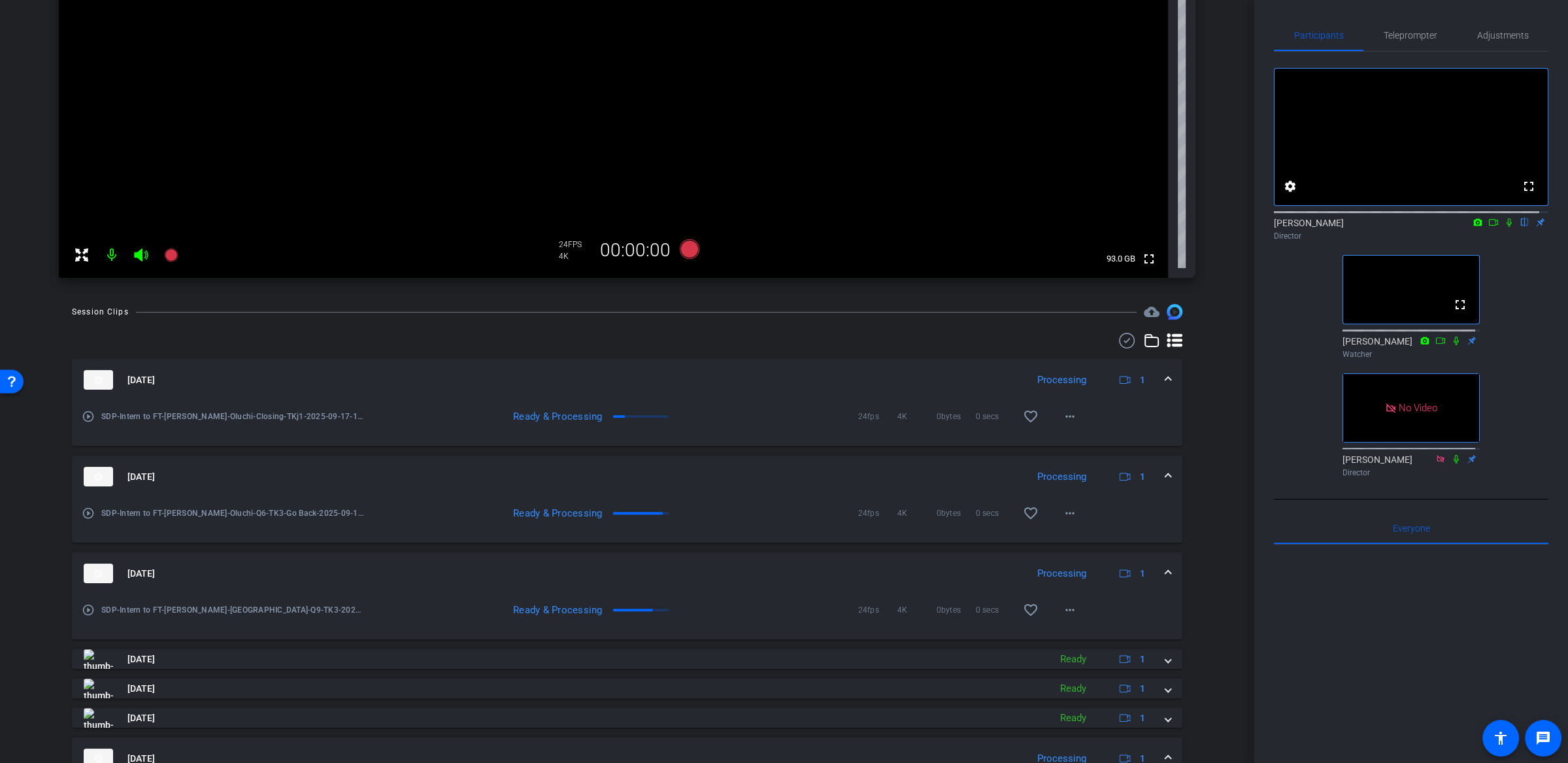
scroll to position [0, 0]
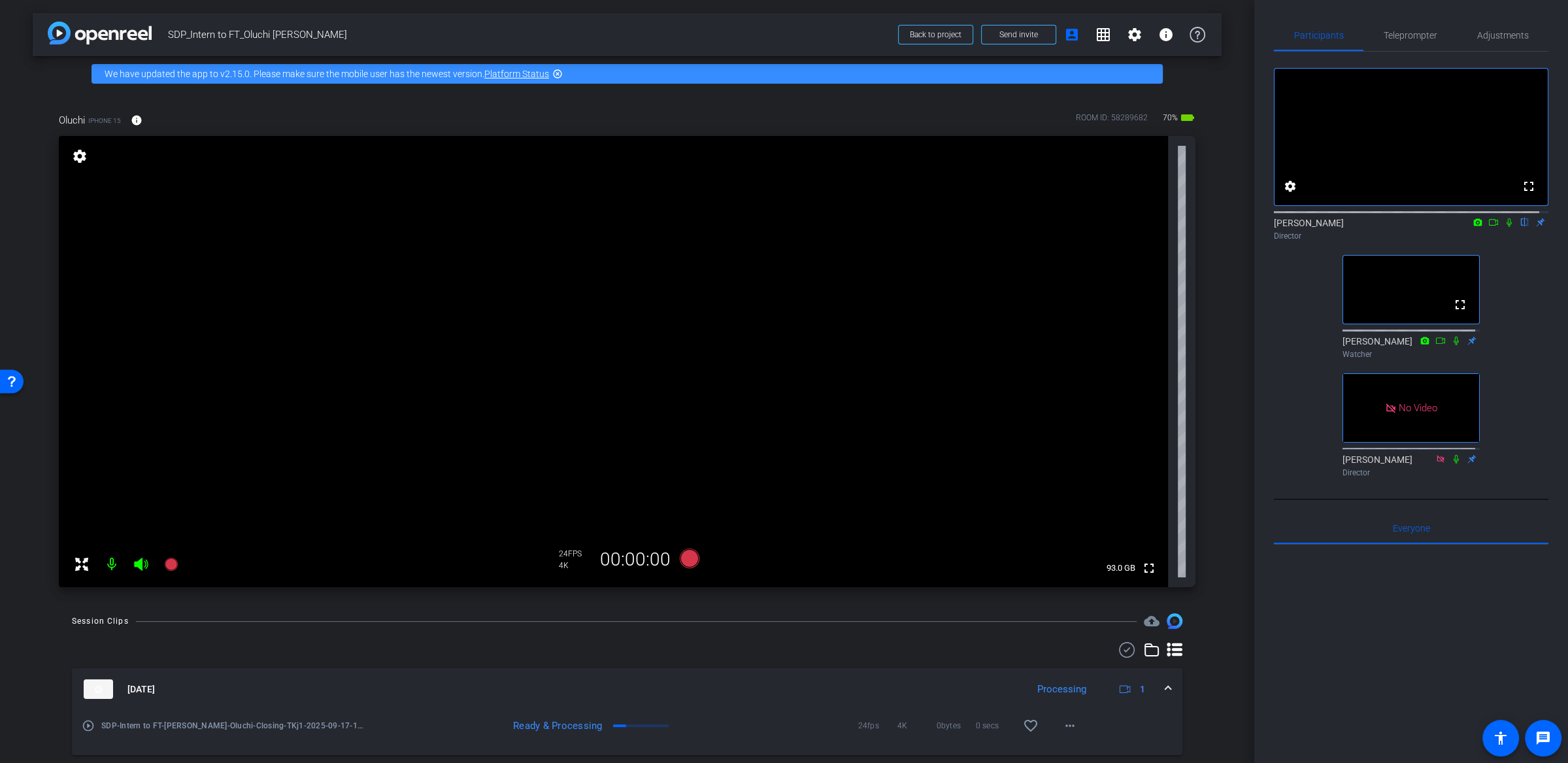
click at [1515, 298] on div "fullscreen settings [PERSON_NAME] flip Director fullscreen [PERSON_NAME] Watche…" at bounding box center [1411, 267] width 275 height 431
click at [1512, 275] on div "fullscreen settings [PERSON_NAME] flip Director fullscreen [PERSON_NAME] Watche…" at bounding box center [1411, 267] width 275 height 431
click at [1488, 227] on icon at bounding box center [1493, 222] width 10 height 9
click at [1519, 227] on icon at bounding box center [1524, 222] width 10 height 9
